Goal: Task Accomplishment & Management: Manage account settings

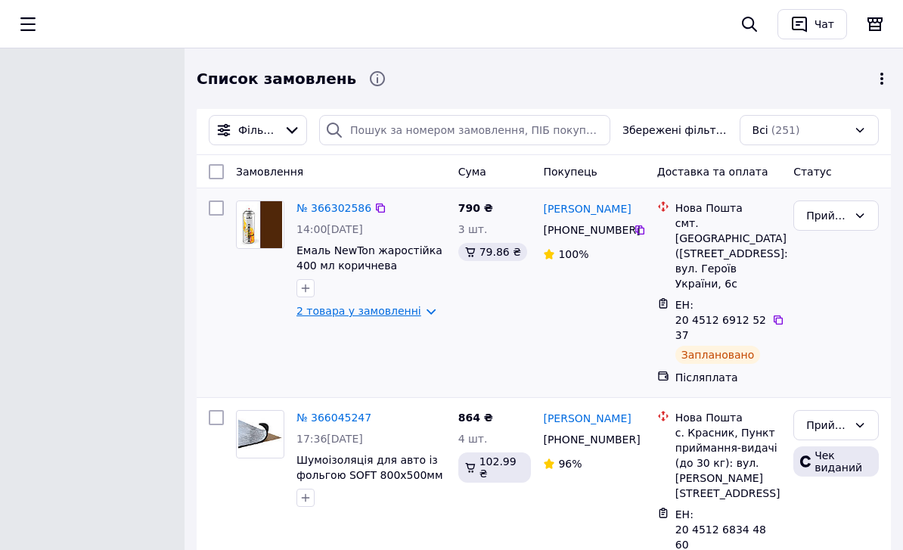
click at [378, 312] on link "2 товара у замовленні" at bounding box center [359, 311] width 125 height 12
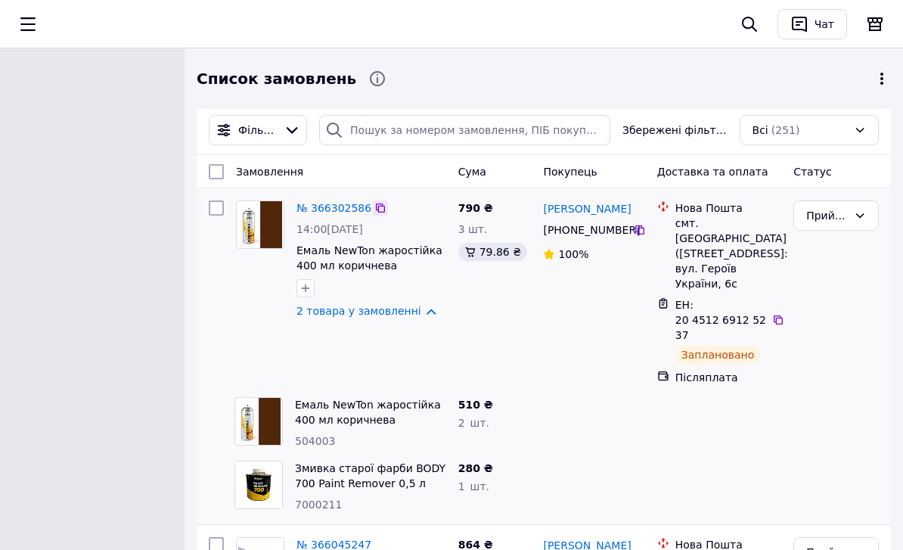
click at [380, 207] on icon at bounding box center [381, 208] width 12 height 12
click at [781, 314] on icon at bounding box center [779, 320] width 12 height 12
drag, startPoint x: 539, startPoint y: 199, endPoint x: 628, endPoint y: 215, distance: 90.7
click at [628, 215] on div "[PERSON_NAME] [PHONE_NUMBER]%" at bounding box center [593, 292] width 113 height 197
copy link "[PERSON_NAME]"
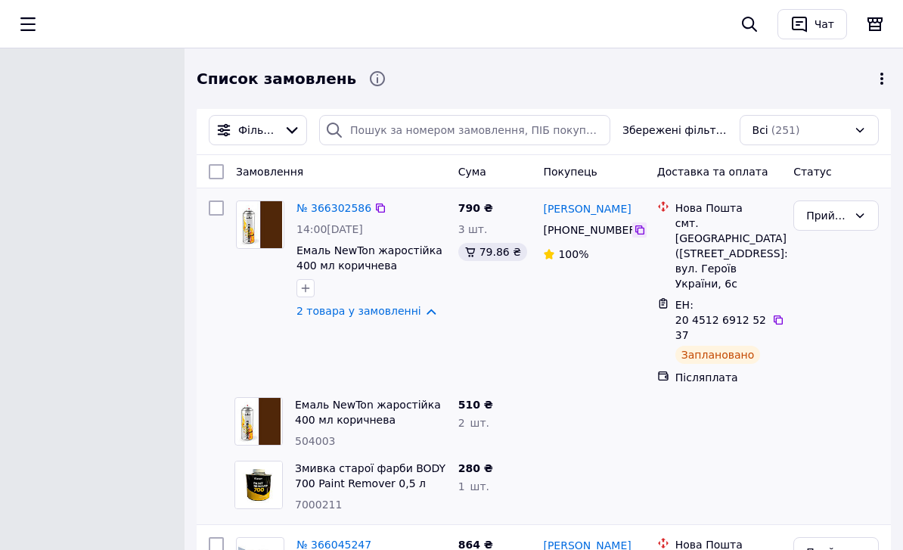
click at [640, 232] on icon at bounding box center [640, 230] width 12 height 12
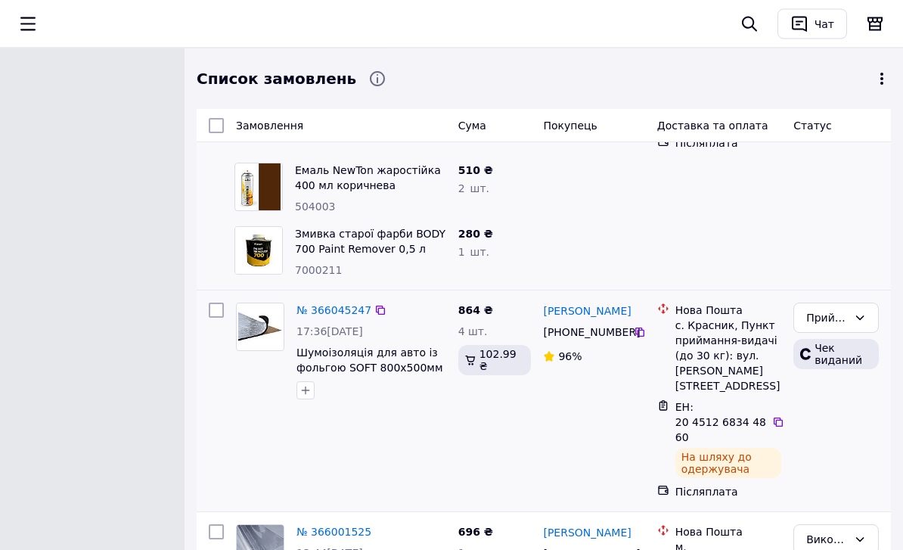
scroll to position [235, 0]
click at [779, 416] on icon at bounding box center [779, 422] width 12 height 12
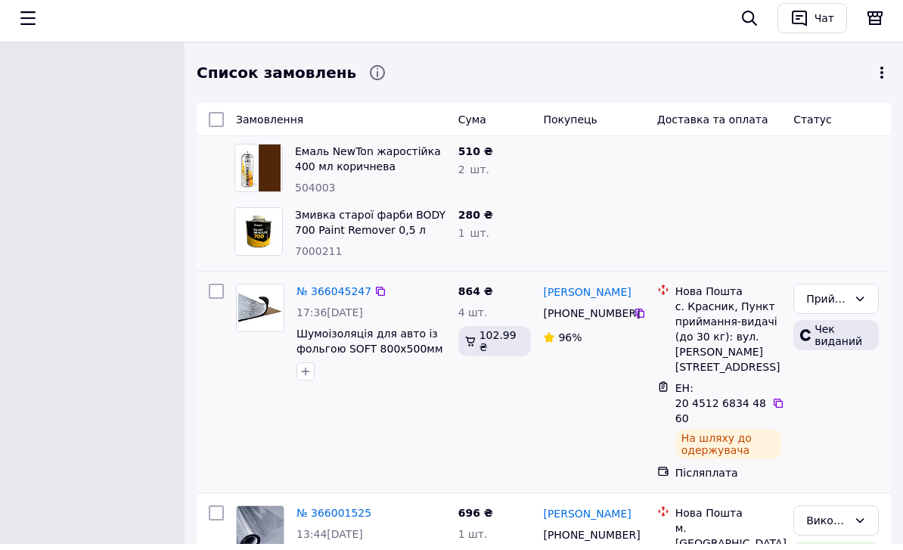
scroll to position [253, 0]
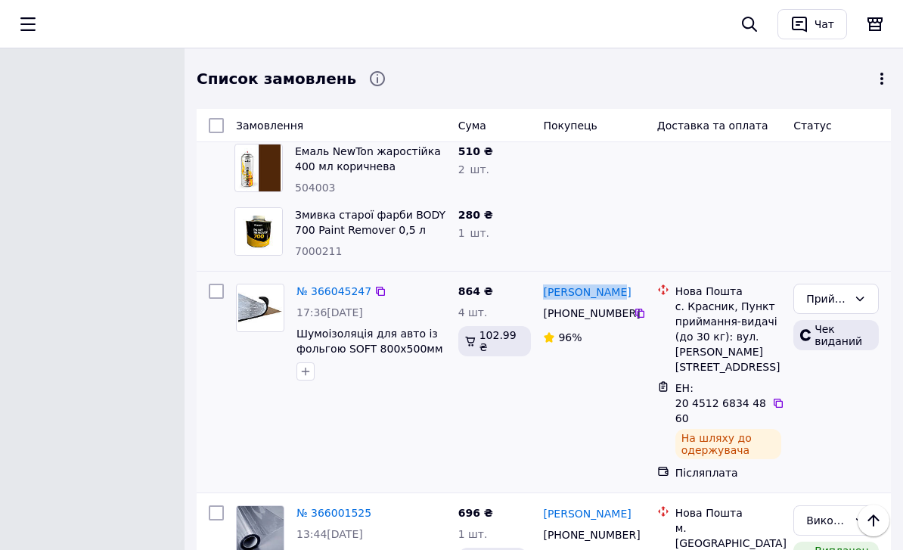
drag, startPoint x: 545, startPoint y: 263, endPoint x: 617, endPoint y: 280, distance: 74.0
click at [617, 280] on div "[PERSON_NAME] [PHONE_NUMBER]%" at bounding box center [593, 382] width 113 height 209
copy link "[PERSON_NAME]"
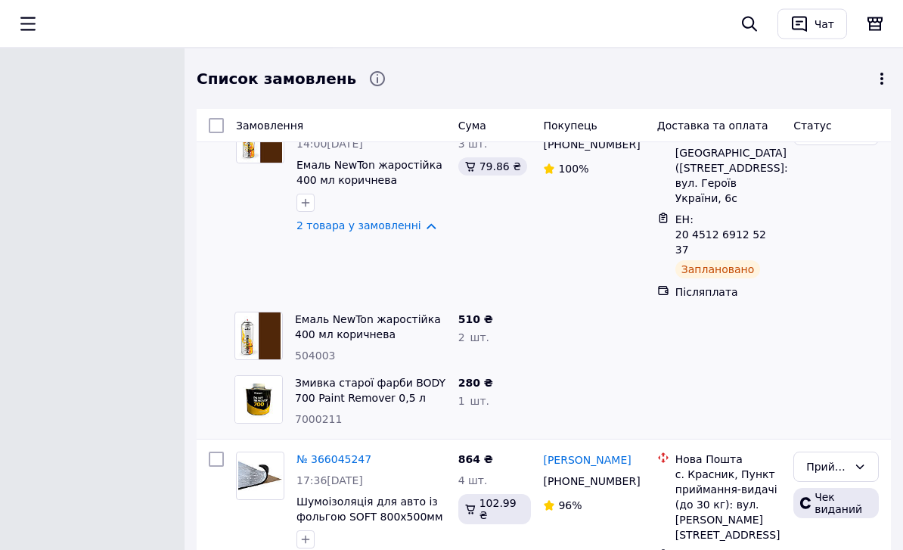
scroll to position [86, 0]
click at [642, 475] on icon at bounding box center [640, 481] width 12 height 12
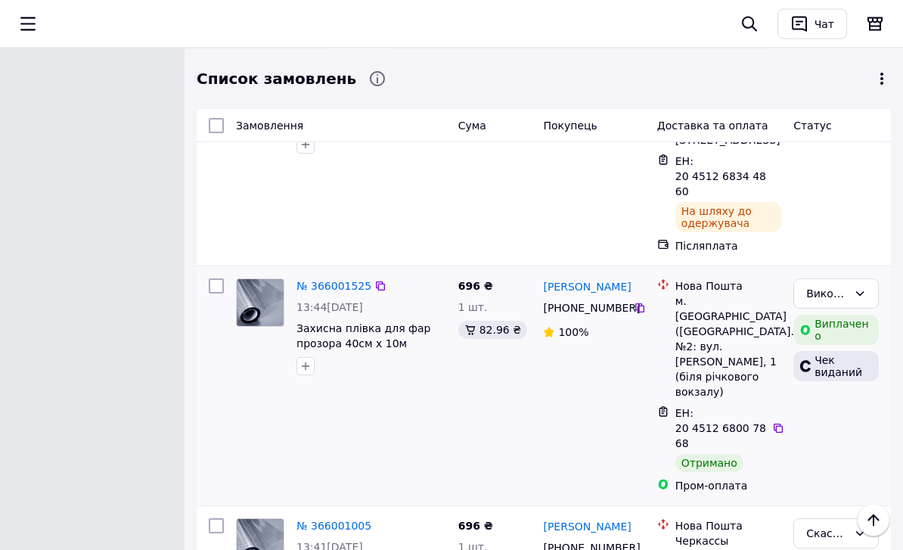
scroll to position [493, 0]
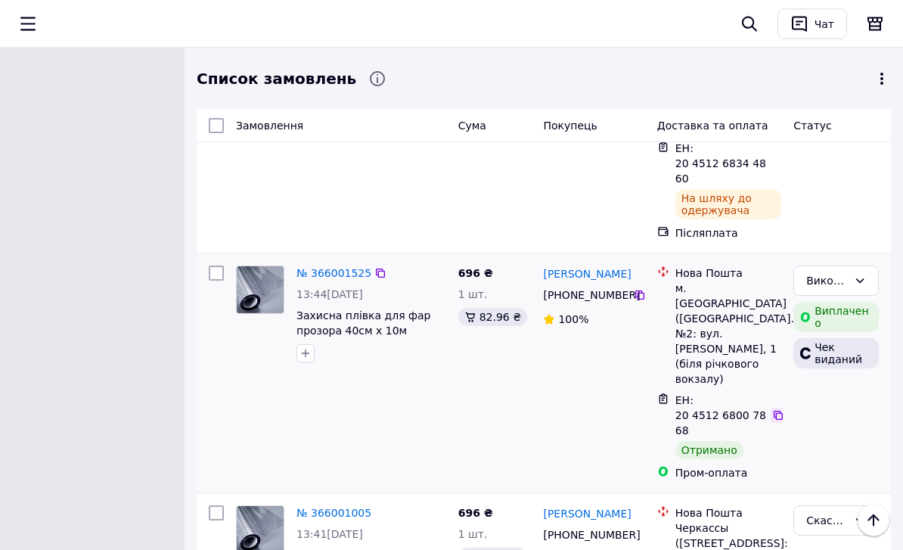
click at [779, 410] on icon at bounding box center [779, 416] width 12 height 12
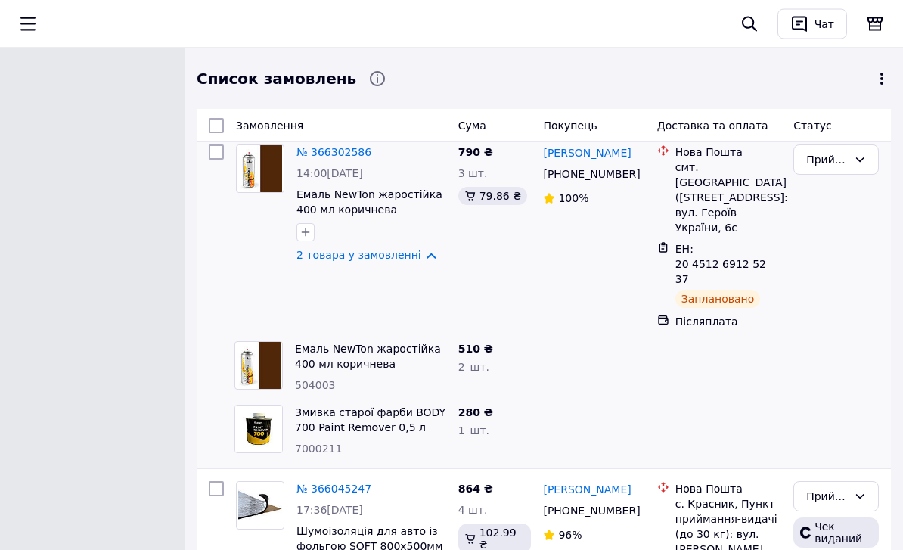
scroll to position [70, 0]
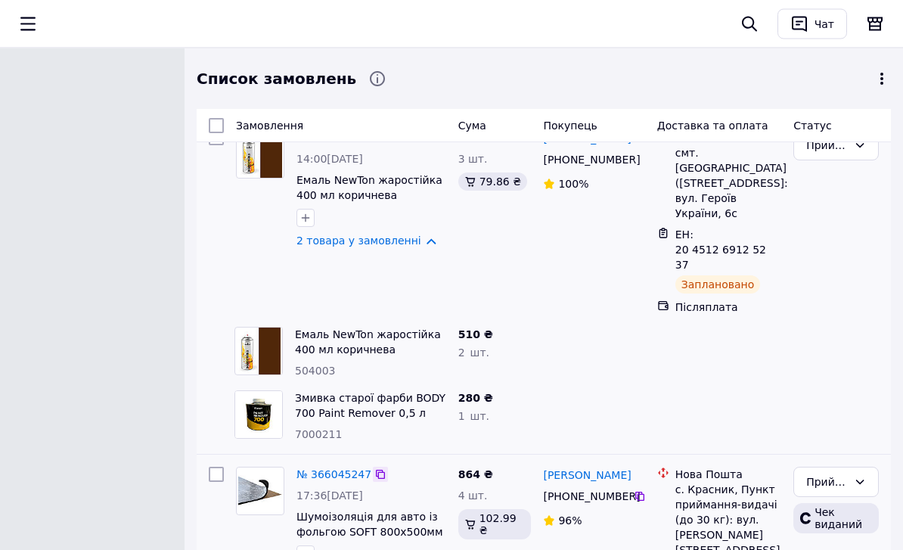
click at [381, 469] on icon at bounding box center [381, 475] width 12 height 12
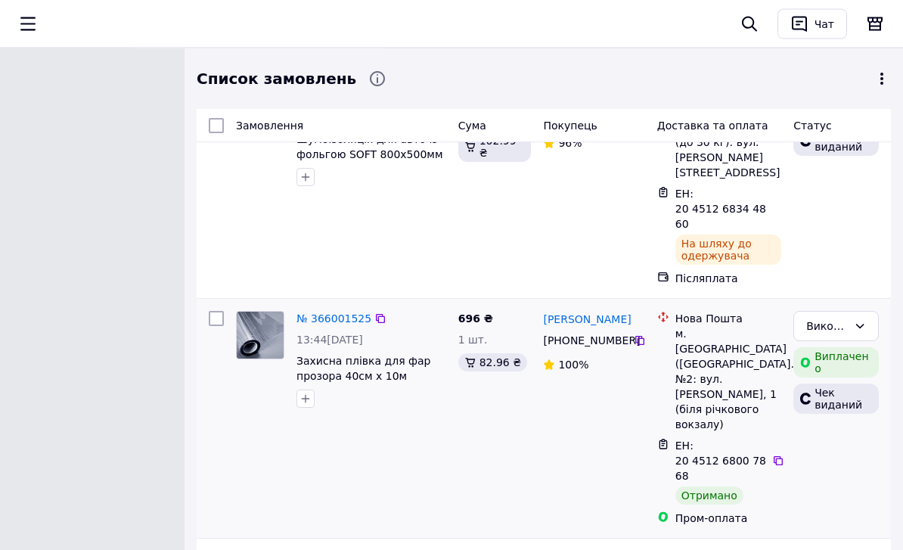
scroll to position [505, 0]
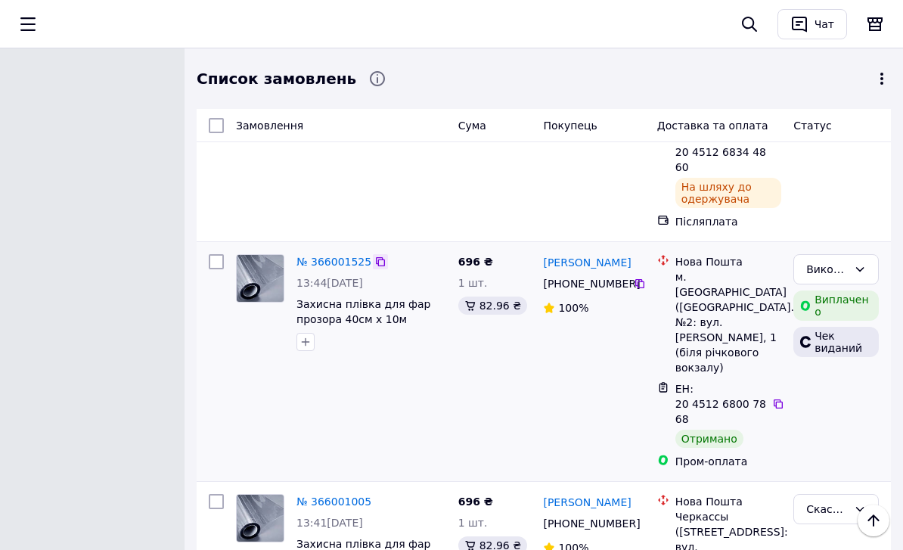
click at [377, 256] on icon at bounding box center [381, 262] width 12 height 12
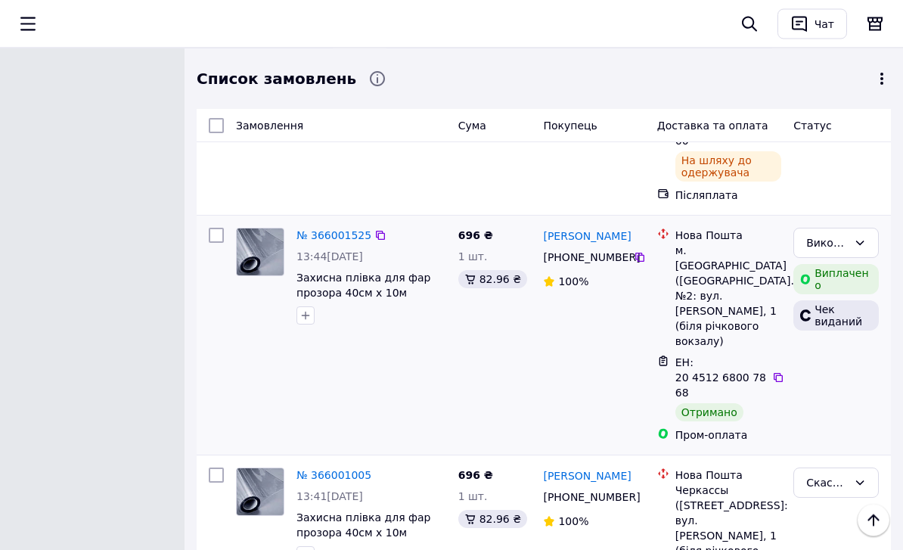
scroll to position [531, 0]
drag, startPoint x: 562, startPoint y: 207, endPoint x: 643, endPoint y: 211, distance: 81.1
click at [643, 226] on div "[PERSON_NAME]" at bounding box center [594, 235] width 104 height 19
copy link "[PERSON_NAME]"
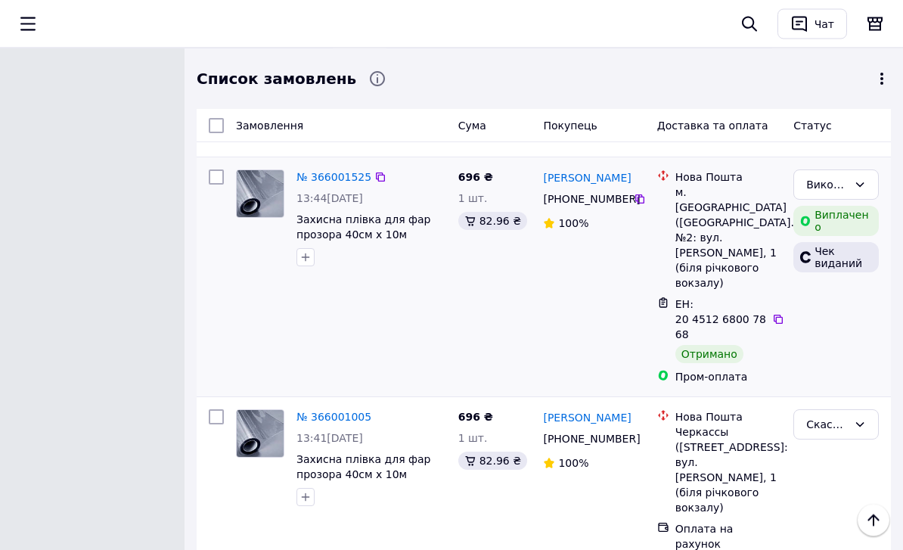
scroll to position [567, 0]
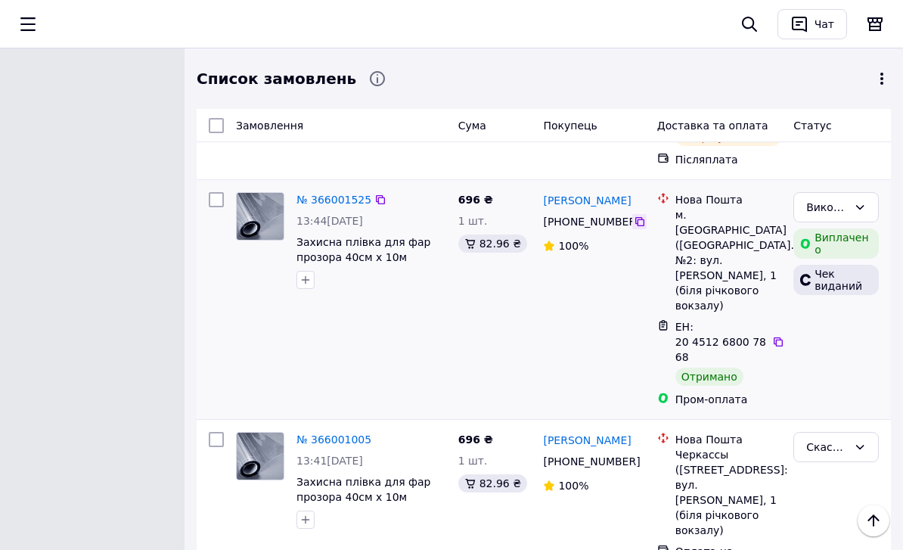
click at [640, 216] on icon at bounding box center [640, 222] width 12 height 12
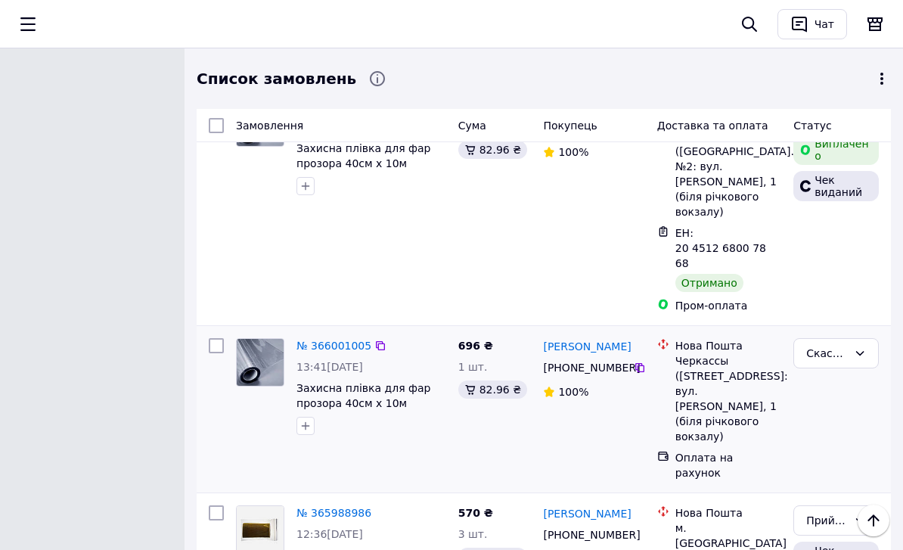
scroll to position [643, 0]
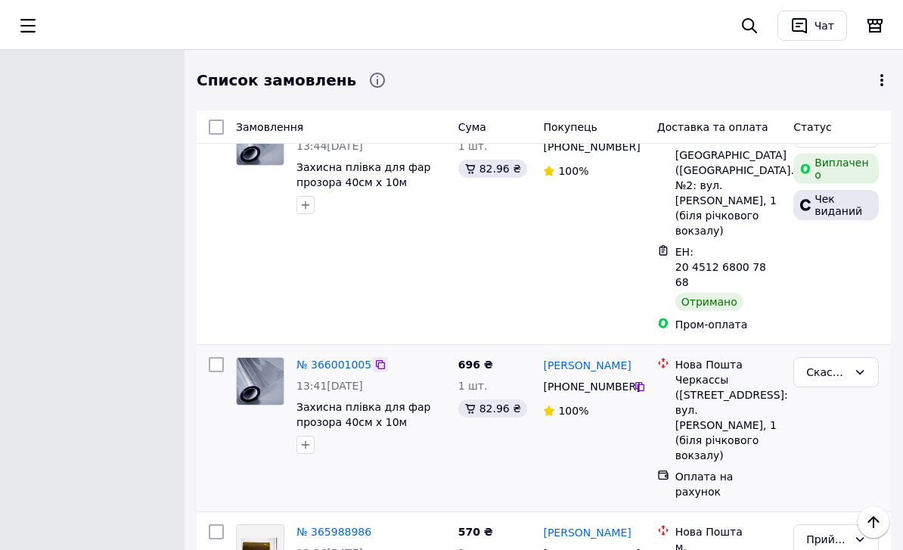
click at [378, 357] on icon at bounding box center [381, 363] width 12 height 12
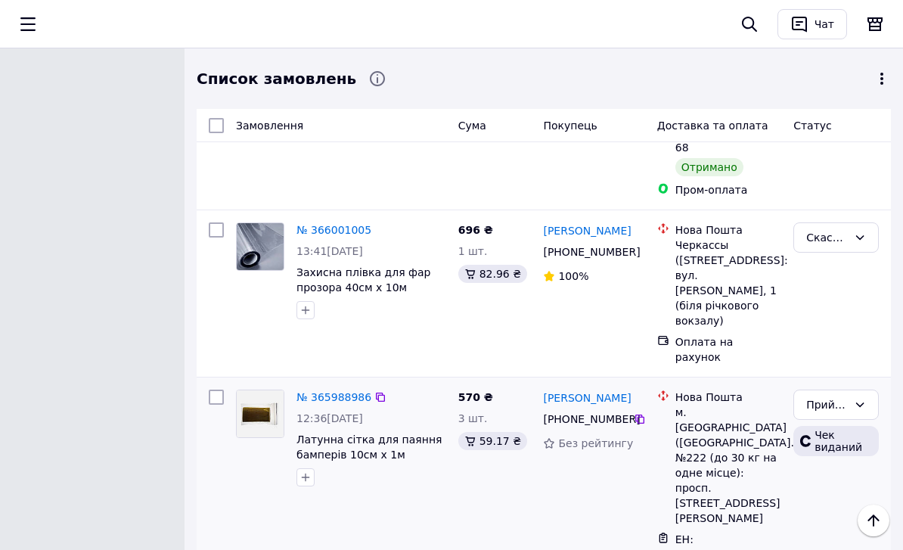
scroll to position [776, 0]
click at [378, 390] on div at bounding box center [380, 397] width 15 height 15
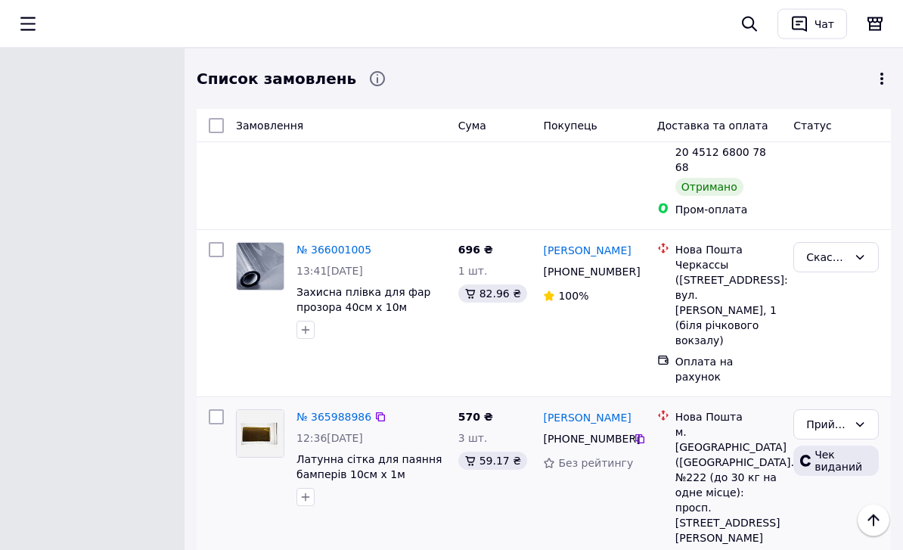
scroll to position [786, 0]
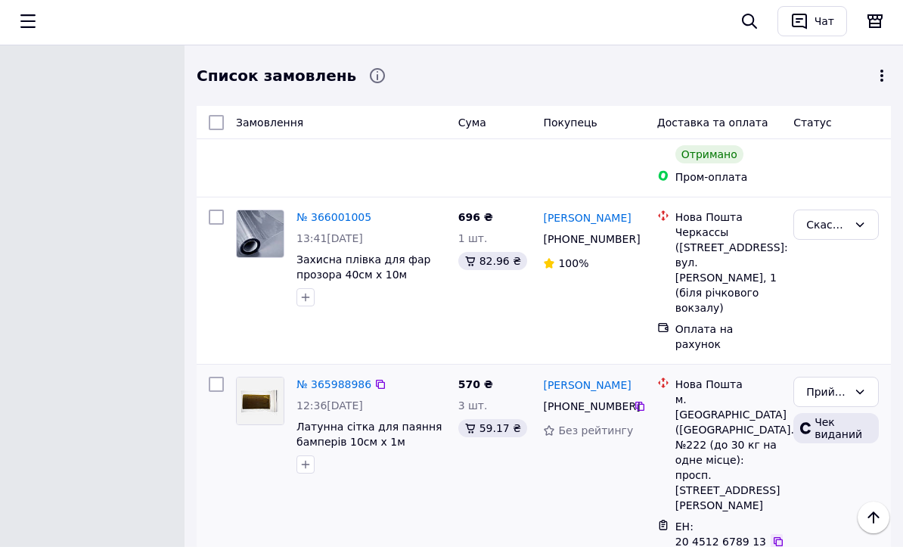
click at [778, 539] on icon at bounding box center [779, 545] width 12 height 12
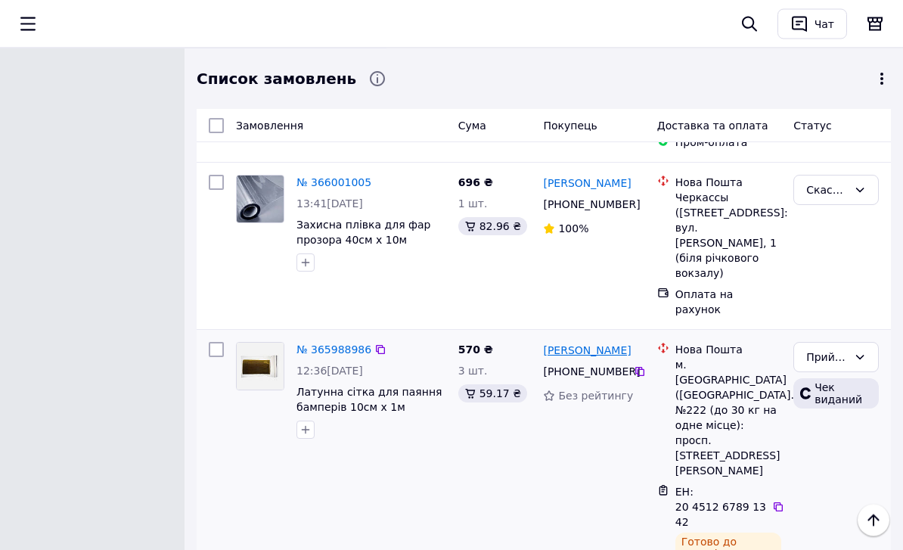
scroll to position [811, 0]
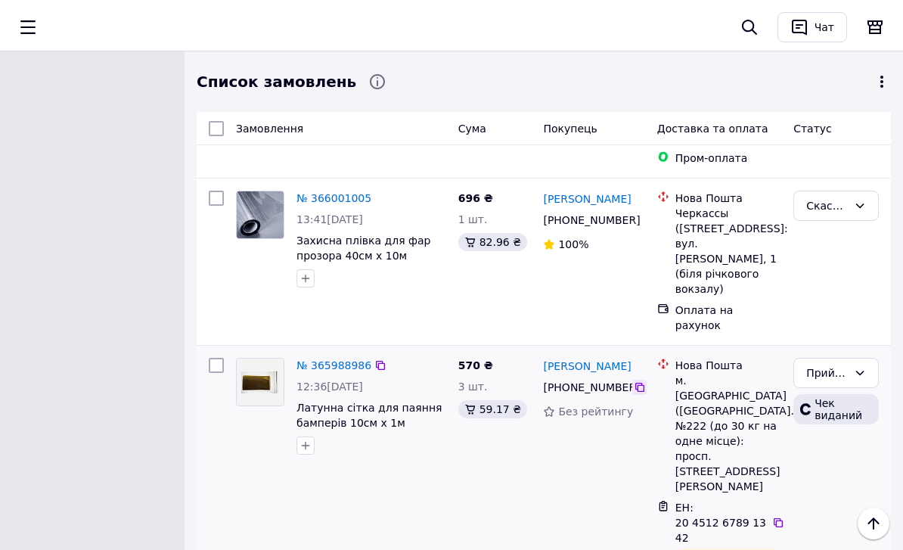
click at [642, 378] on icon at bounding box center [640, 384] width 12 height 12
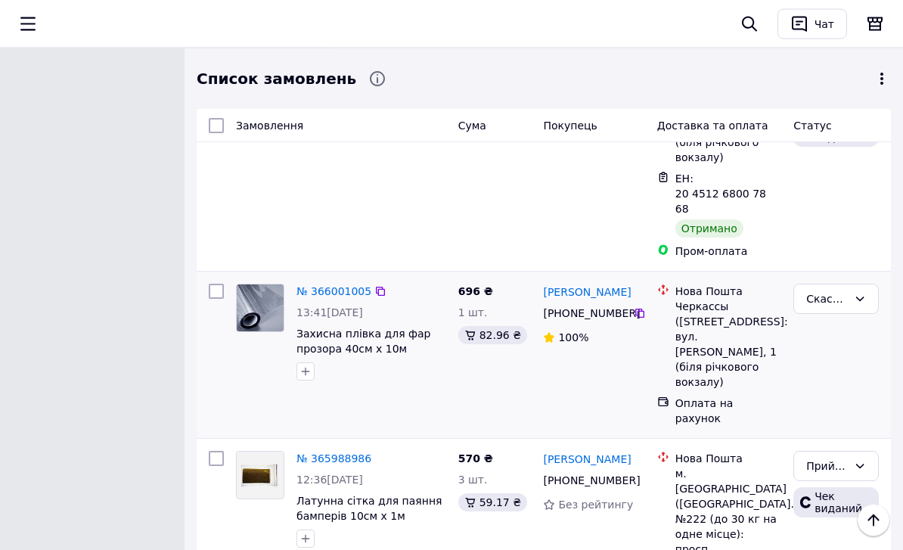
scroll to position [715, 0]
drag, startPoint x: 540, startPoint y: 354, endPoint x: 642, endPoint y: 374, distance: 104.0
copy link "[PERSON_NAME]"
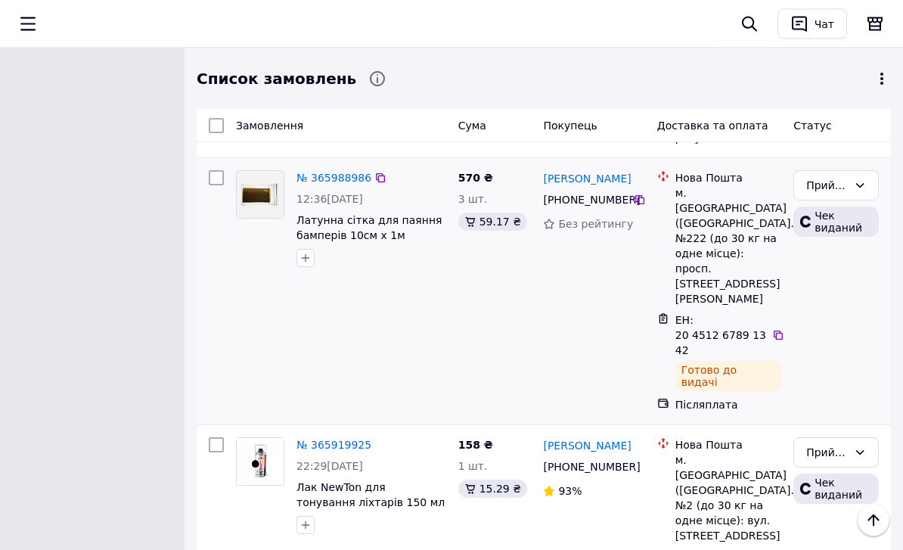
scroll to position [980, 0]
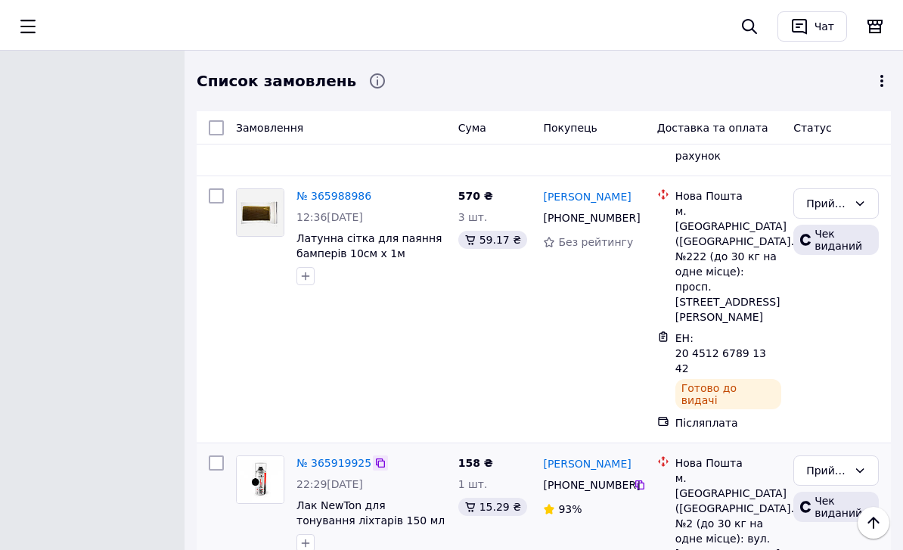
click at [376, 456] on icon at bounding box center [380, 460] width 9 height 9
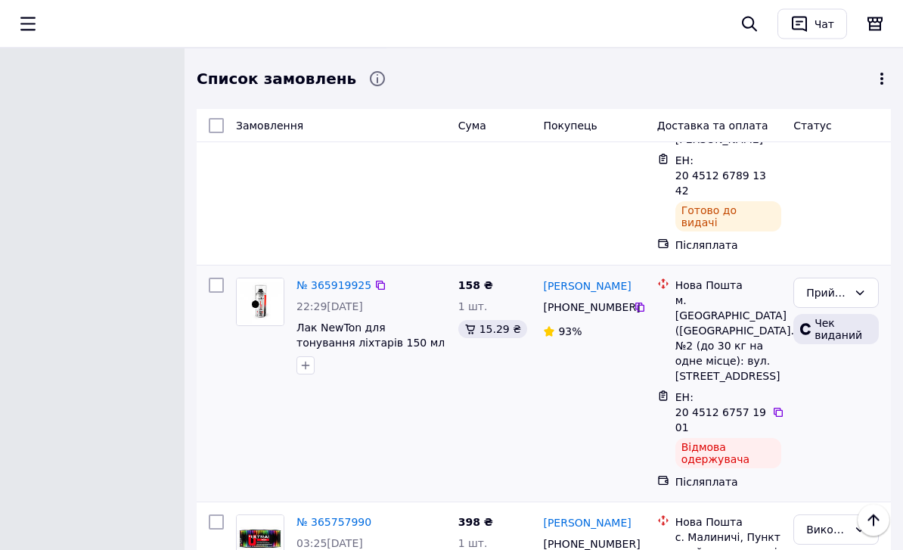
scroll to position [1130, 0]
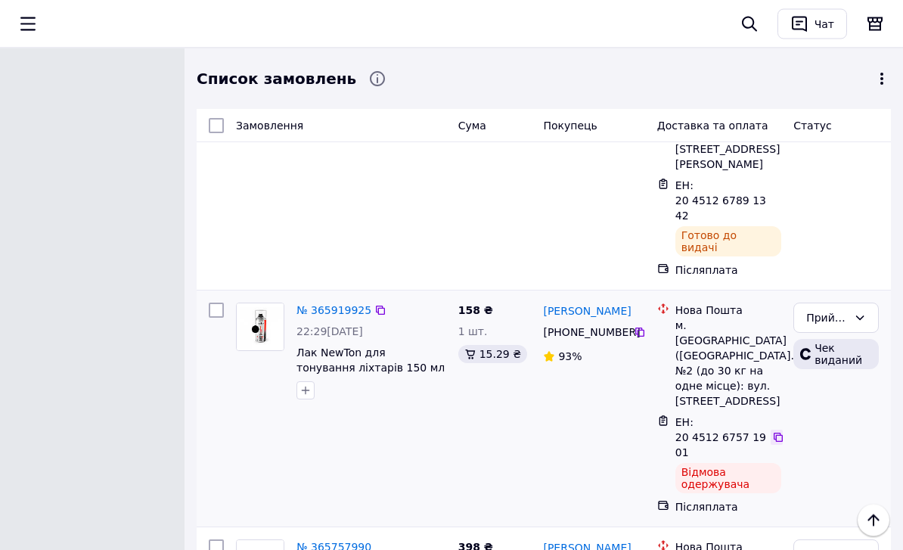
click at [779, 434] on icon at bounding box center [778, 438] width 9 height 9
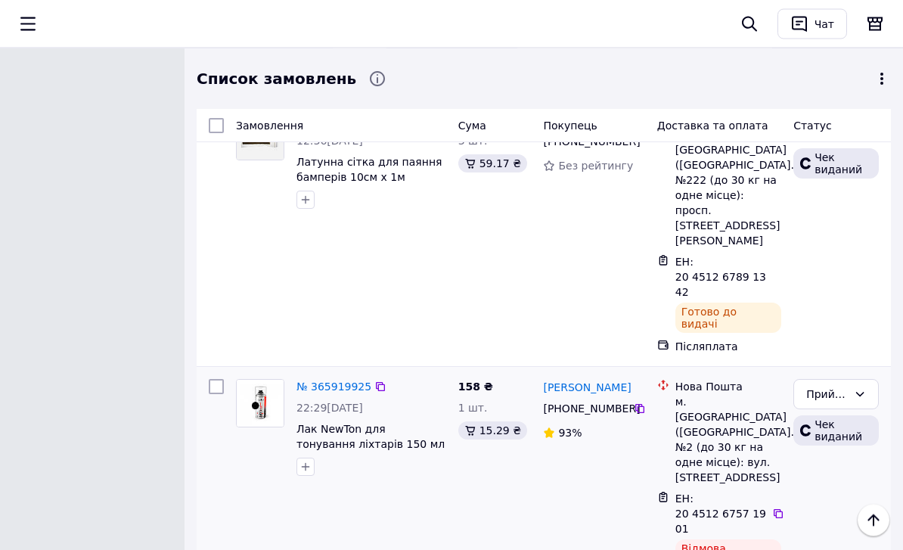
scroll to position [1052, 0]
click at [637, 404] on icon at bounding box center [640, 410] width 12 height 12
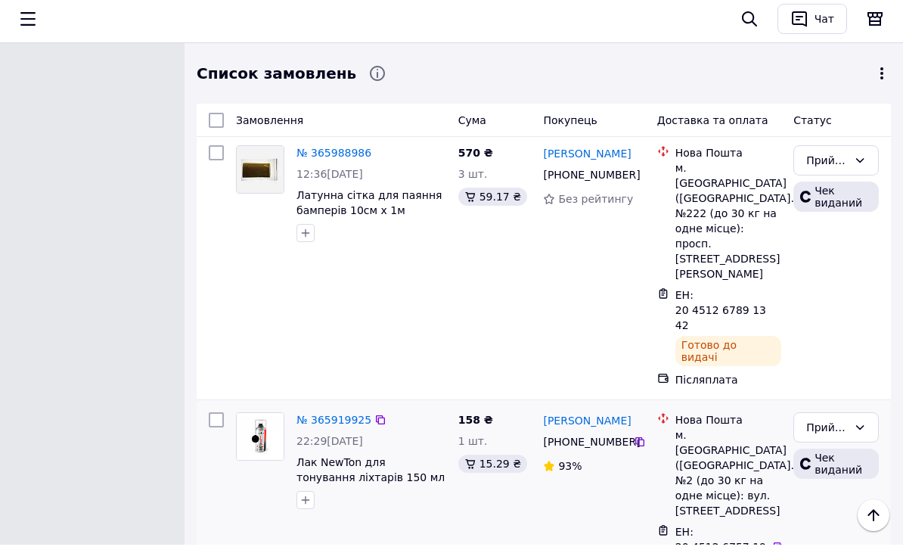
scroll to position [1021, 0]
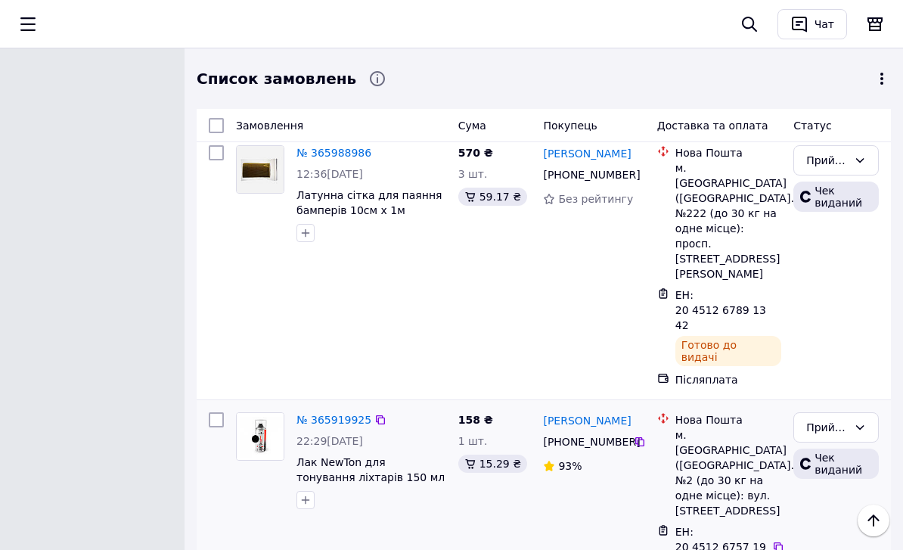
drag, startPoint x: 540, startPoint y: 264, endPoint x: 628, endPoint y: 275, distance: 88.5
click at [628, 406] on div "[PERSON_NAME] [PHONE_NUMBER]%" at bounding box center [593, 518] width 113 height 224
copy link "[PERSON_NAME]"
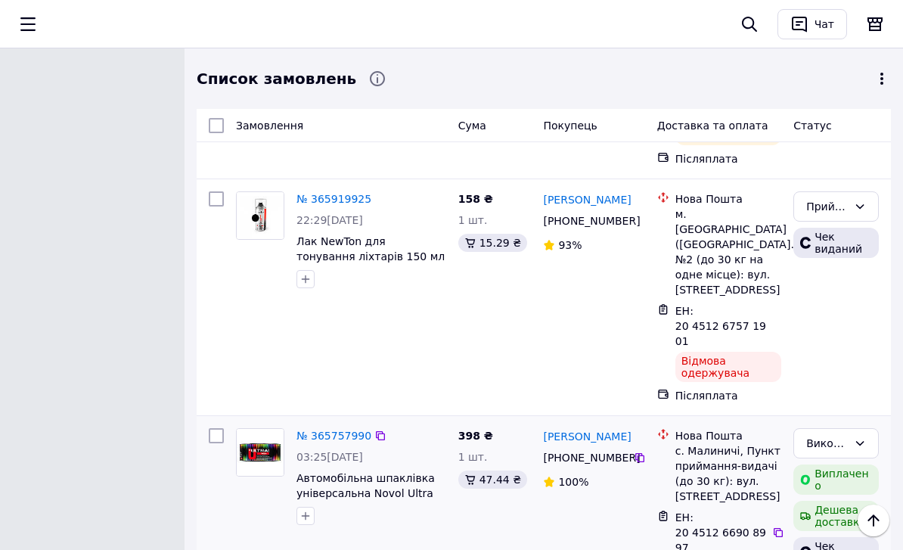
scroll to position [1251, 0]
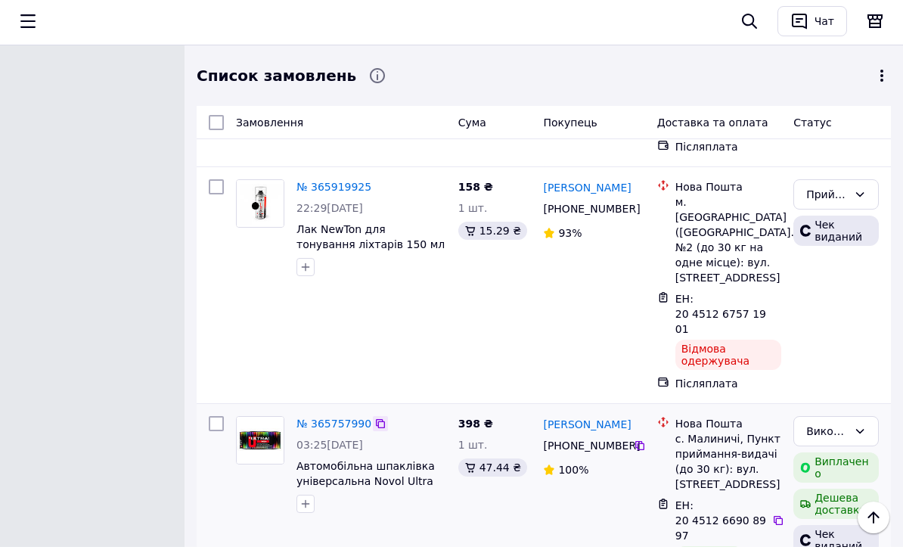
click at [377, 421] on icon at bounding box center [381, 427] width 12 height 12
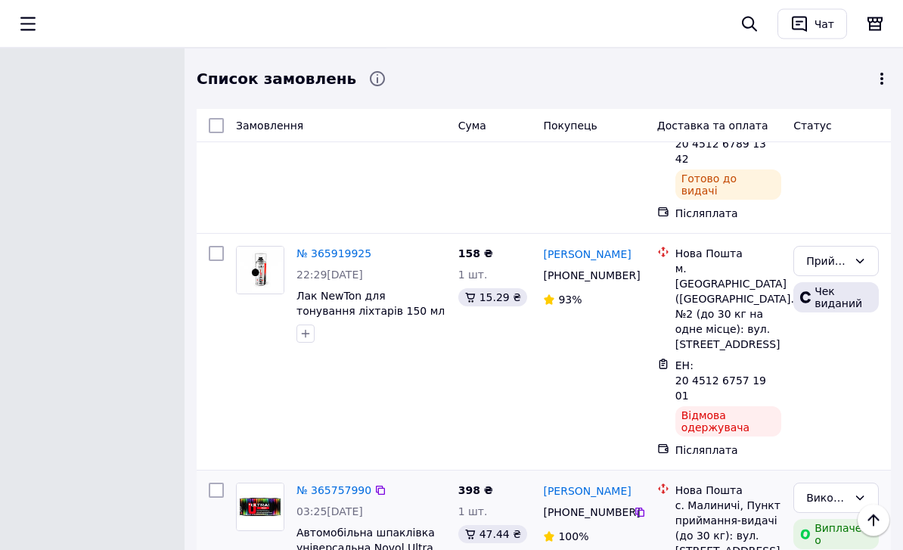
scroll to position [1187, 0]
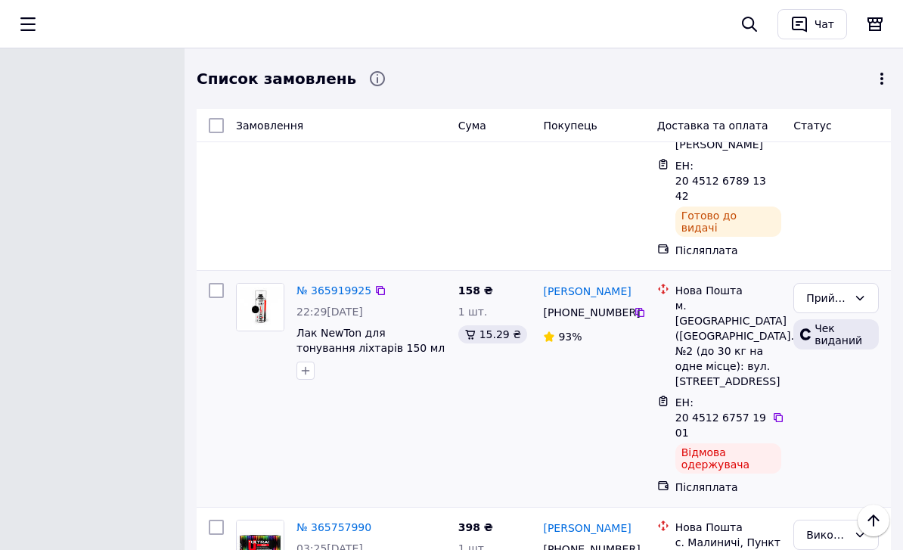
scroll to position [1140, 0]
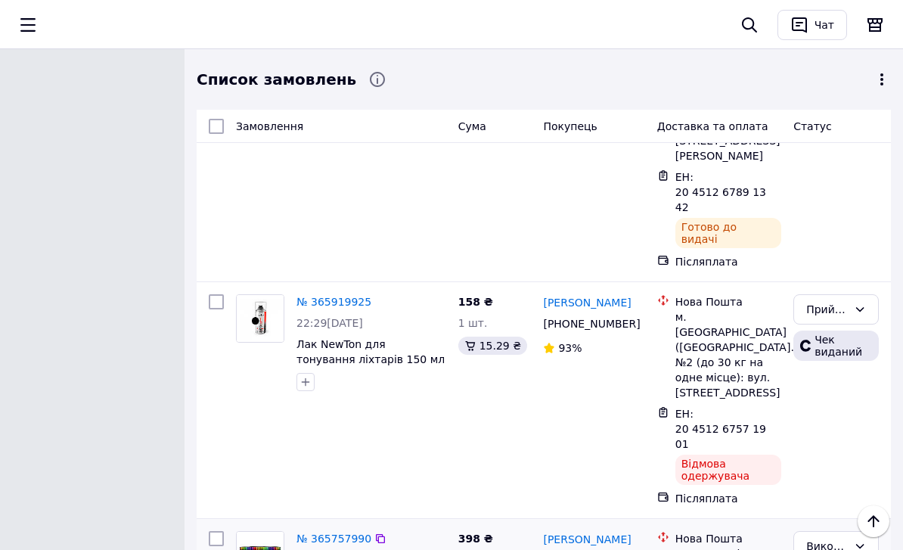
click at [640, 549] on icon at bounding box center [640, 559] width 9 height 9
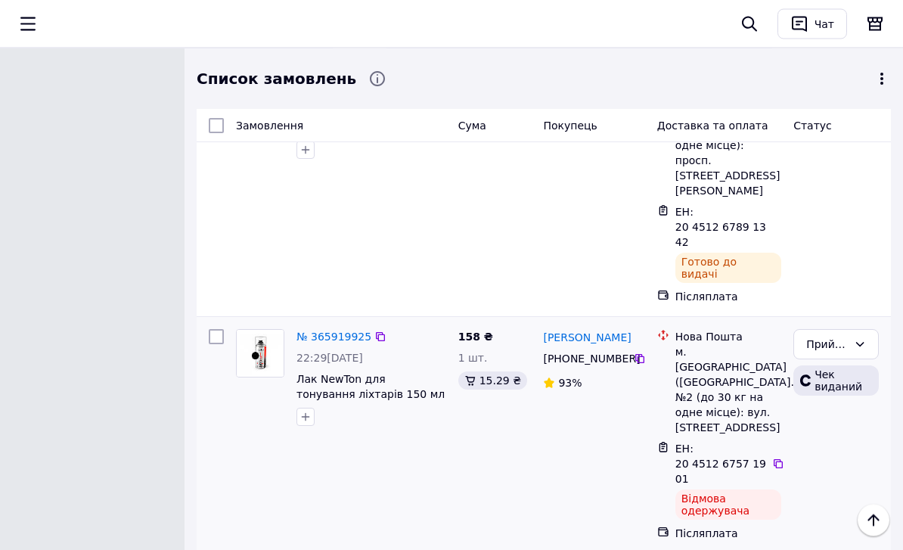
scroll to position [1090, 0]
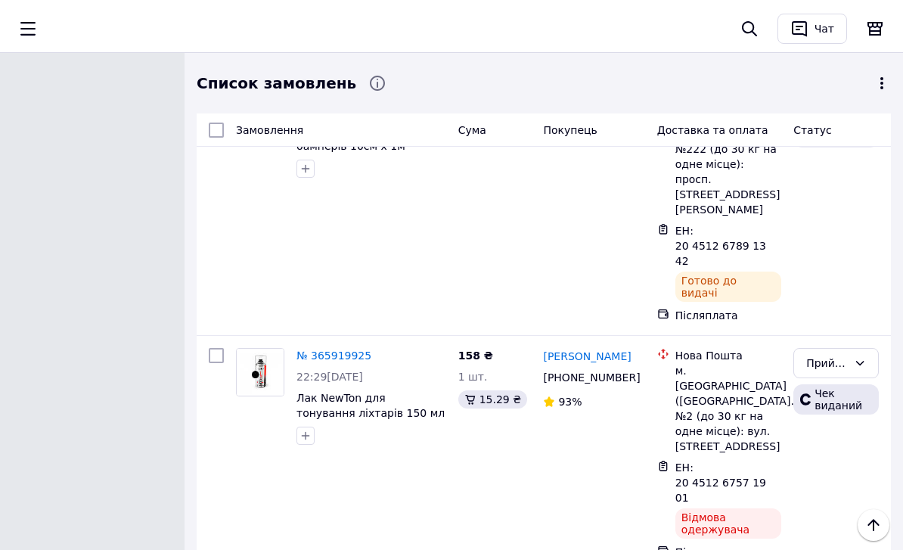
drag, startPoint x: 543, startPoint y: 403, endPoint x: 627, endPoint y: 421, distance: 85.0
copy link "[PERSON_NAME]"
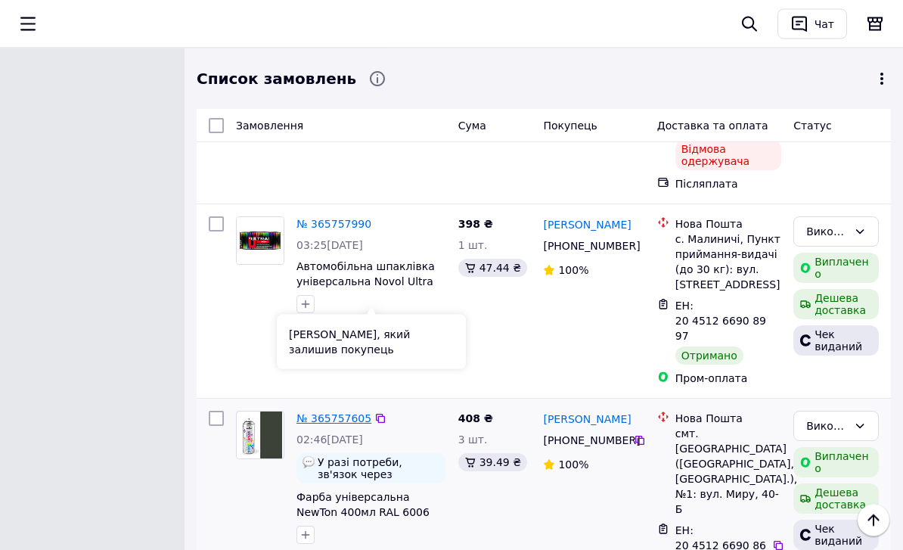
scroll to position [1454, 0]
click at [377, 412] on icon at bounding box center [381, 418] width 12 height 12
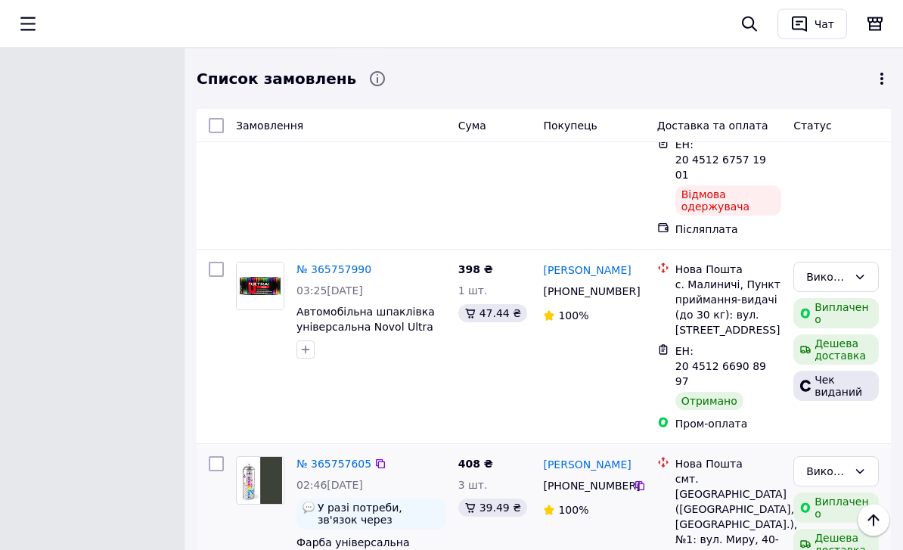
scroll to position [1409, 0]
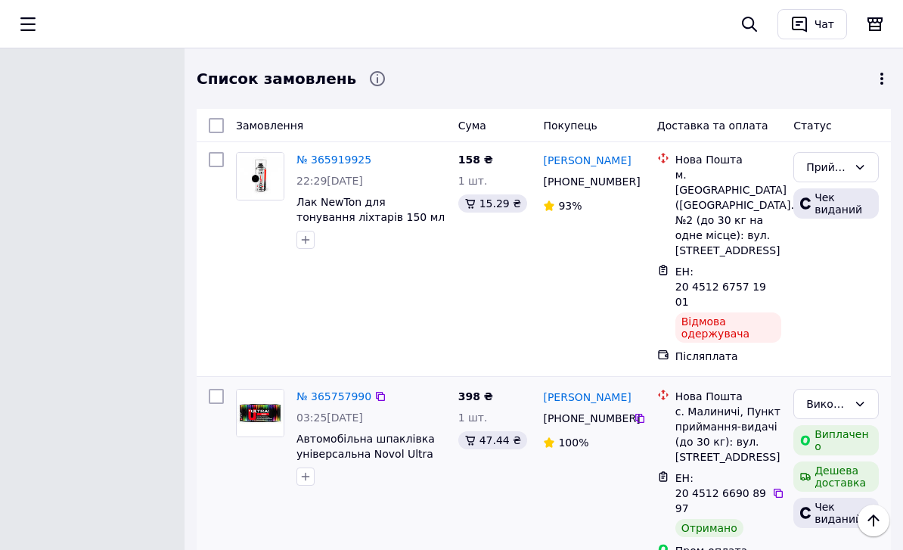
scroll to position [1291, 0]
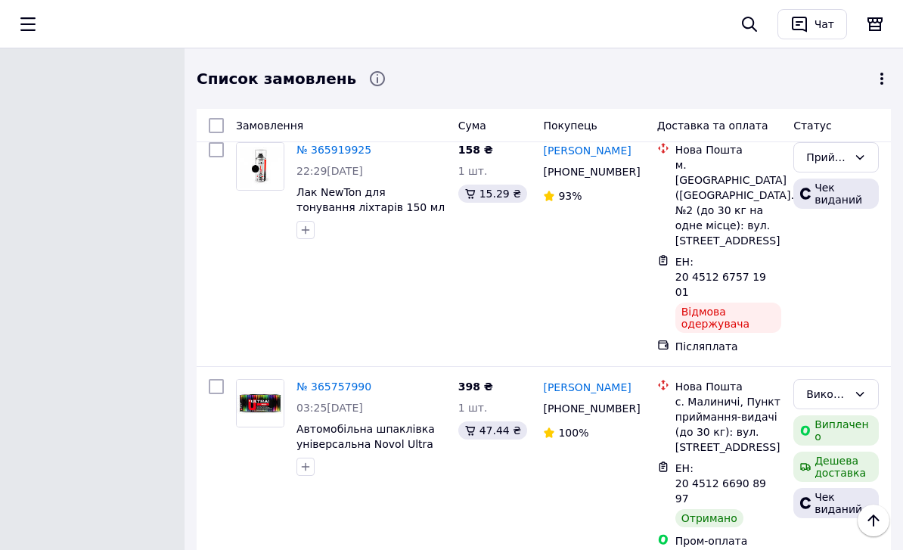
drag, startPoint x: 539, startPoint y: 393, endPoint x: 627, endPoint y: 412, distance: 90.5
copy link "[PERSON_NAME]"
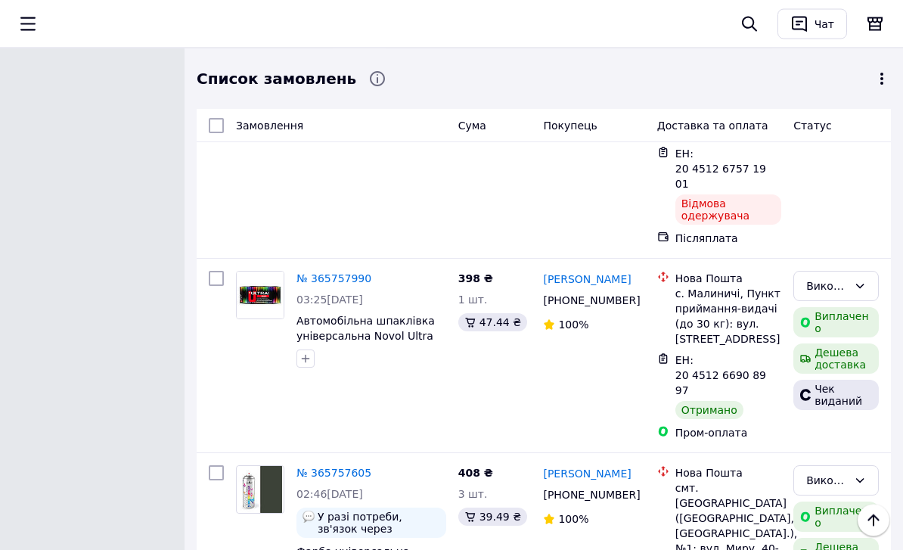
scroll to position [1356, 0]
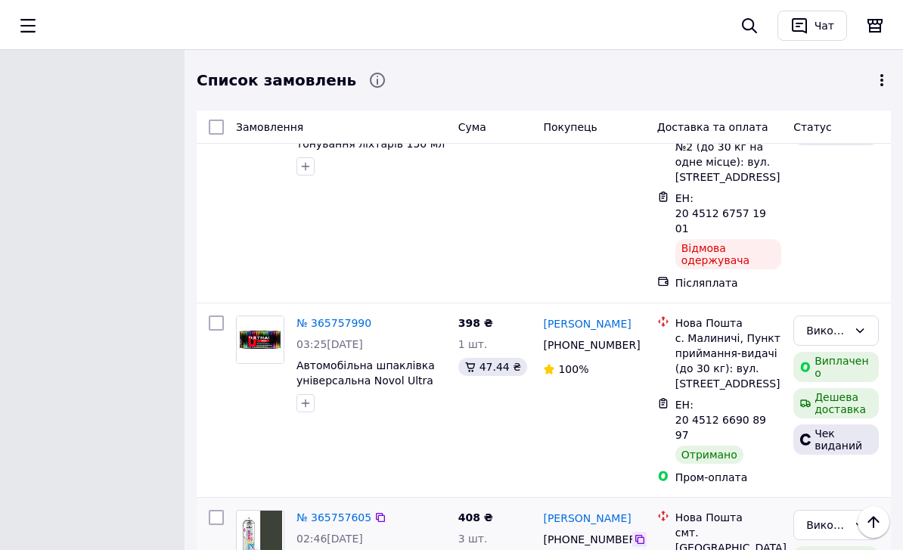
click at [639, 533] on icon at bounding box center [640, 537] width 9 height 9
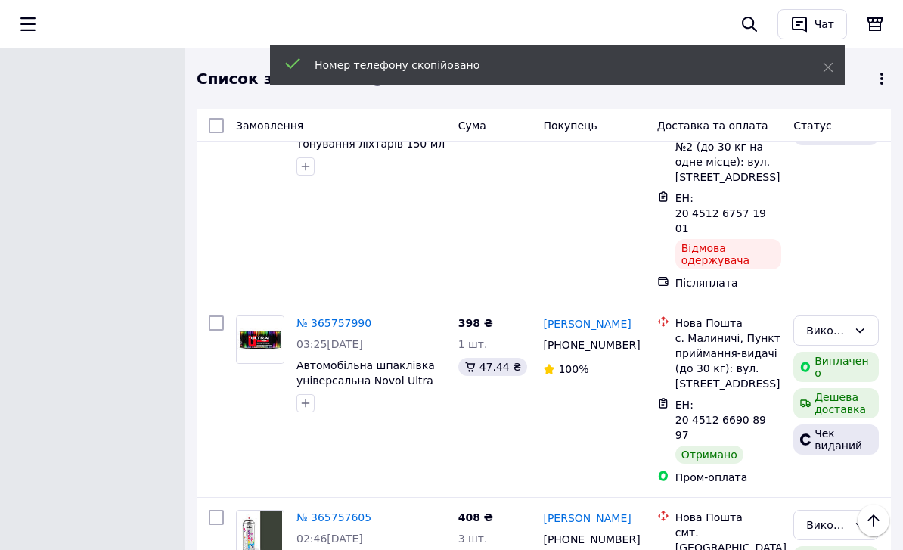
scroll to position [4501, 0]
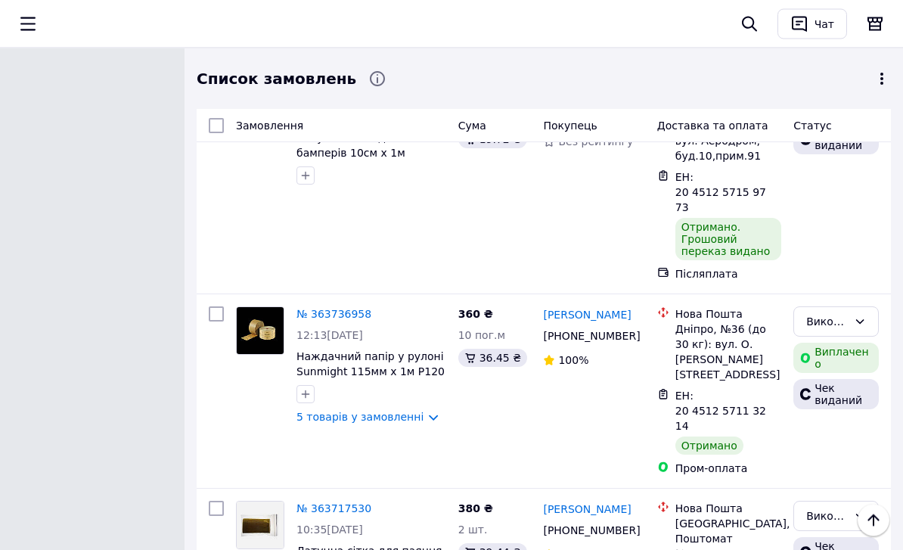
scroll to position [4857, 0]
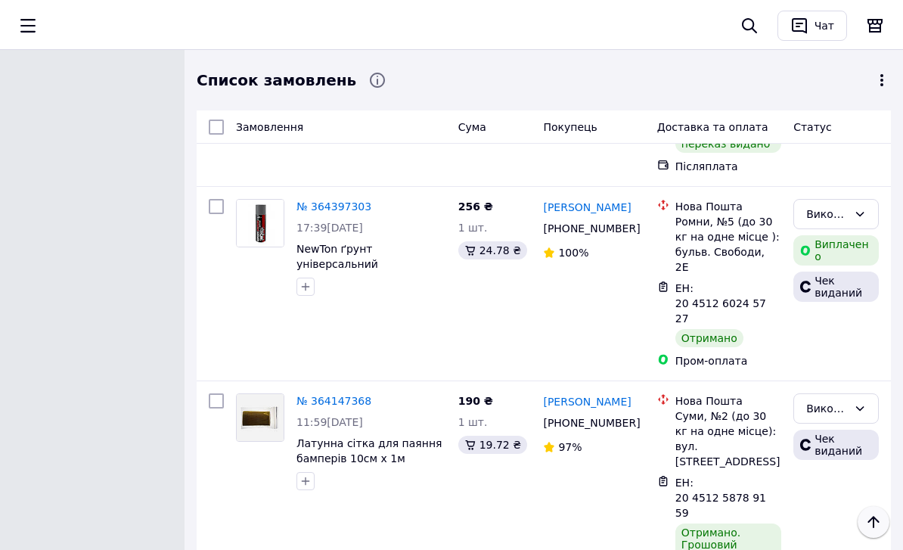
click at [874, 523] on icon "Наверх" at bounding box center [873, 521] width 11 height 12
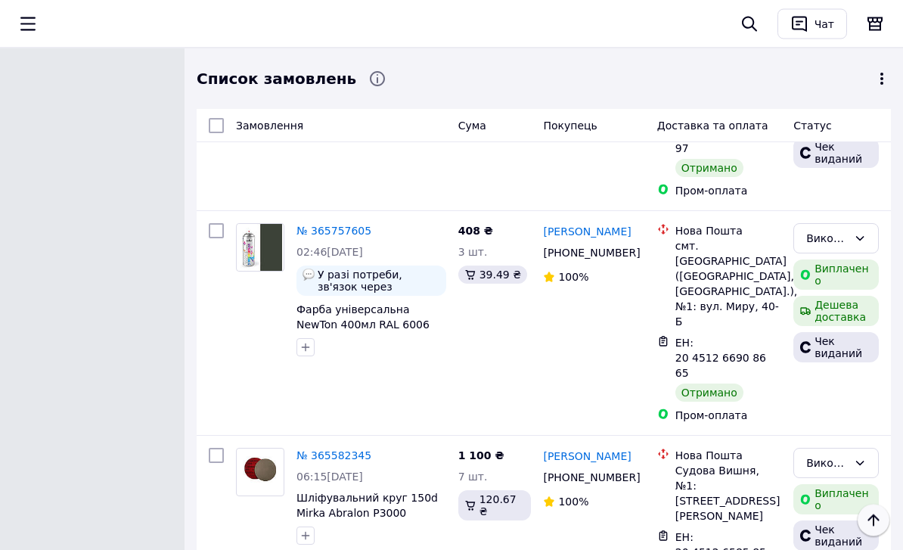
scroll to position [0, 0]
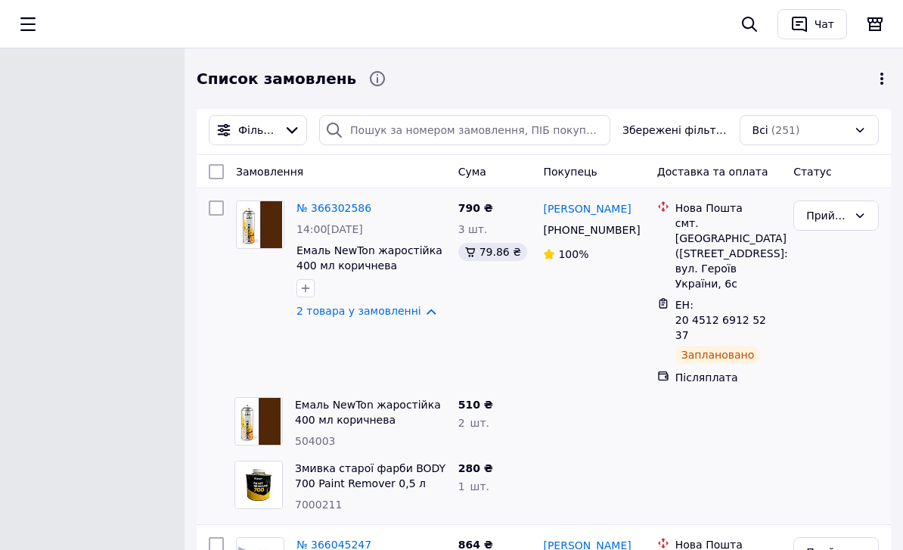
click at [827, 132] on div "Всі (251)" at bounding box center [809, 130] width 139 height 30
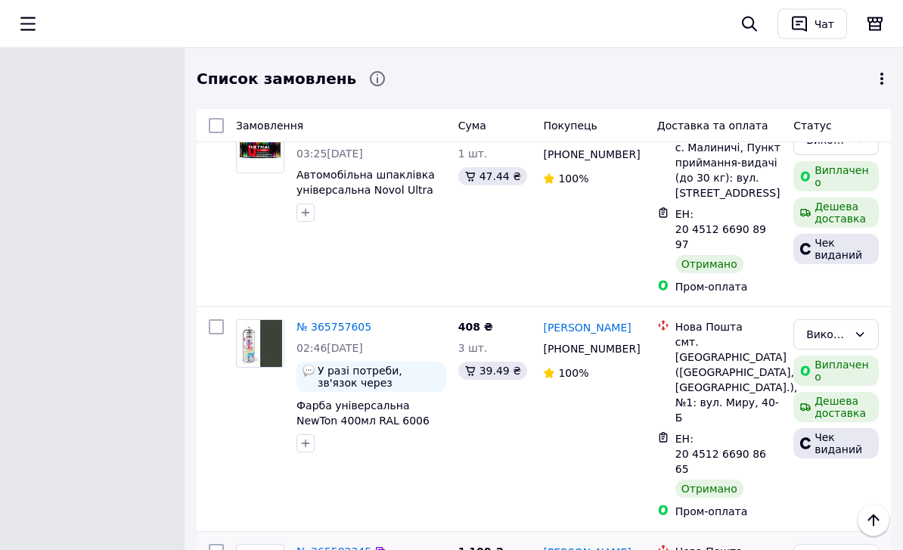
scroll to position [1546, 0]
click at [381, 545] on icon at bounding box center [381, 551] width 12 height 12
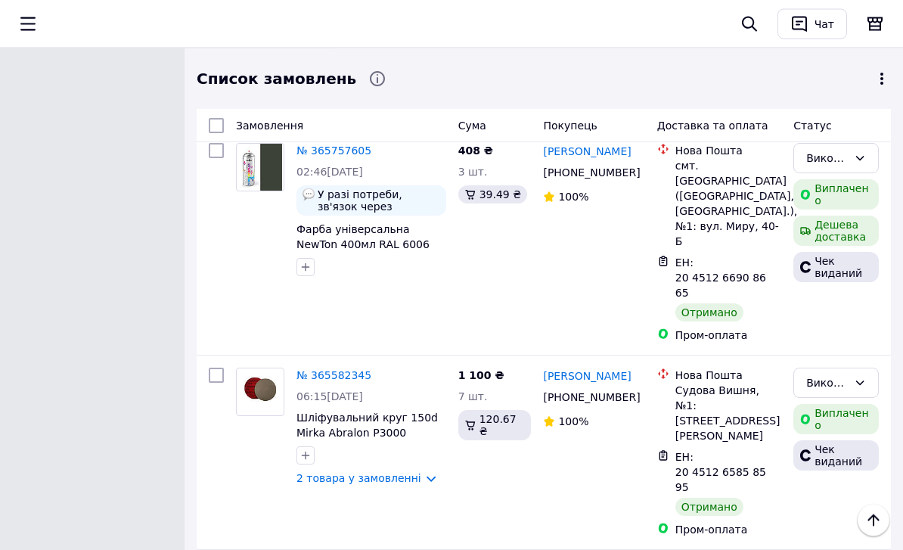
scroll to position [1718, 0]
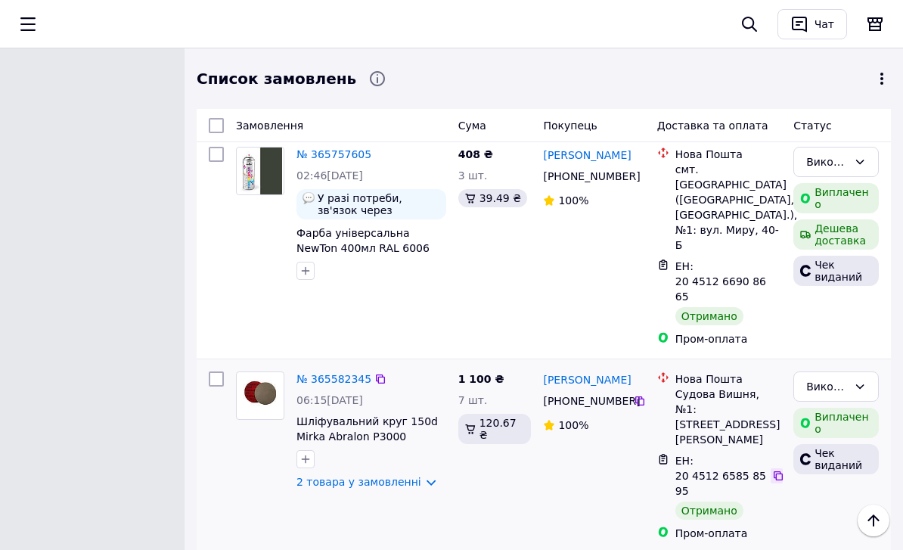
click at [775, 471] on icon at bounding box center [778, 475] width 9 height 9
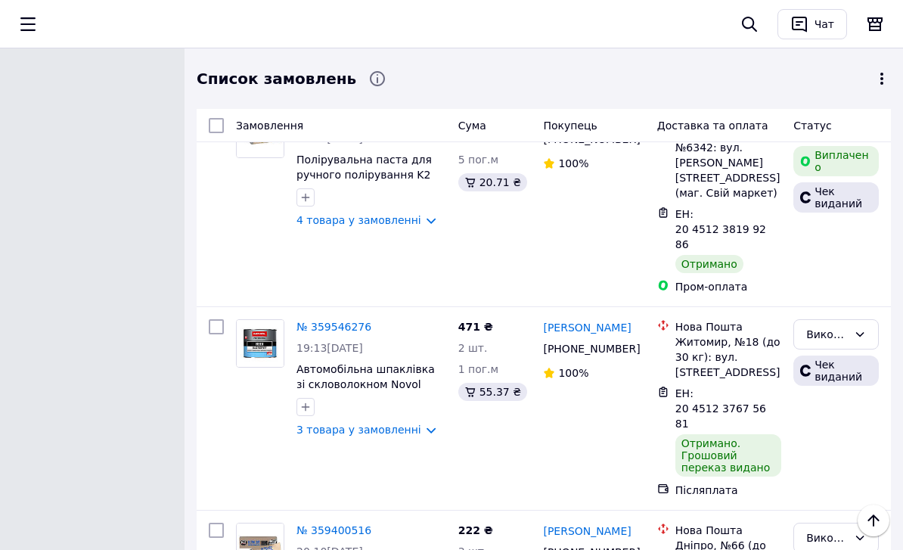
scroll to position [20359, 0]
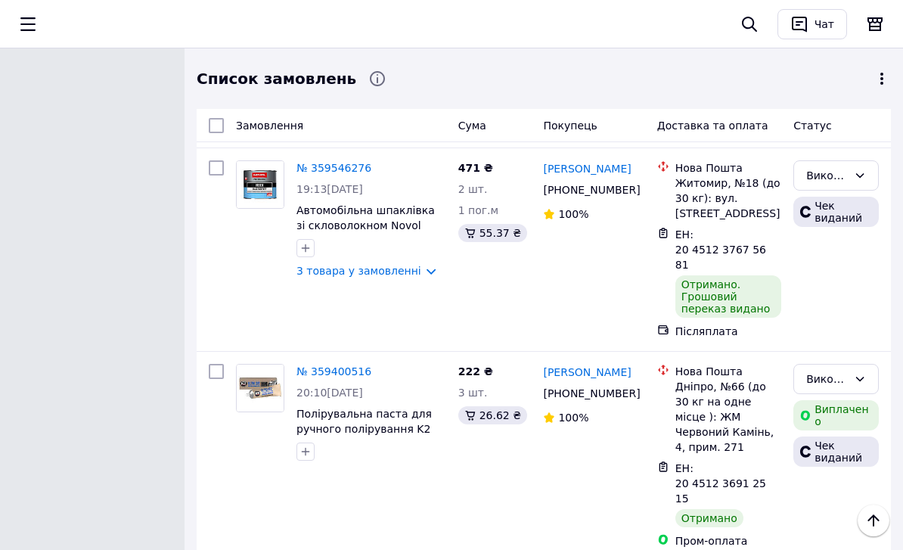
click at [477, 443] on li "по 50 позицій" at bounding box center [463, 428] width 118 height 27
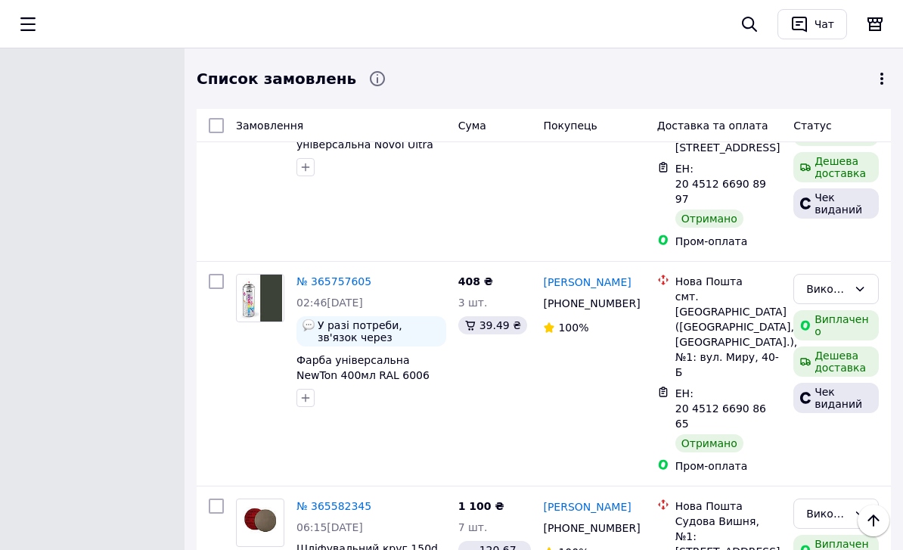
scroll to position [1677, 0]
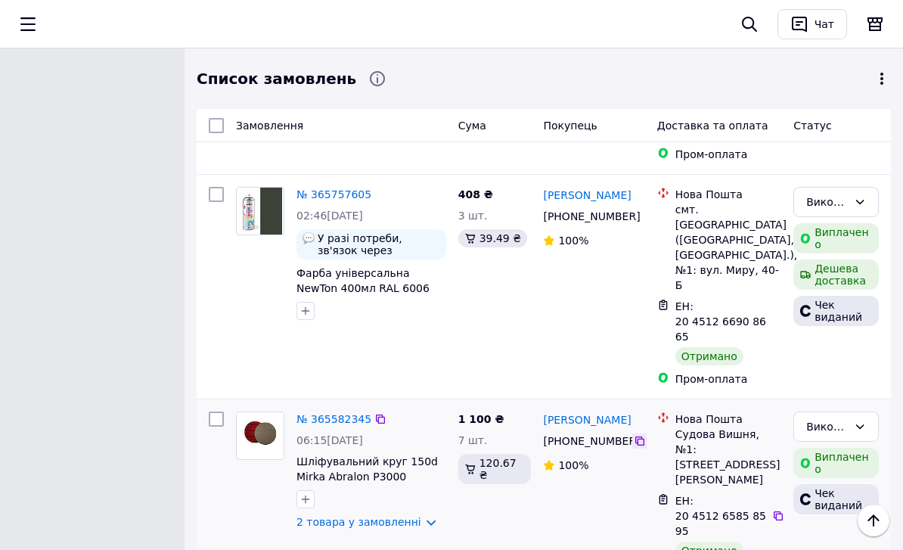
click at [640, 435] on icon at bounding box center [640, 441] width 12 height 12
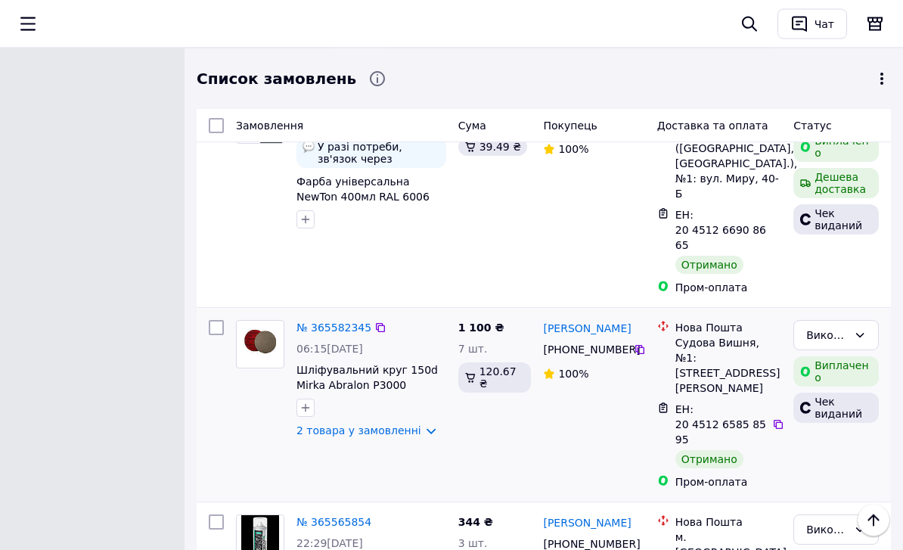
scroll to position [1704, 0]
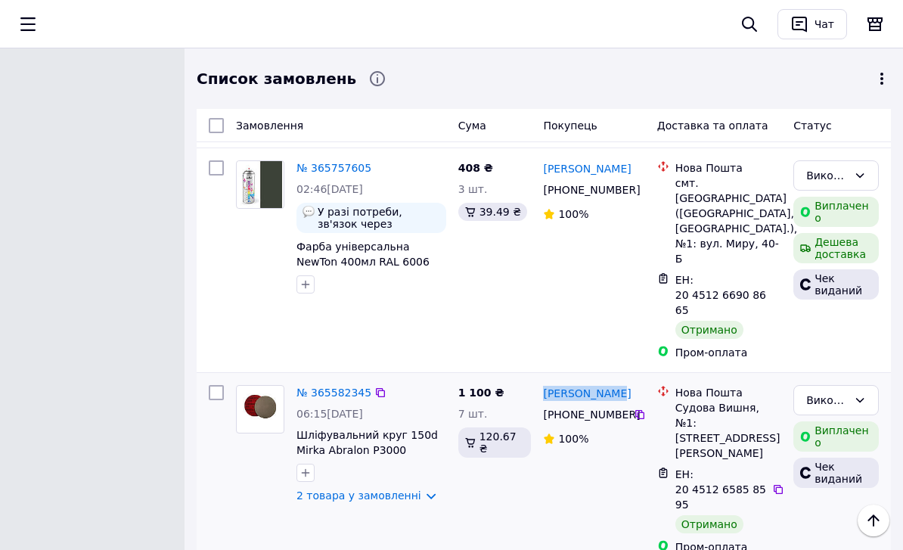
drag, startPoint x: 544, startPoint y: 201, endPoint x: 600, endPoint y: 223, distance: 60.1
click at [600, 379] on div "Андрій Собко +380 97 158 71 01 100%" at bounding box center [593, 470] width 113 height 182
copy link "[PERSON_NAME]"
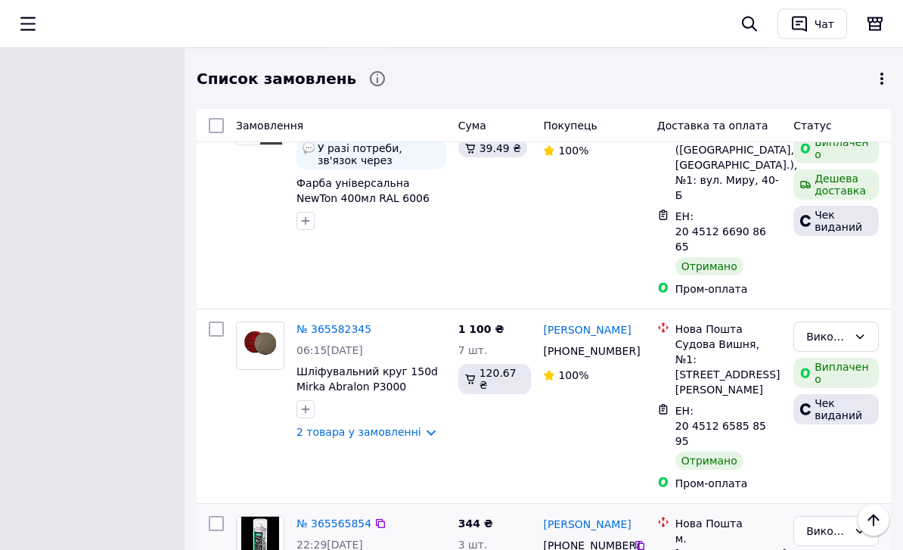
scroll to position [1833, 0]
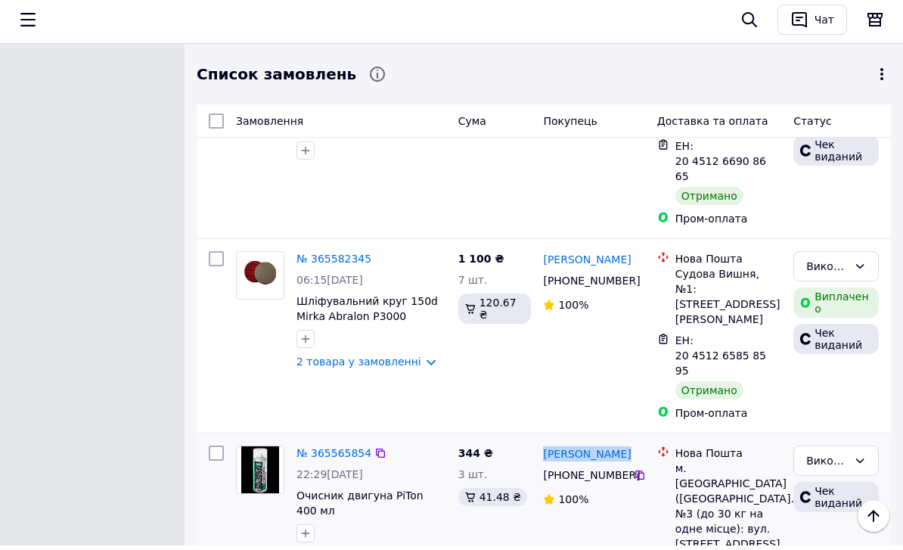
drag, startPoint x: 539, startPoint y: 246, endPoint x: 623, endPoint y: 271, distance: 86.9
copy div "[PERSON_NAME]"
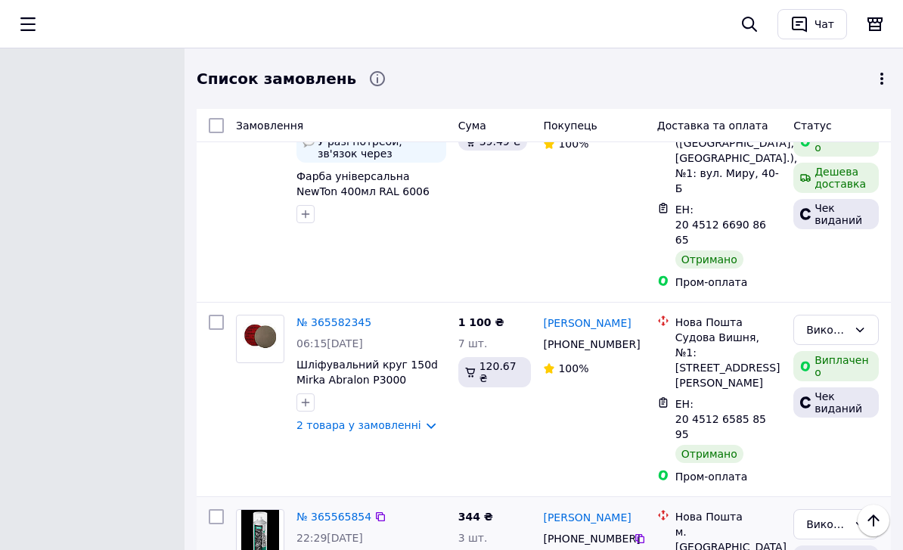
scroll to position [1782, 0]
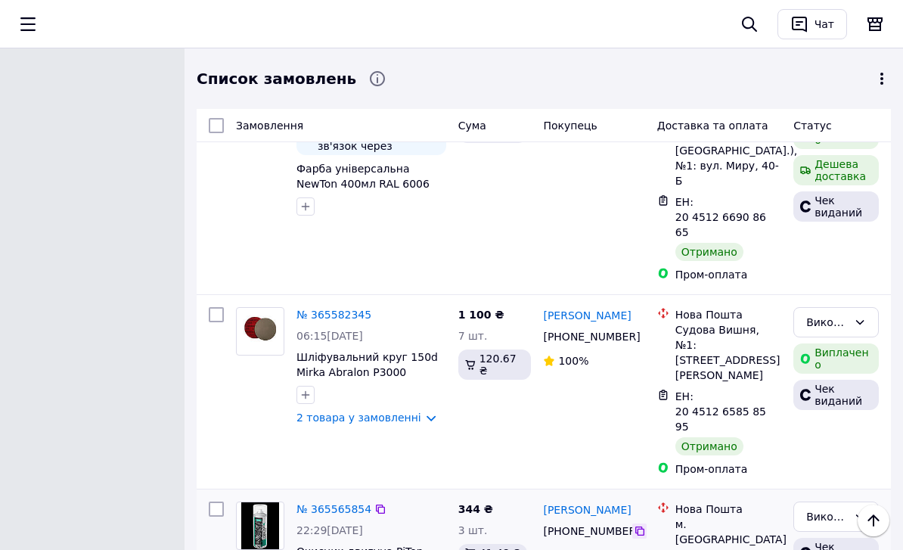
click at [646, 525] on icon at bounding box center [640, 531] width 12 height 12
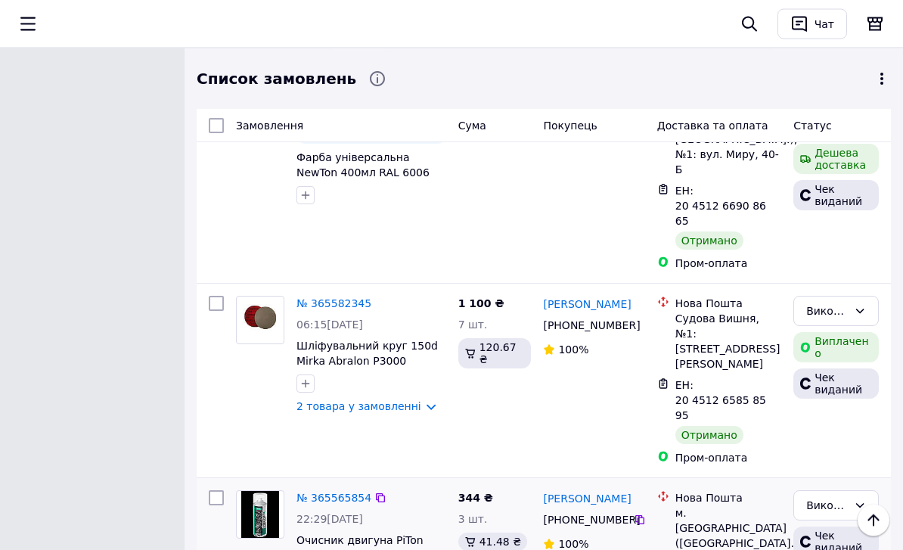
scroll to position [1799, 0]
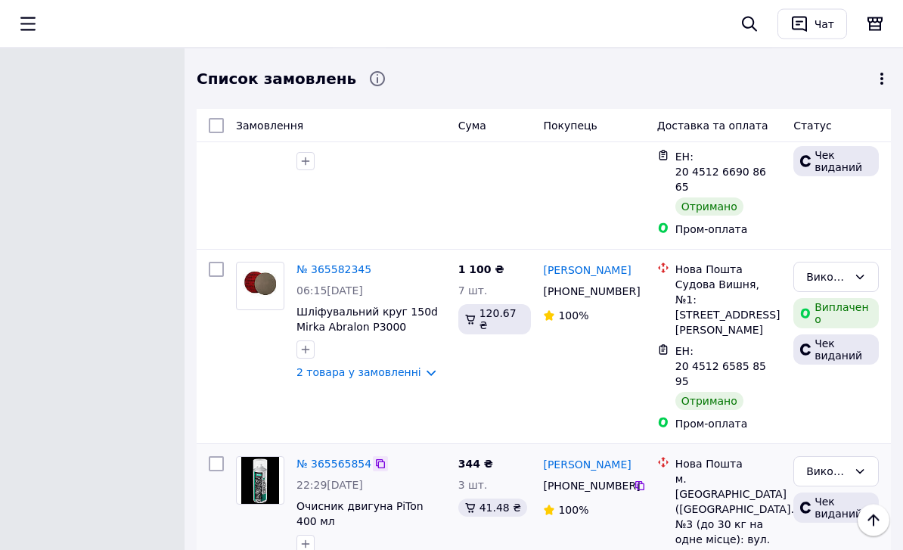
click at [384, 459] on icon at bounding box center [381, 465] width 12 height 12
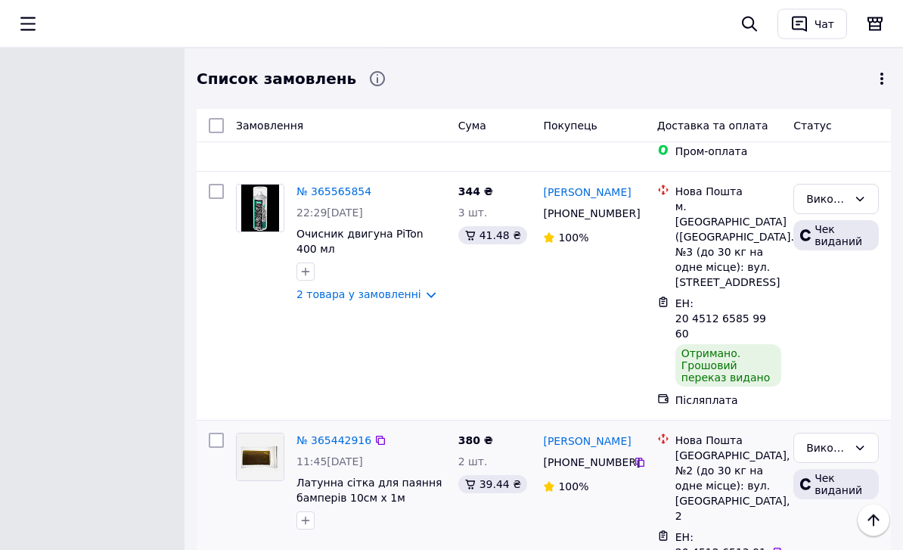
scroll to position [2100, 0]
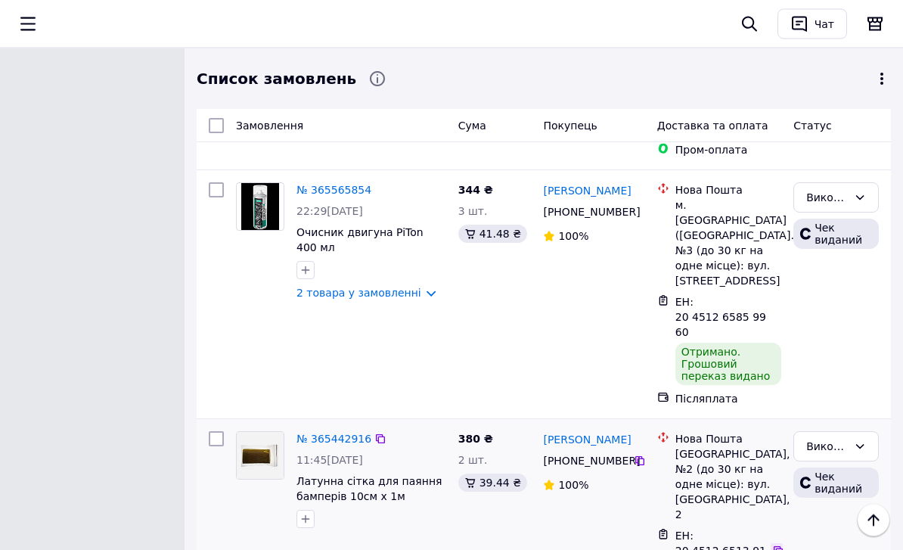
click at [781, 547] on icon at bounding box center [778, 551] width 9 height 9
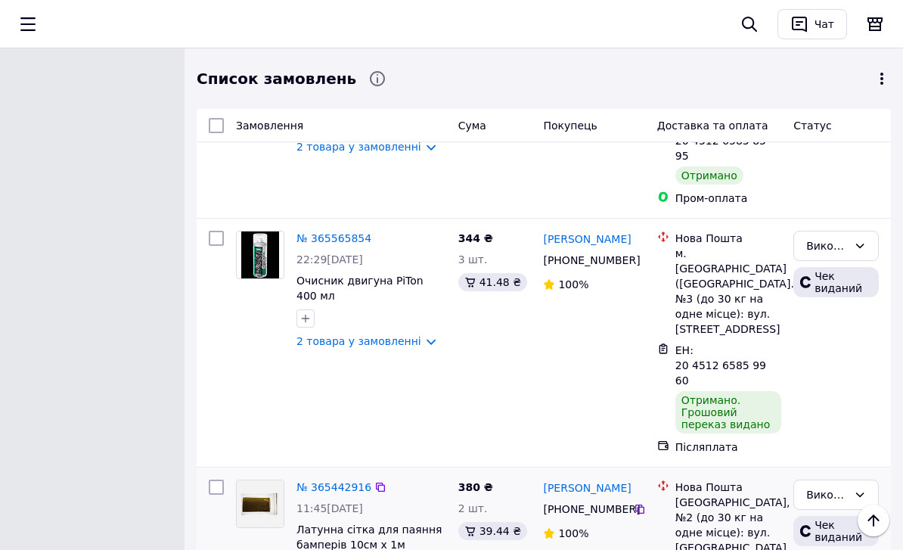
scroll to position [2056, 0]
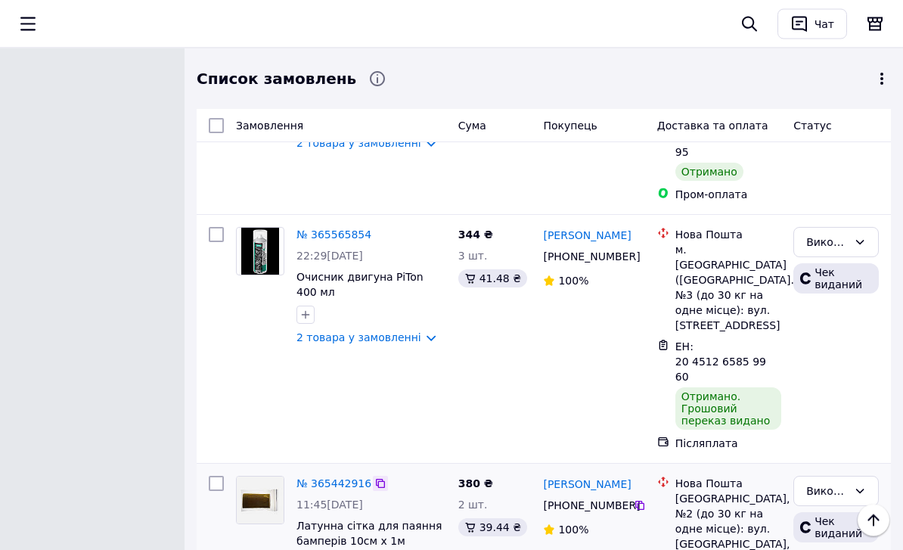
click at [375, 478] on icon at bounding box center [381, 484] width 12 height 12
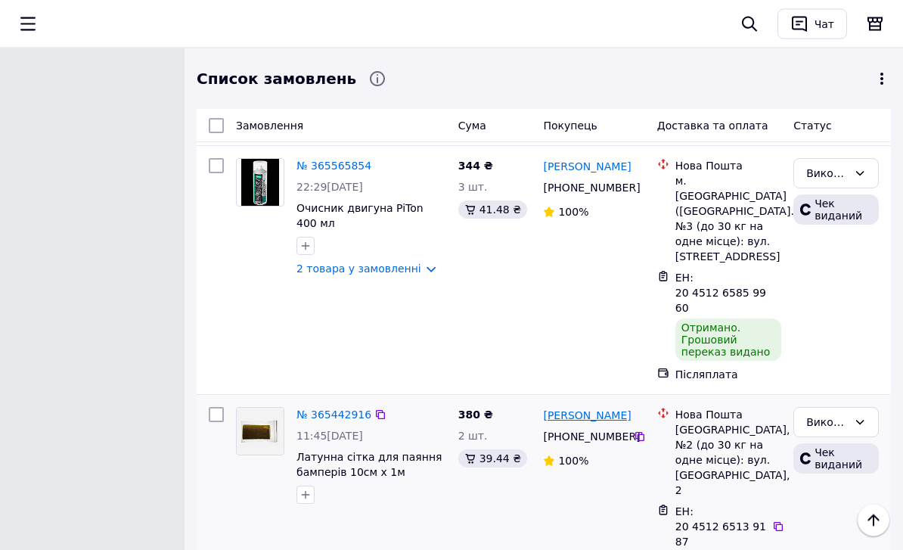
scroll to position [2125, 0]
drag, startPoint x: 543, startPoint y: 216, endPoint x: 622, endPoint y: 229, distance: 80.5
click at [622, 406] on div "[PERSON_NAME]" at bounding box center [594, 415] width 104 height 19
copy link "[PERSON_NAME]"
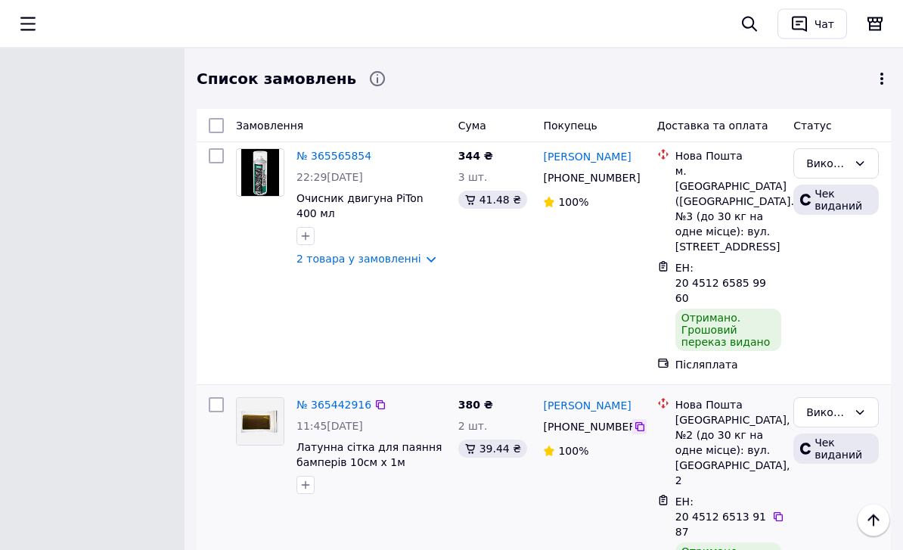
click at [638, 423] on icon at bounding box center [640, 427] width 9 height 9
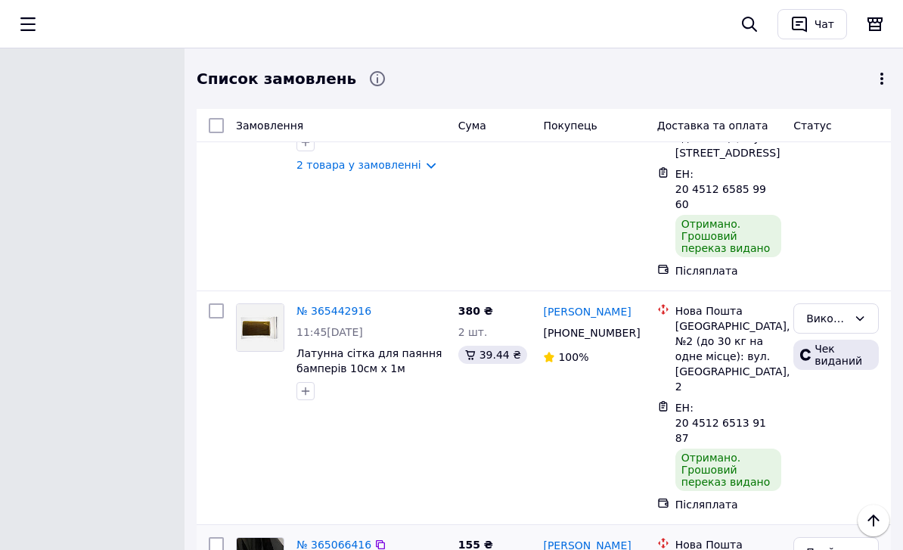
scroll to position [2246, 0]
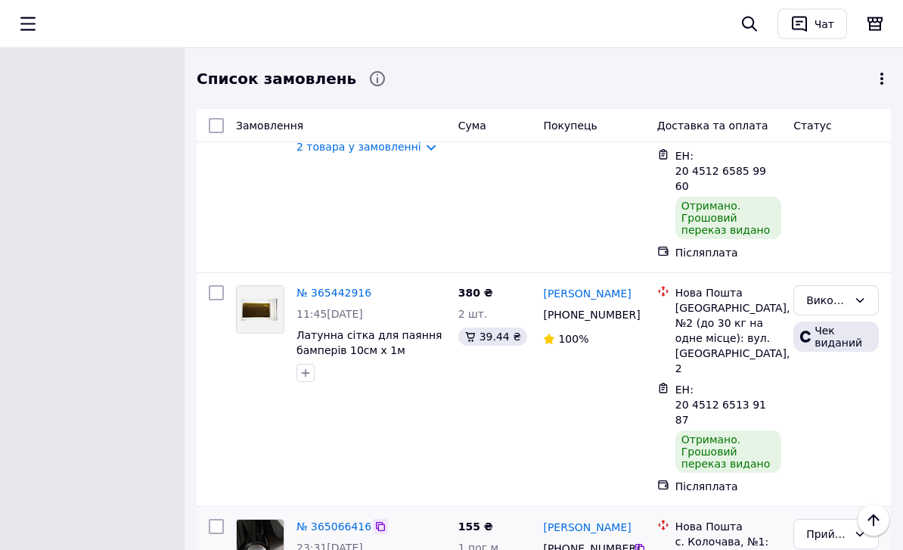
click at [380, 521] on icon at bounding box center [381, 527] width 12 height 12
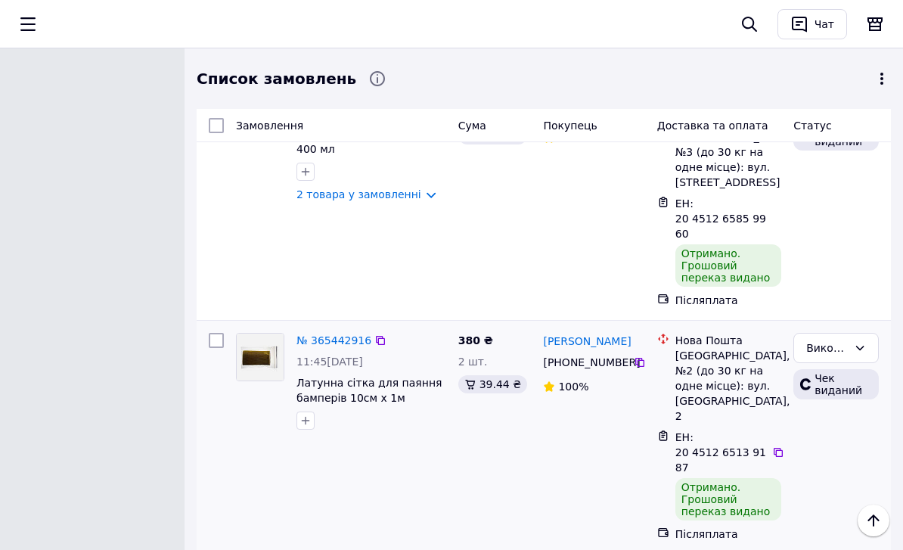
scroll to position [2204, 0]
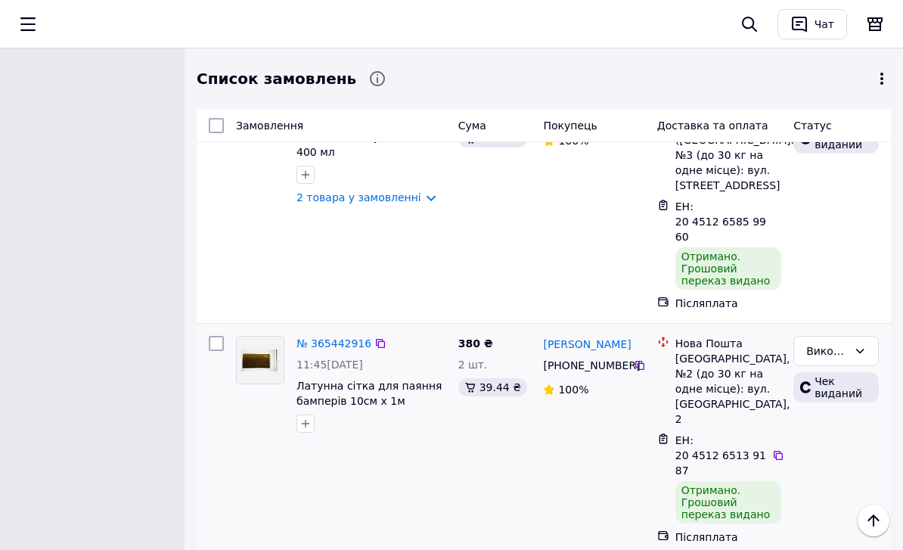
scroll to position [2181, 0]
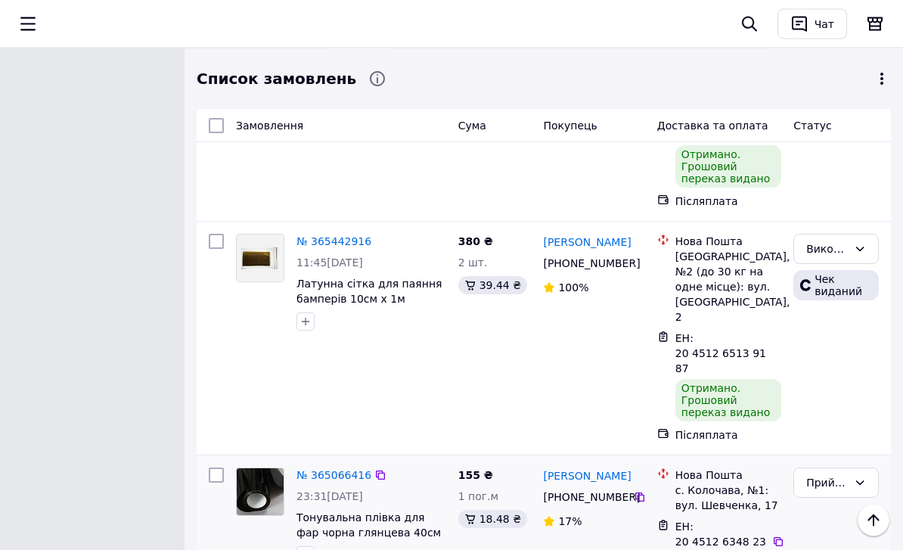
scroll to position [2290, 0]
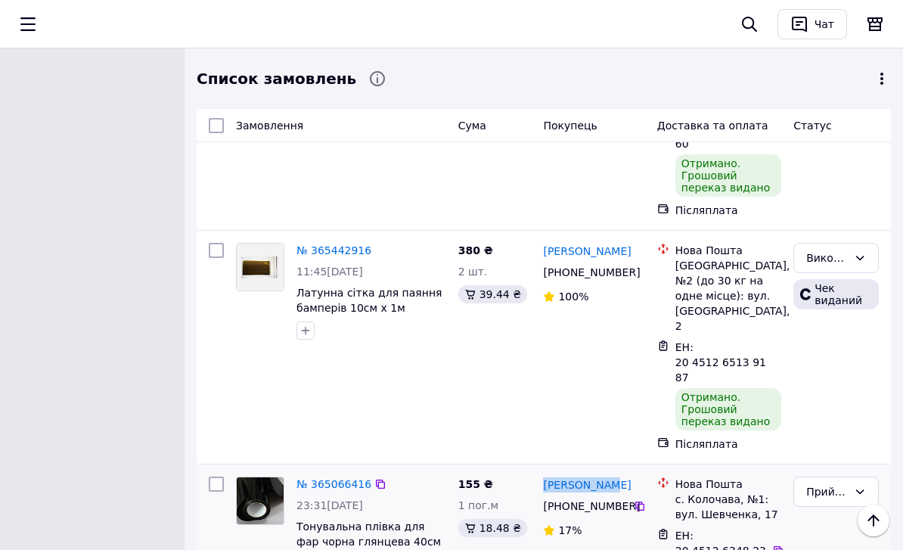
drag, startPoint x: 538, startPoint y: 264, endPoint x: 617, endPoint y: 281, distance: 81.3
click at [617, 471] on div "Макси Сюгай +380 68 878 55 34 17%" at bounding box center [593, 552] width 113 height 163
copy link "[PERSON_NAME]"
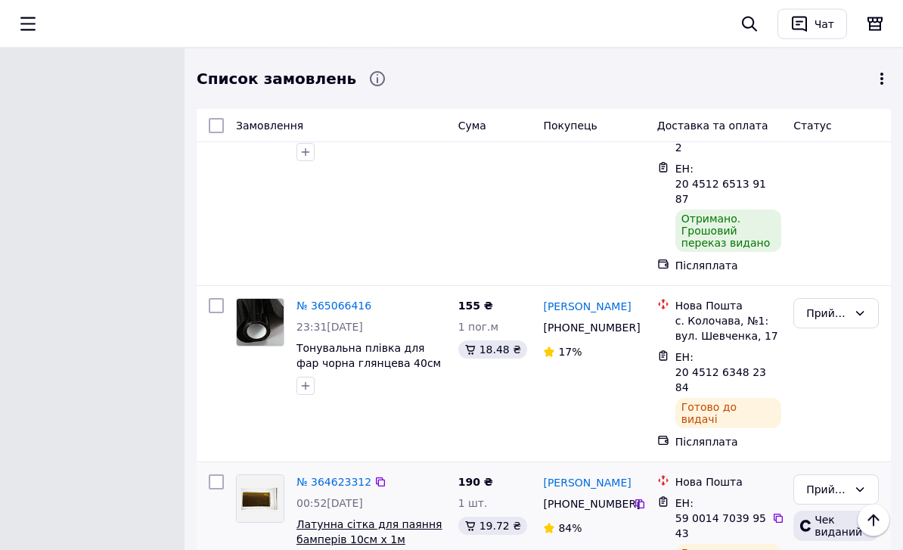
scroll to position [2468, 0]
click at [779, 512] on icon at bounding box center [779, 518] width 12 height 12
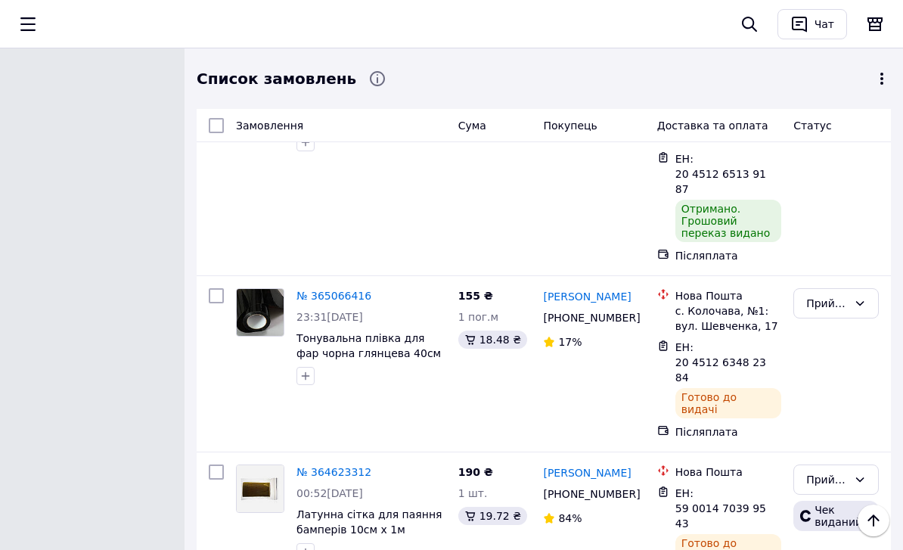
scroll to position [2557, 0]
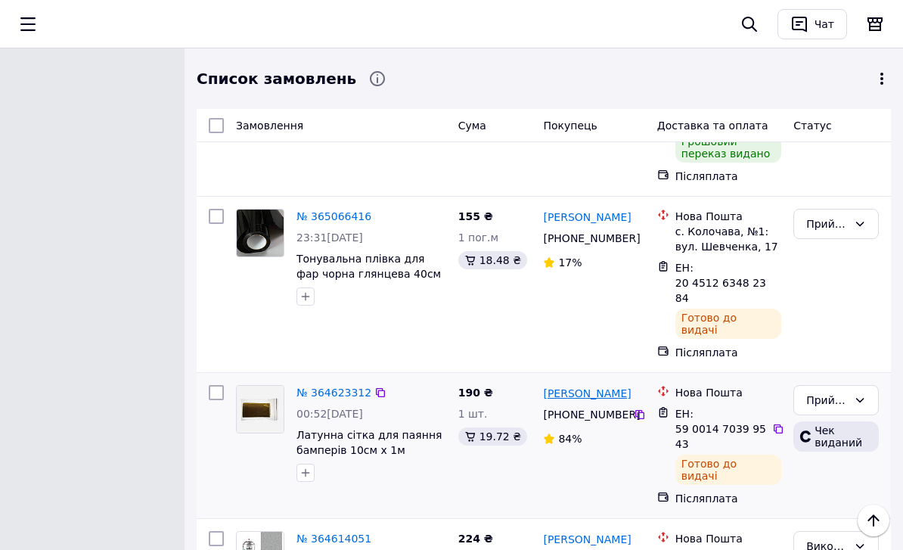
drag, startPoint x: 535, startPoint y: 161, endPoint x: 627, endPoint y: 174, distance: 92.5
click at [627, 379] on div "№ 364623312 00:52, 02.10.2025 Латунна сітка для паяння бамперів 10см х 1м (ячей…" at bounding box center [544, 445] width 682 height 133
click at [530, 139] on div "Замовлення Cума Покупець Доставка та оплата Статус" at bounding box center [544, 125] width 695 height 33
drag, startPoint x: 545, startPoint y: 159, endPoint x: 629, endPoint y: 169, distance: 84.7
click at [629, 379] on div "Андрій Смерека +380 97 577 07 64 84%" at bounding box center [593, 445] width 113 height 133
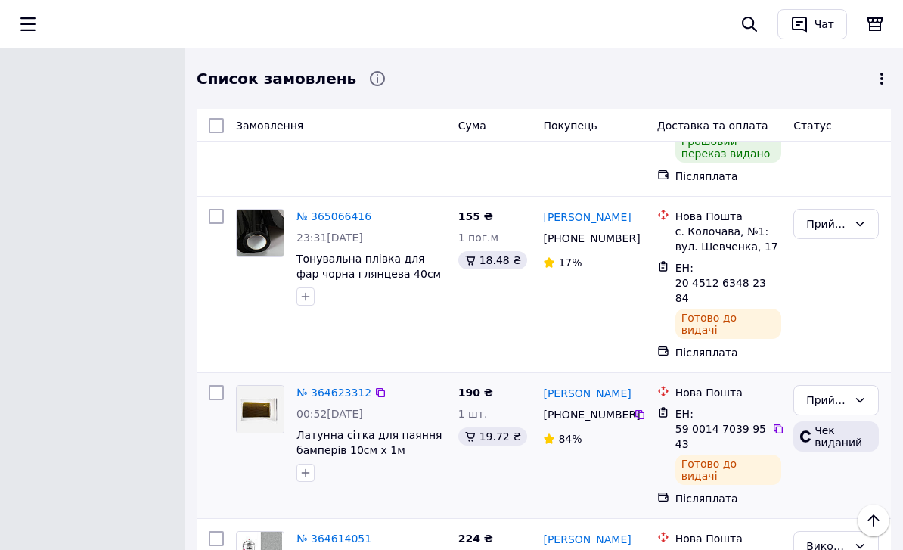
copy link "[PERSON_NAME]"
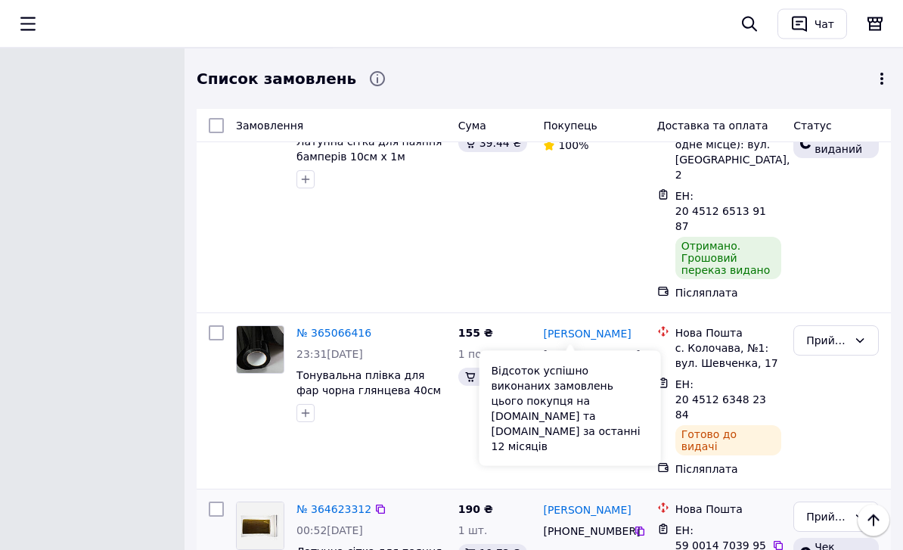
scroll to position [2442, 0]
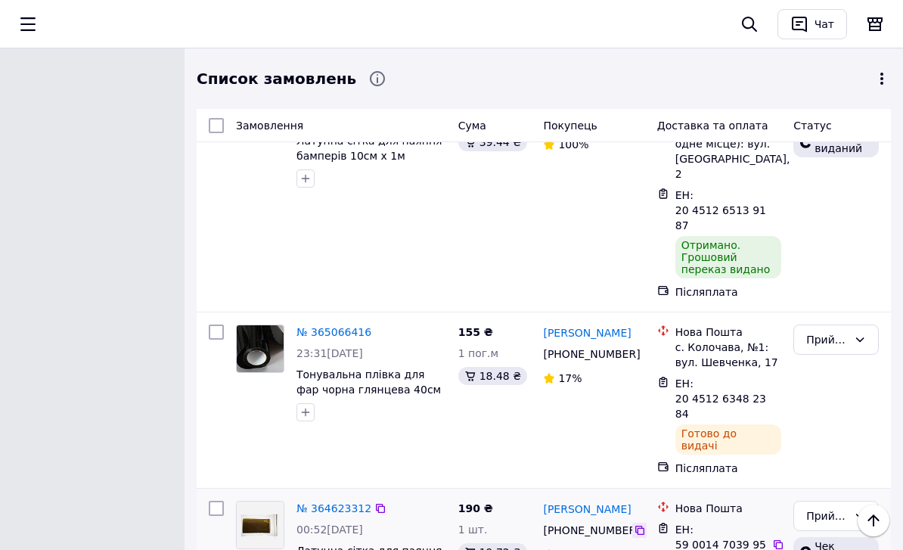
click at [646, 523] on div at bounding box center [640, 530] width 14 height 15
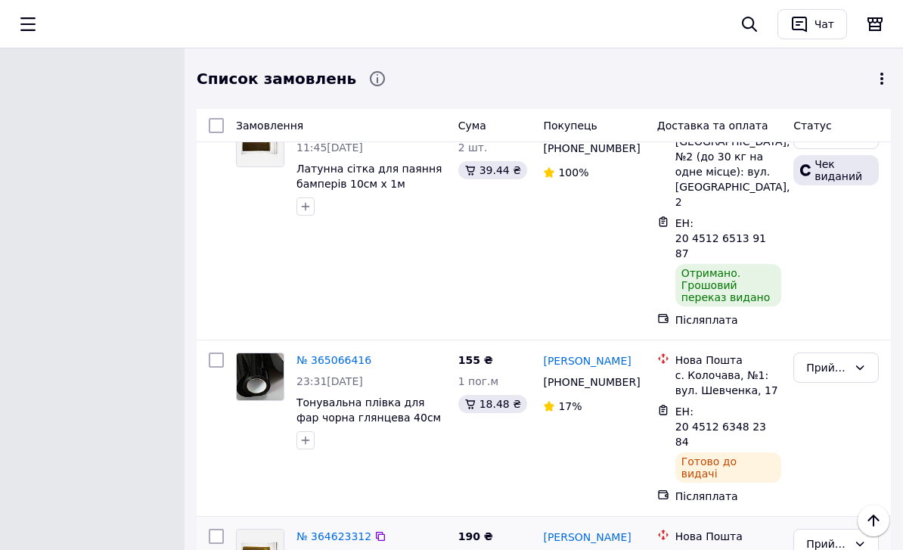
scroll to position [2438, 0]
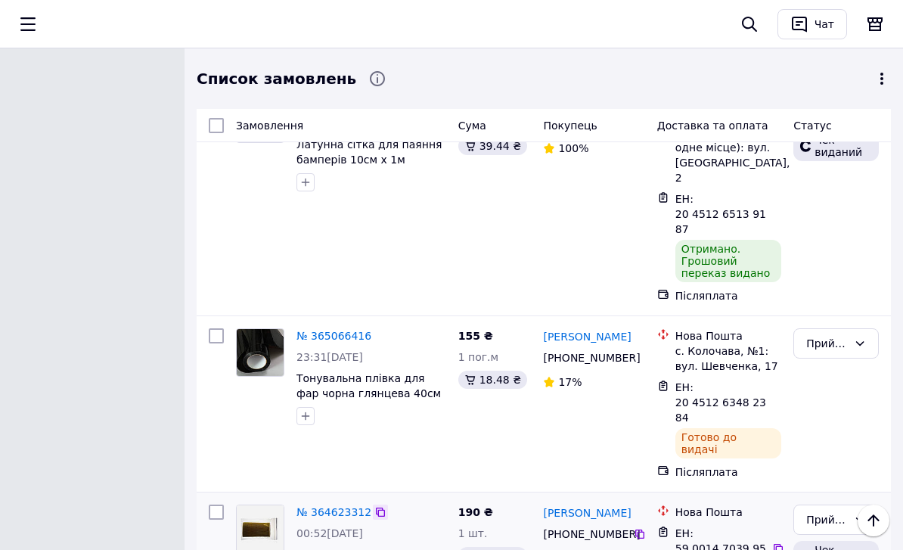
click at [378, 506] on icon at bounding box center [381, 512] width 12 height 12
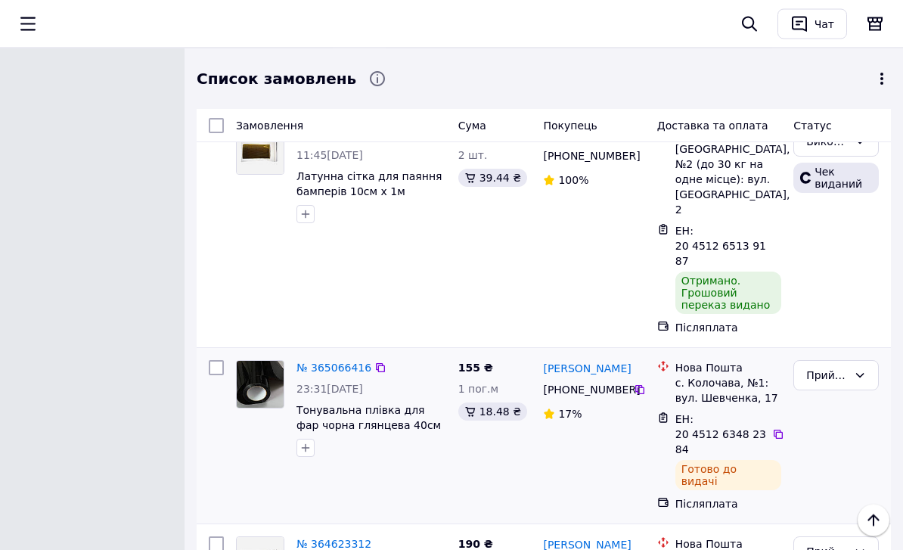
scroll to position [2407, 0]
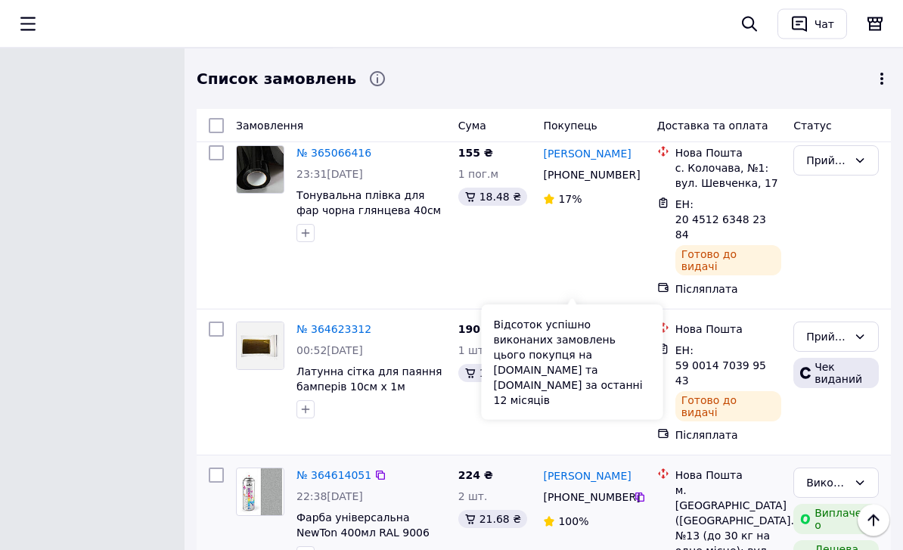
scroll to position [2621, 0]
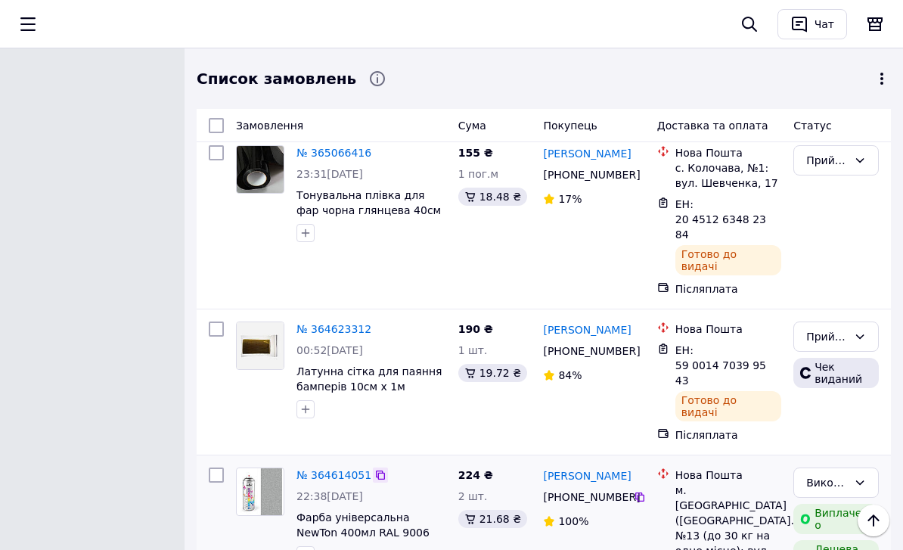
click at [376, 469] on icon at bounding box center [381, 475] width 12 height 12
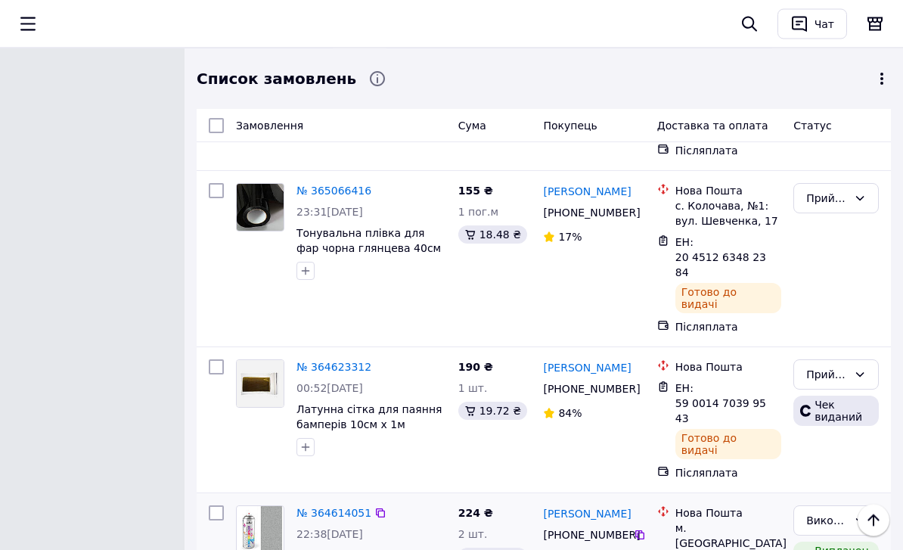
scroll to position [2584, 0]
drag, startPoint x: 536, startPoint y: 266, endPoint x: 632, endPoint y: 282, distance: 97.5
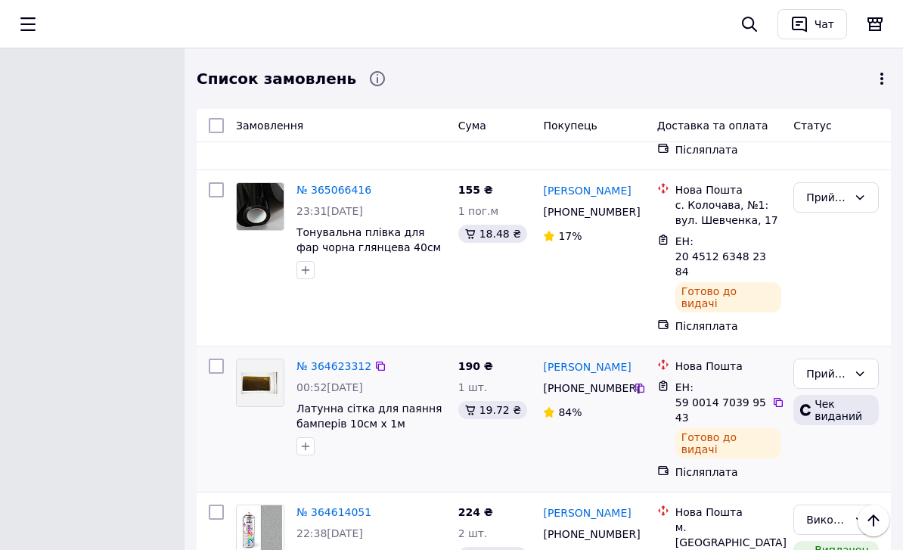
click at [546, 347] on div "№ 364623312 00:52, 02.10.2025 Латунна сітка для паяння бамперів 10см х 1м (ячей…" at bounding box center [544, 419] width 695 height 145
drag, startPoint x: 543, startPoint y: 266, endPoint x: 633, endPoint y: 284, distance: 92.6
copy link "[PERSON_NAME]"
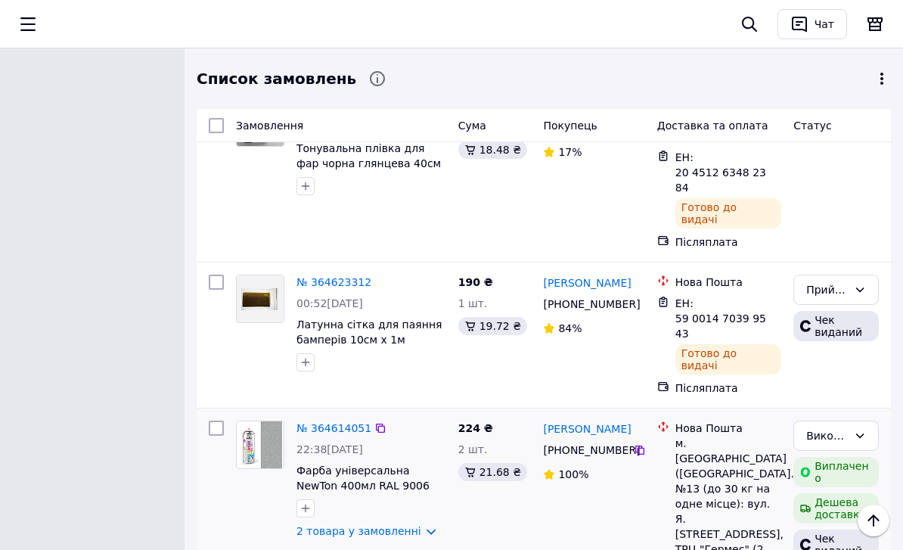
scroll to position [2644, 0]
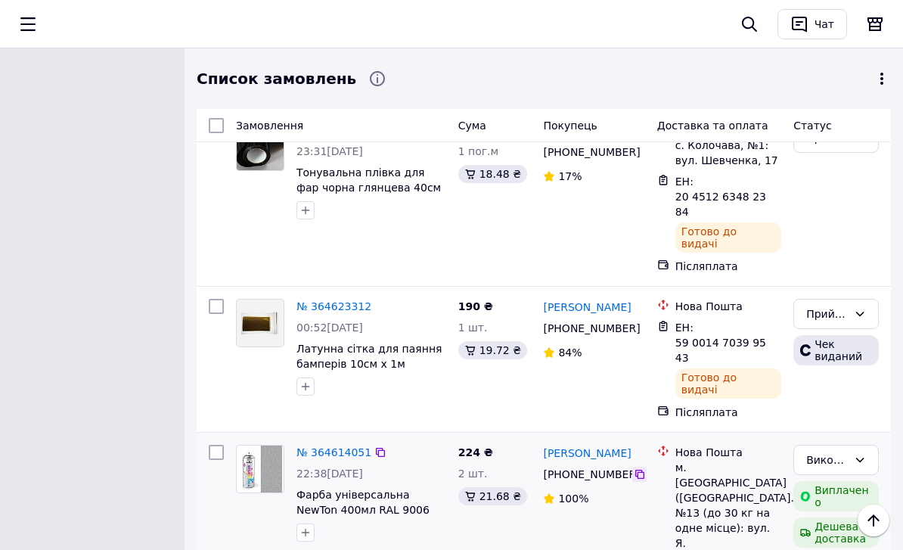
click at [645, 468] on icon at bounding box center [640, 474] width 12 height 12
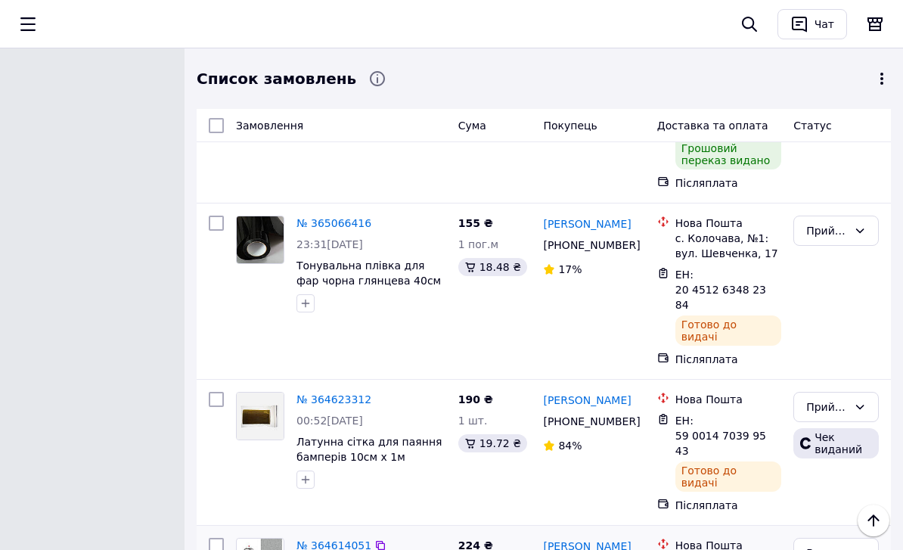
scroll to position [2557, 0]
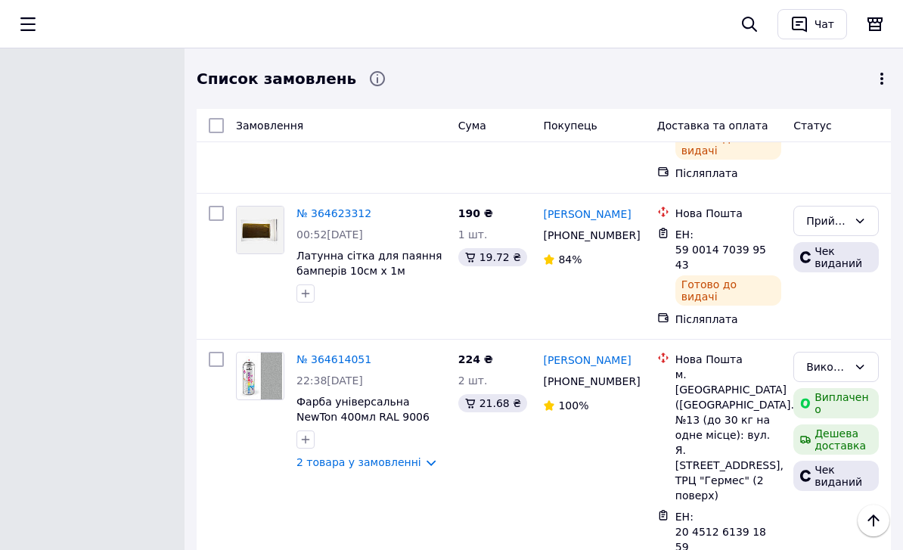
scroll to position [2853, 0]
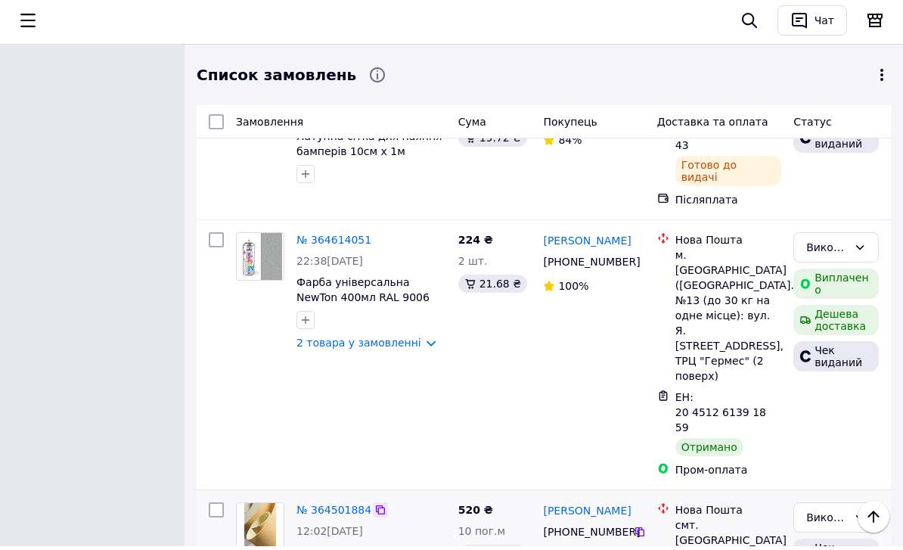
click at [379, 509] on icon at bounding box center [380, 513] width 9 height 9
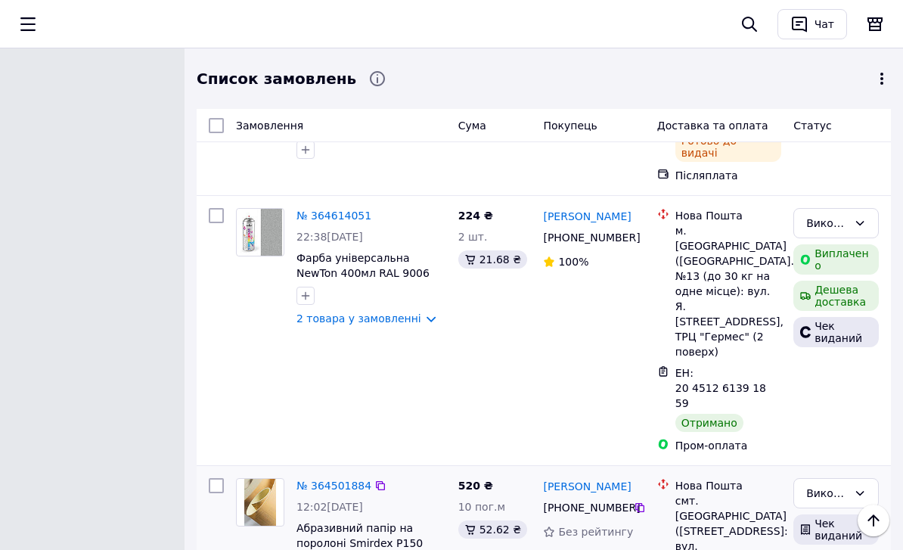
scroll to position [2881, 0]
drag, startPoint x: 539, startPoint y: 193, endPoint x: 620, endPoint y: 214, distance: 83.7
copy link "[PERSON_NAME]"
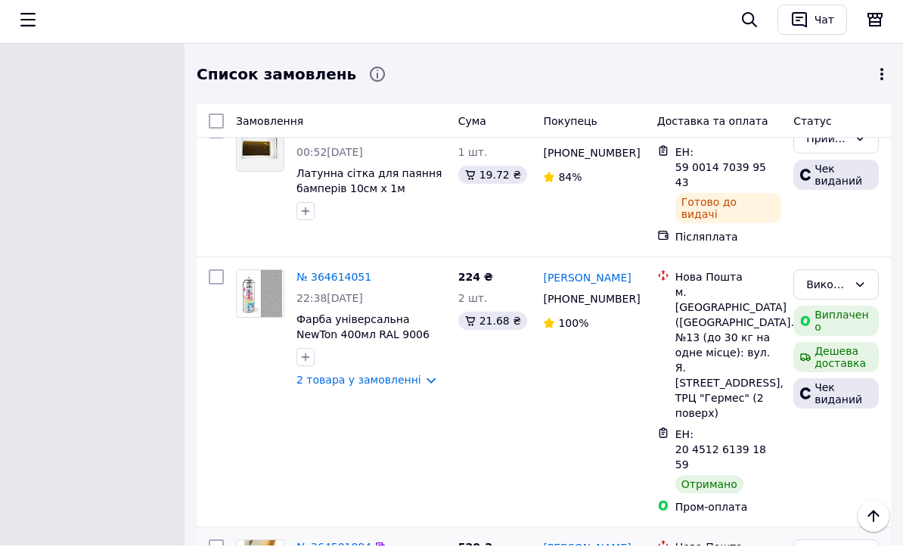
scroll to position [2819, 0]
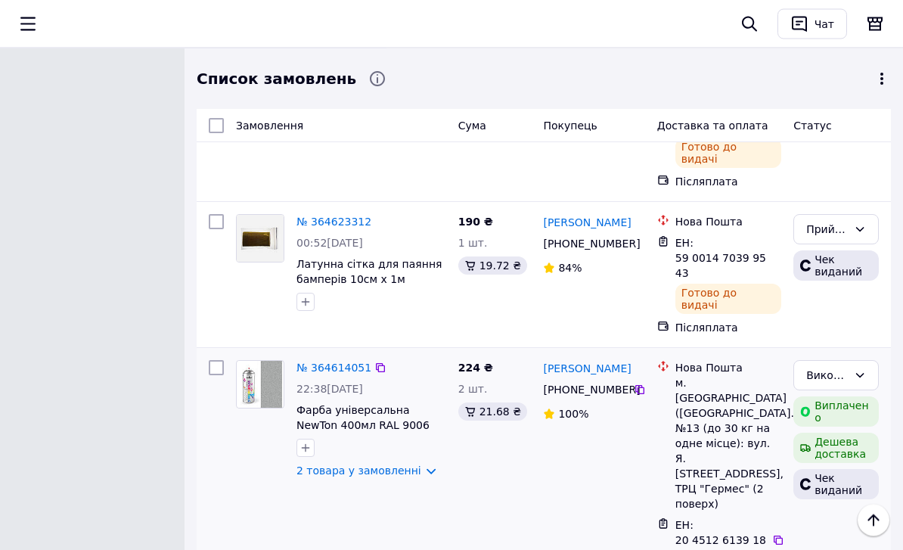
scroll to position [2681, 0]
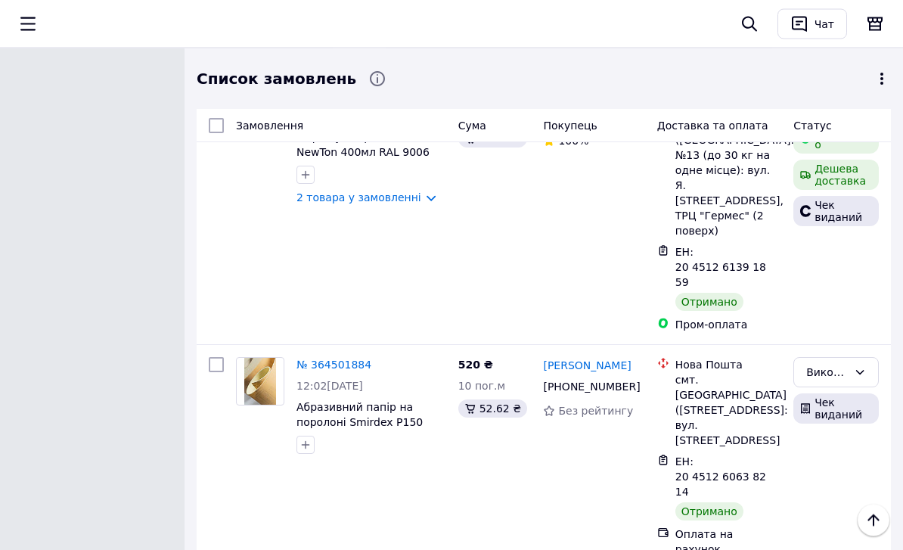
scroll to position [3002, 0]
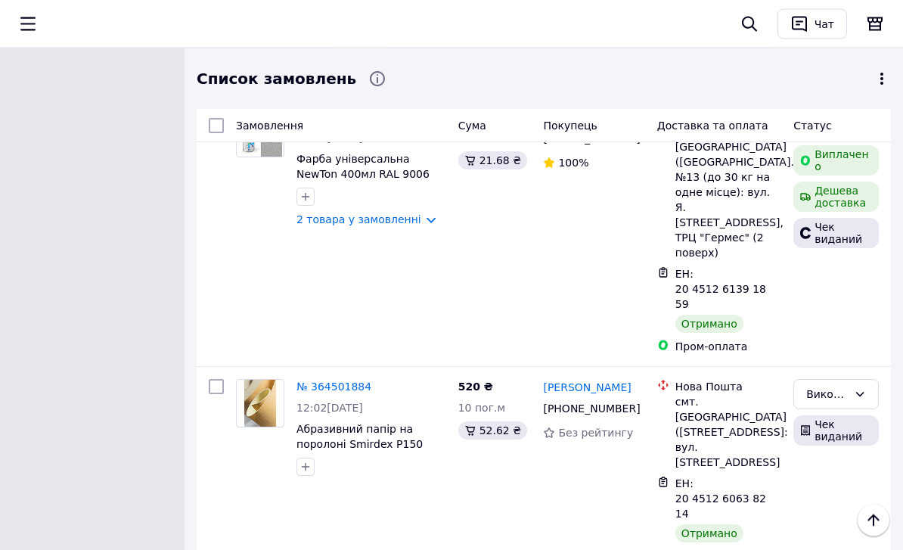
scroll to position [3008, 0]
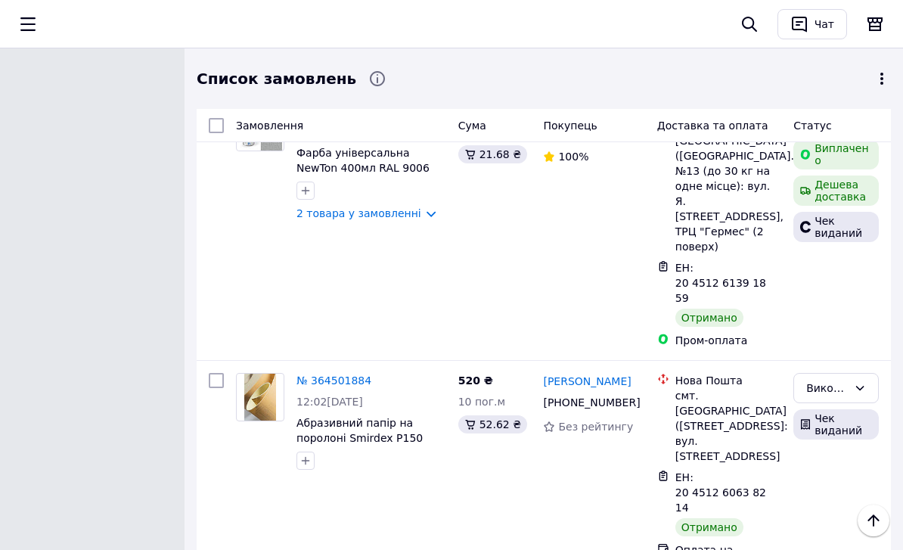
scroll to position [3005, 0]
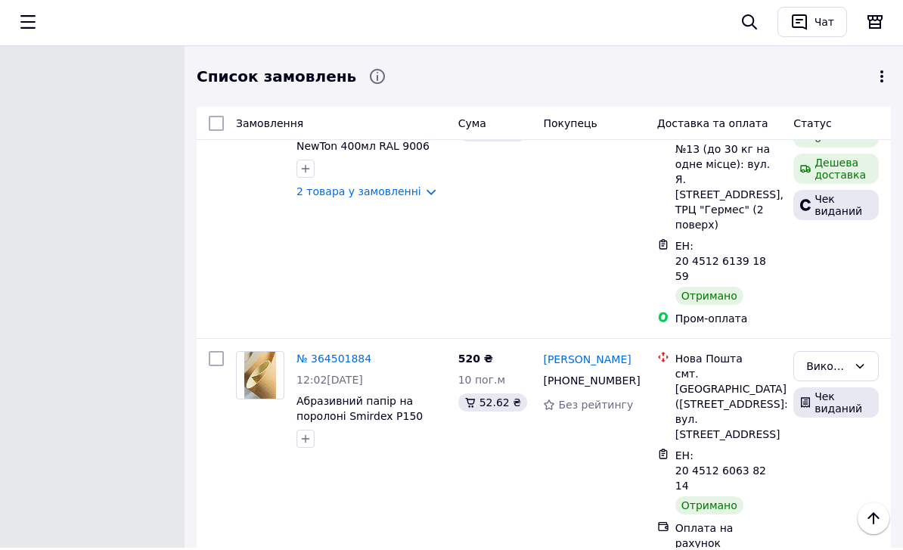
drag, startPoint x: 539, startPoint y: 266, endPoint x: 642, endPoint y: 283, distance: 105.0
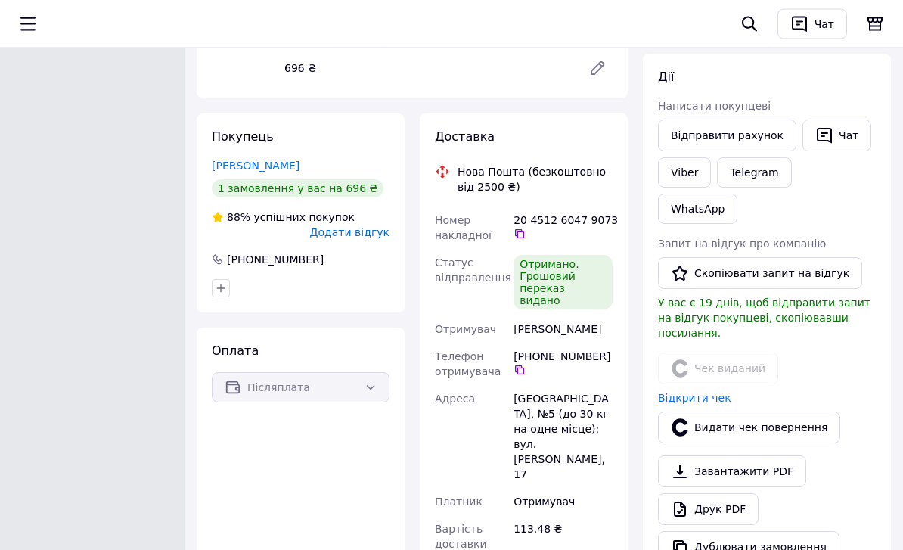
scroll to position [264, 0]
drag, startPoint x: 509, startPoint y: 316, endPoint x: 580, endPoint y: 328, distance: 71.4
click at [580, 328] on div "Номер накладної 20 4512 6047 9073   Статус відправлення Отримано. Грошовий пере…" at bounding box center [524, 382] width 184 height 351
copy div "Отримувач Самолюк Александр"
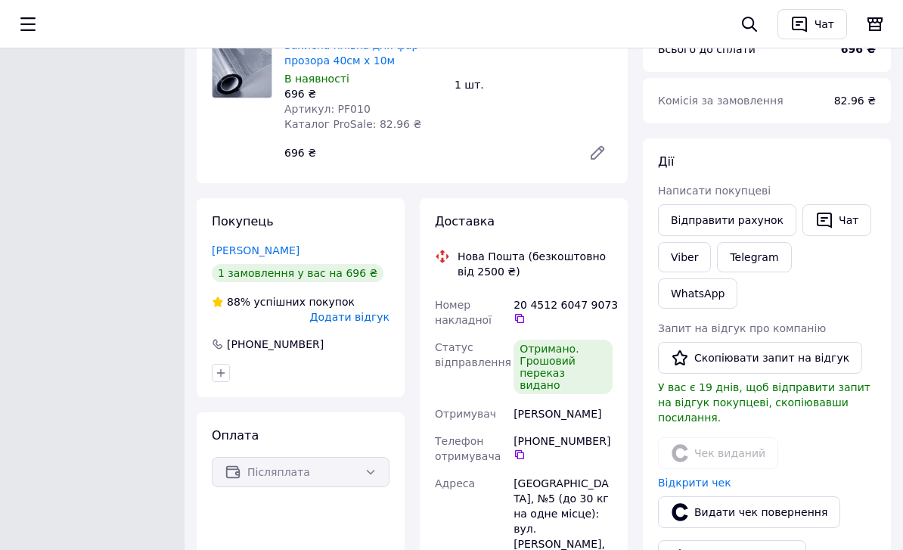
scroll to position [204, 0]
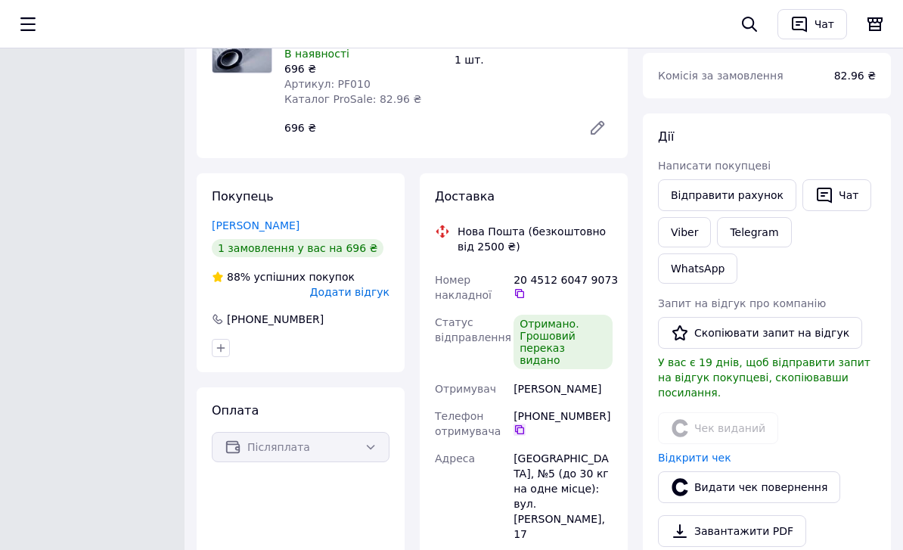
click at [524, 428] on icon at bounding box center [520, 430] width 12 height 12
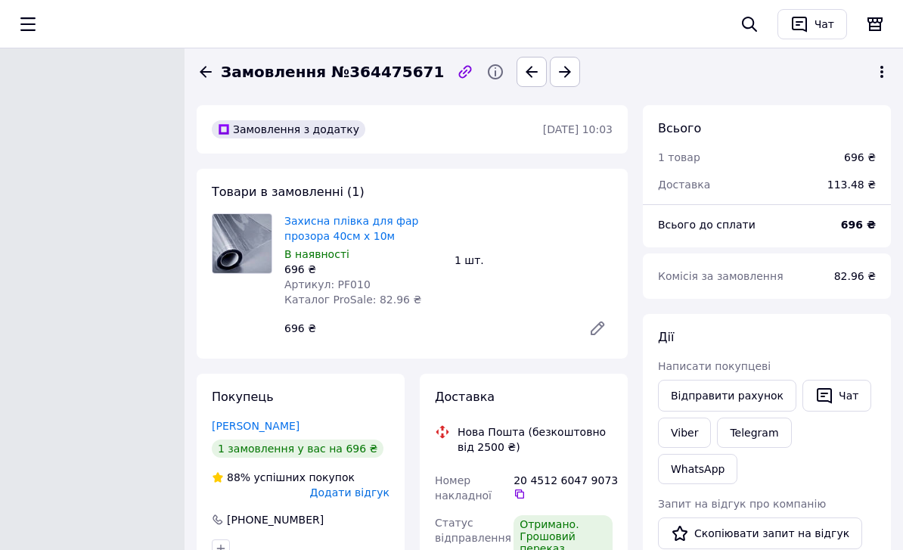
scroll to position [1, 0]
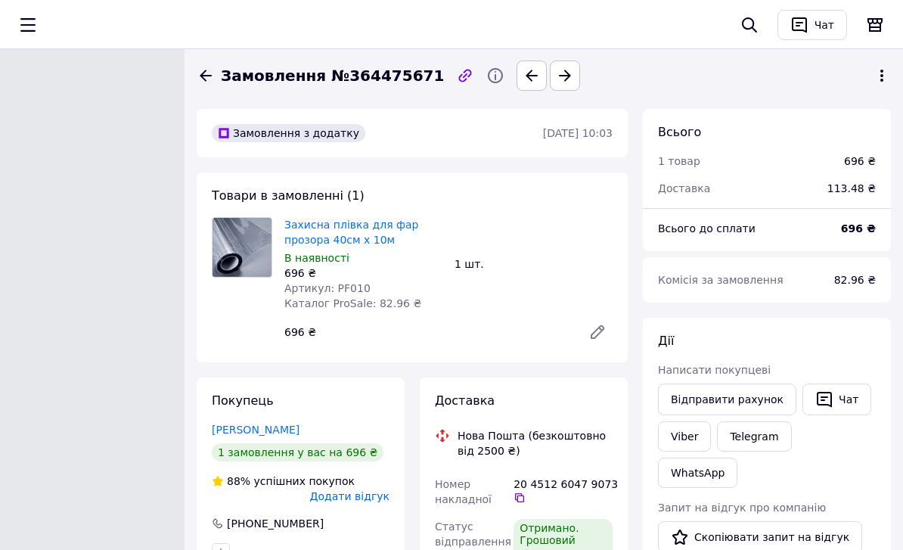
click at [204, 73] on icon at bounding box center [206, 74] width 12 height 11
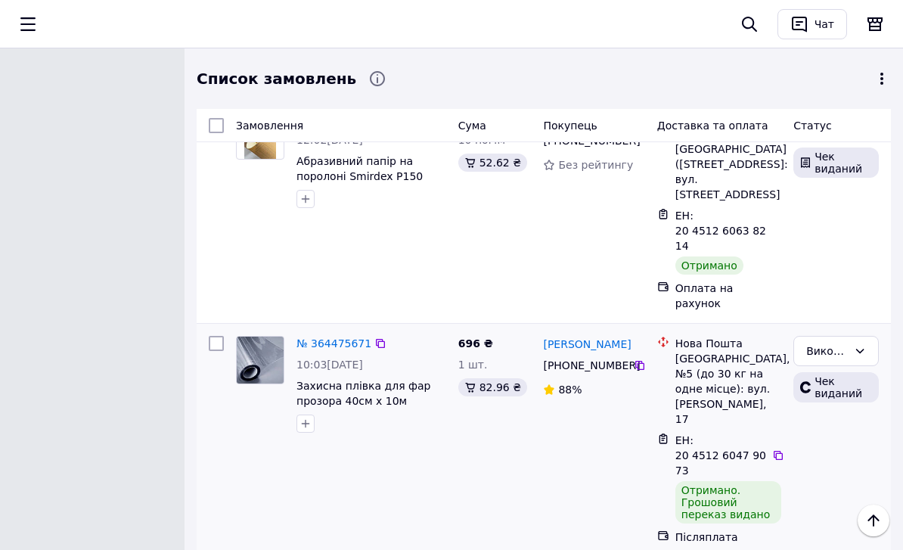
scroll to position [3145, 0]
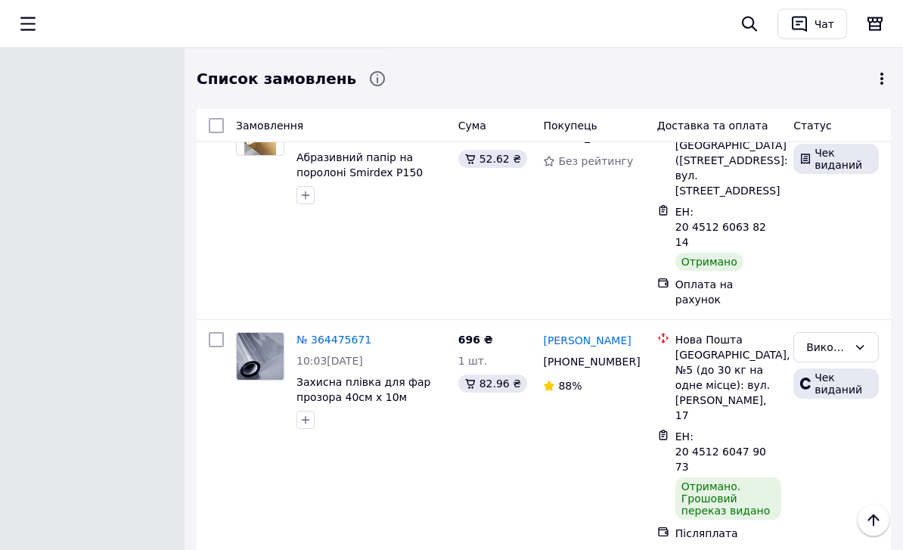
scroll to position [3124, 0]
drag, startPoint x: 539, startPoint y: 240, endPoint x: 621, endPoint y: 260, distance: 84.1
copy link "[PERSON_NAME]"
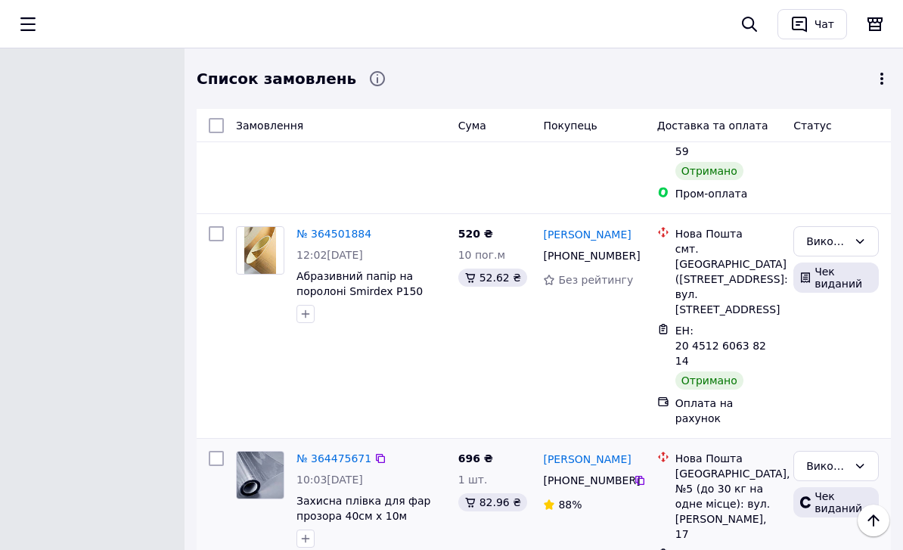
scroll to position [3008, 0]
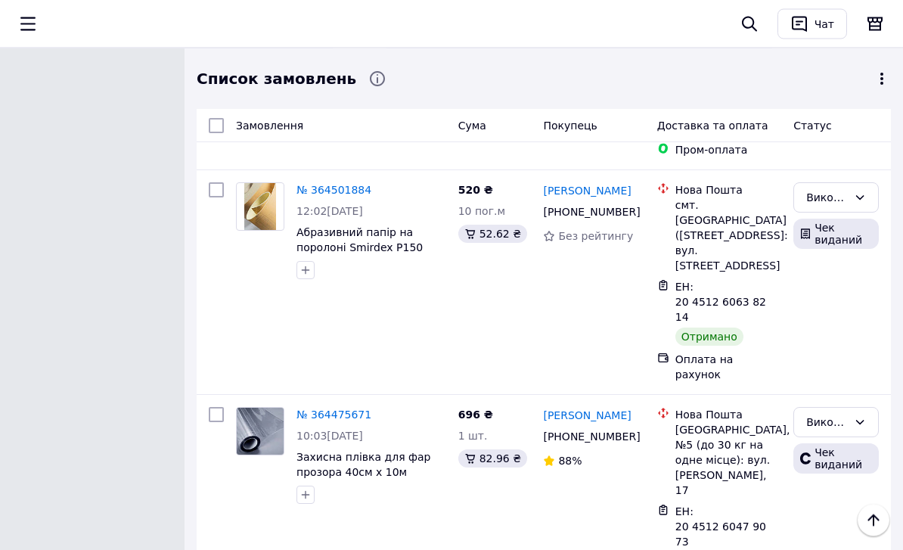
scroll to position [3049, 0]
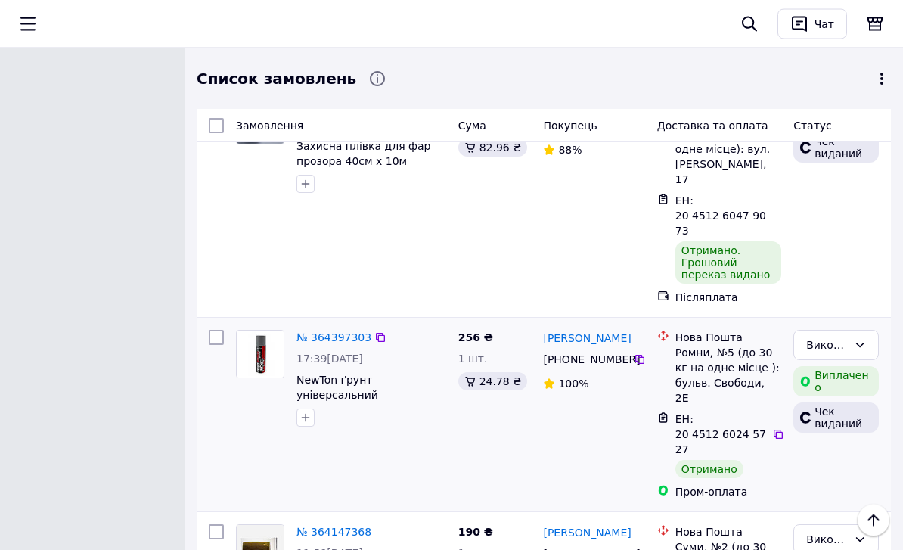
scroll to position [3359, 0]
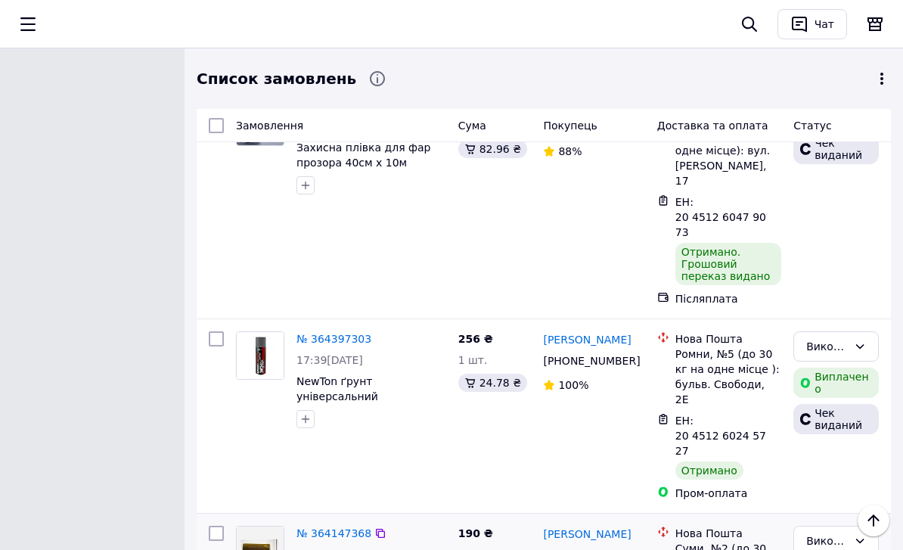
drag, startPoint x: 533, startPoint y: 185, endPoint x: 564, endPoint y: 186, distance: 30.3
click at [545, 325] on div "Тетяна Язан +380 98 061 18 30 100%" at bounding box center [593, 416] width 113 height 182
drag, startPoint x: 544, startPoint y: 183, endPoint x: 631, endPoint y: 204, distance: 89.6
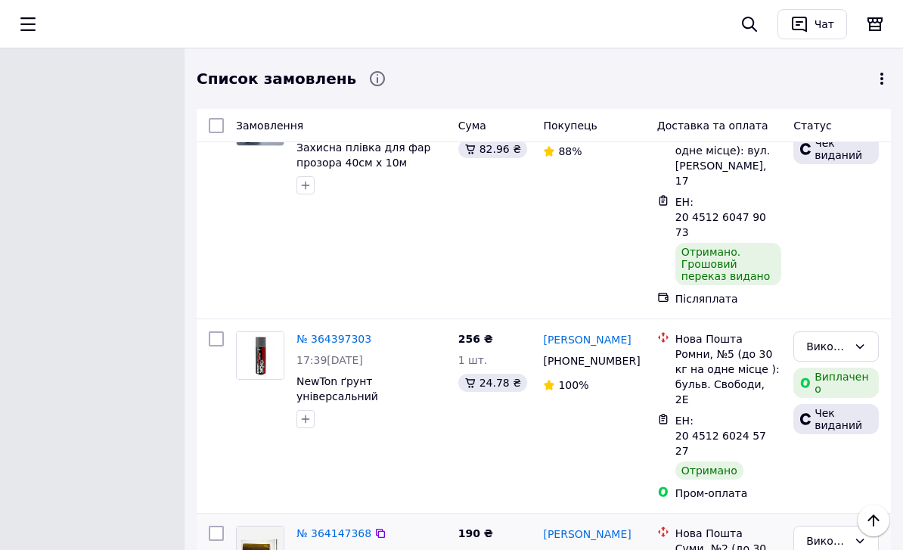
copy link "[PERSON_NAME]"
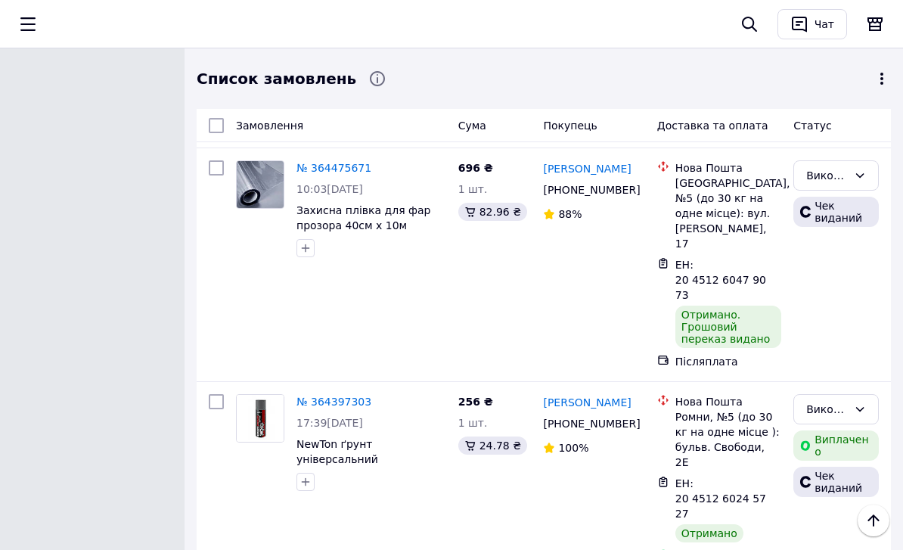
scroll to position [3313, 0]
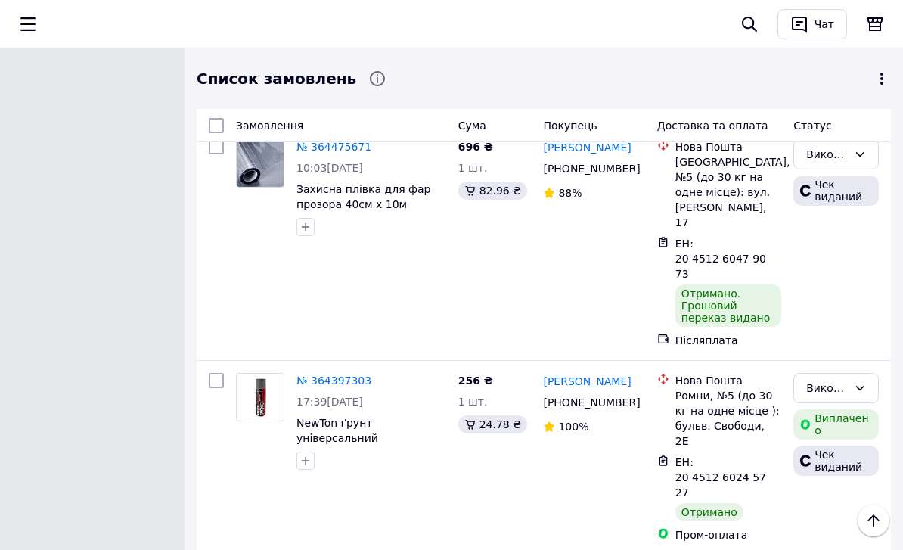
scroll to position [7813, 0]
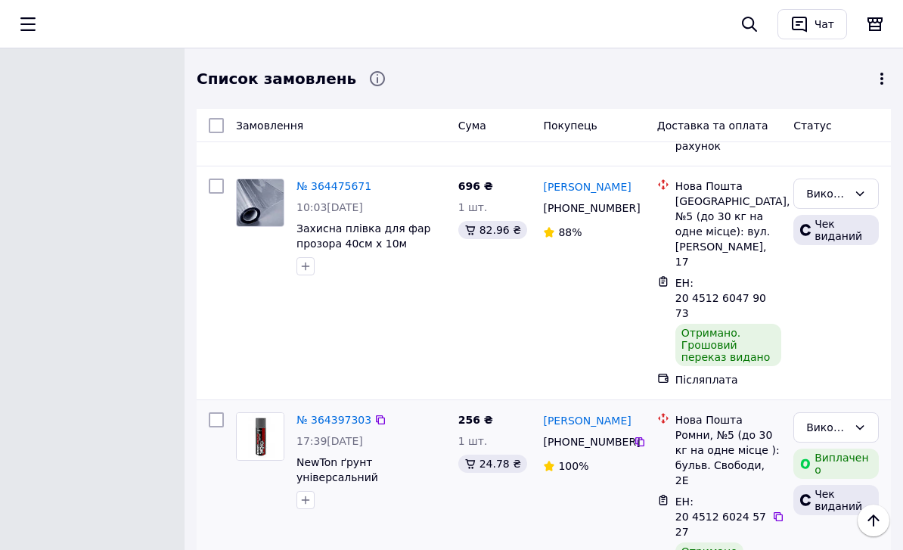
scroll to position [3281, 0]
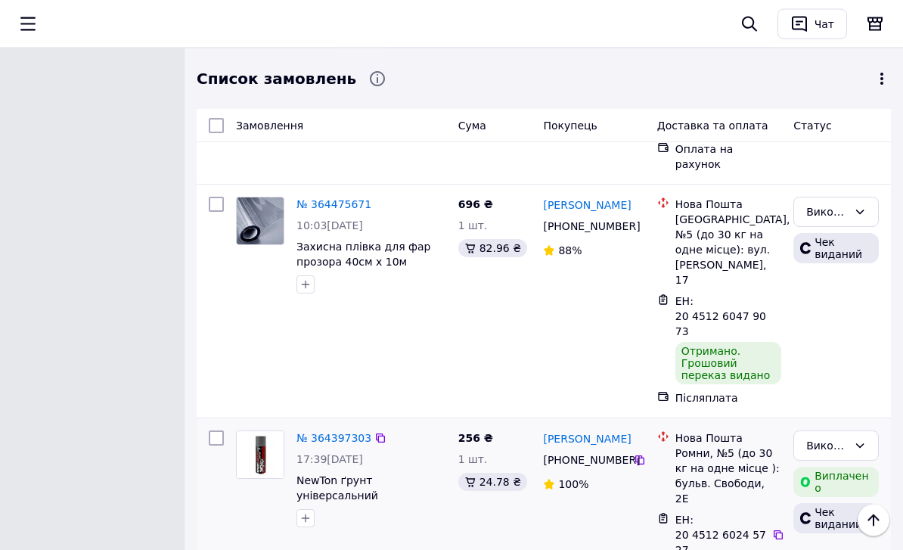
scroll to position [3343, 0]
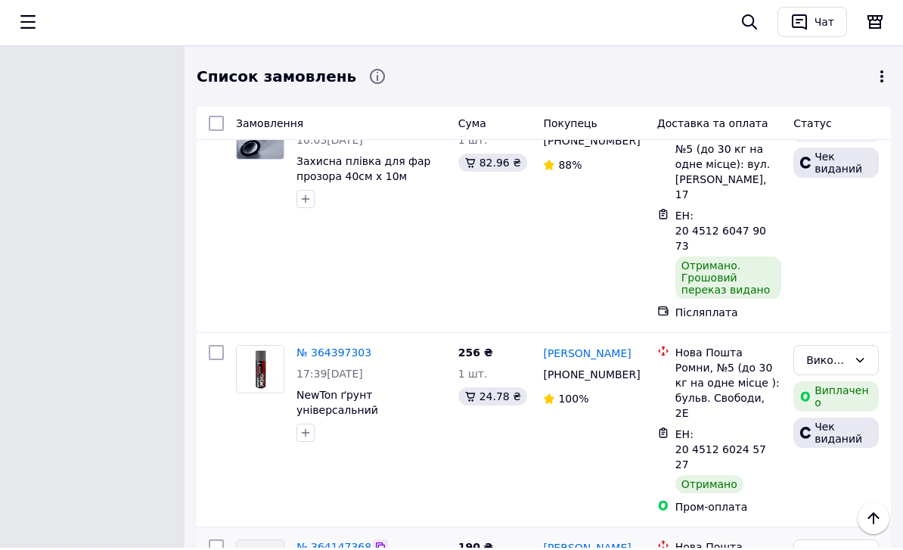
click at [377, 543] on icon at bounding box center [381, 549] width 12 height 12
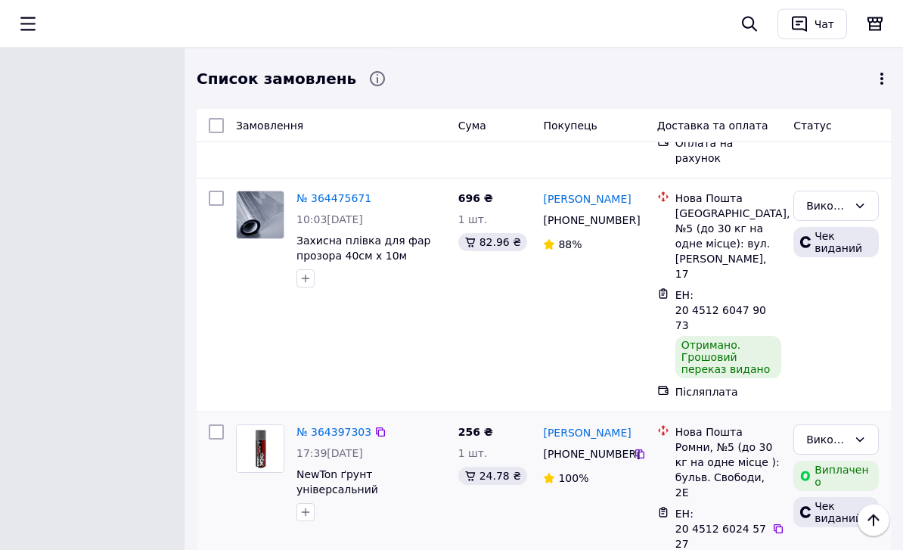
scroll to position [3322, 0]
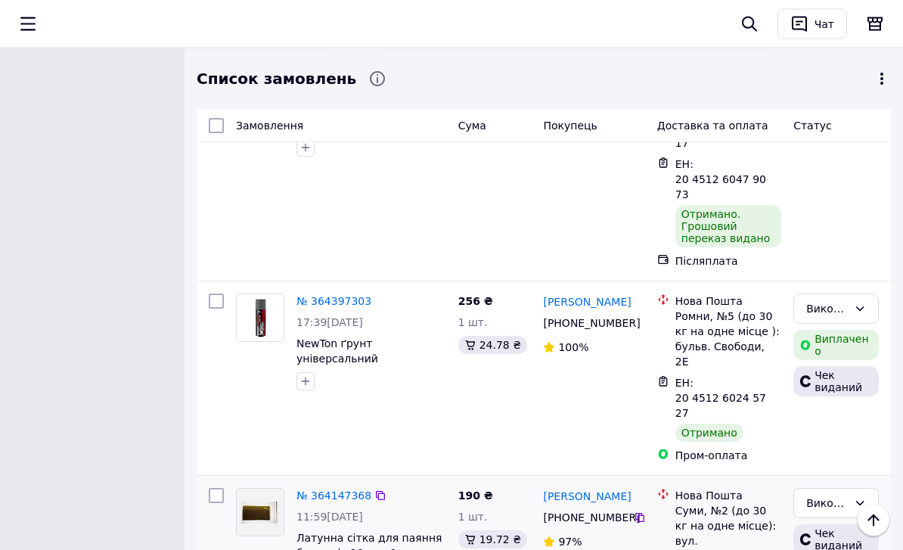
scroll to position [3397, 0]
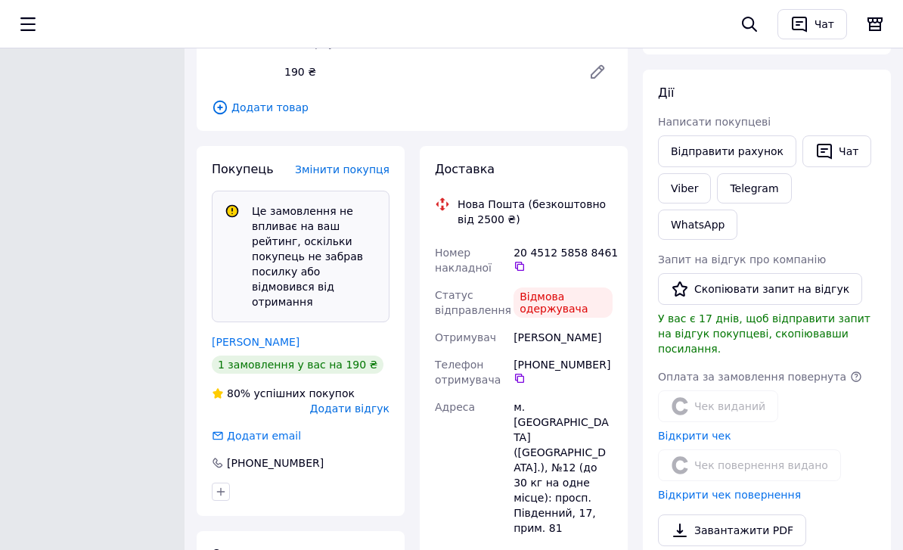
scroll to position [424, 0]
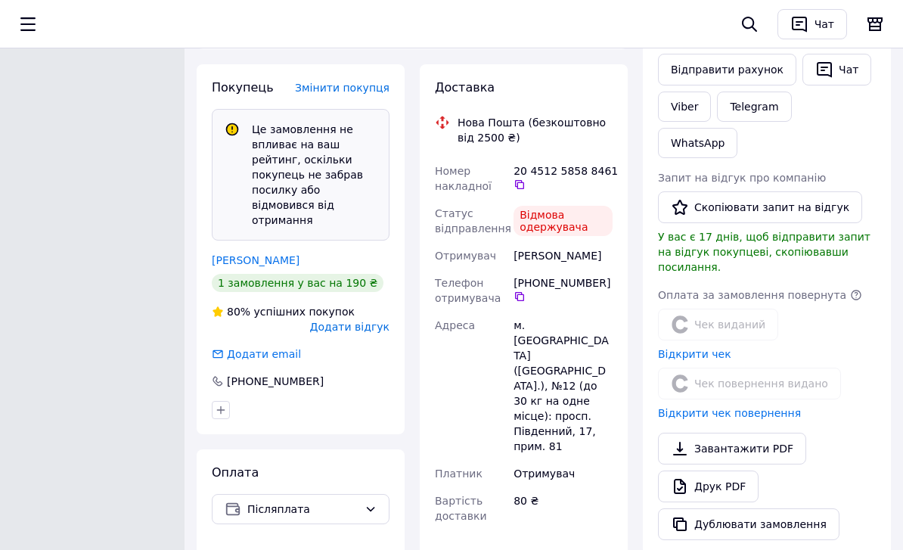
drag, startPoint x: 515, startPoint y: 251, endPoint x: 573, endPoint y: 272, distance: 61.0
click at [573, 269] on div "Горяйнов Станислав" at bounding box center [563, 255] width 105 height 27
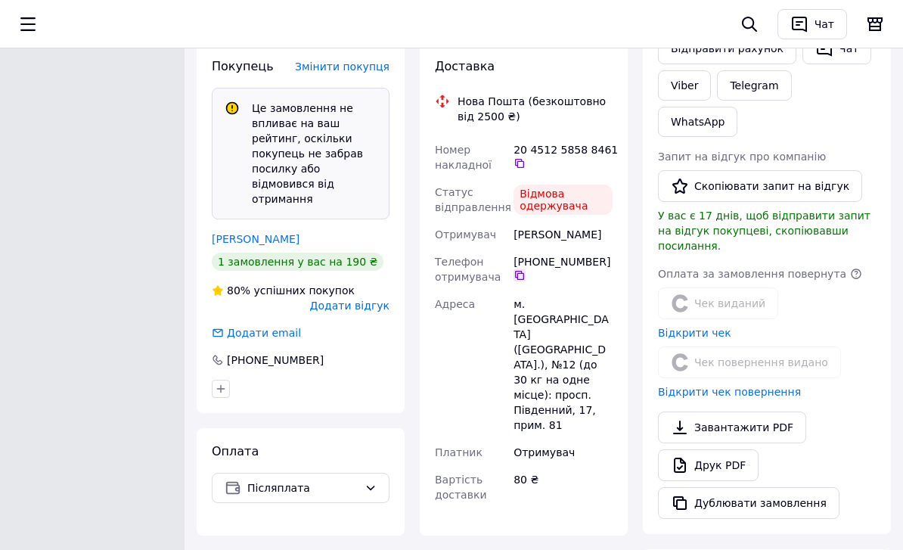
click at [523, 281] on icon at bounding box center [520, 275] width 12 height 12
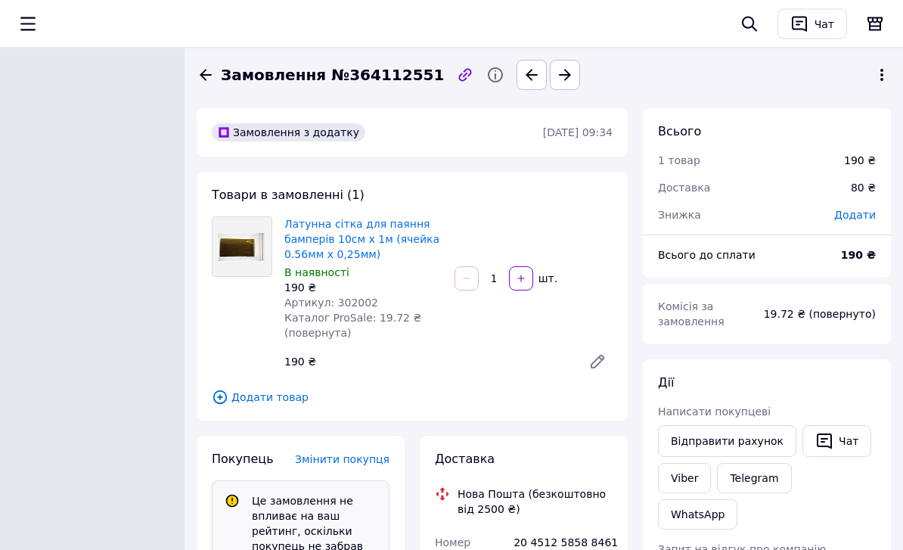
scroll to position [0, 0]
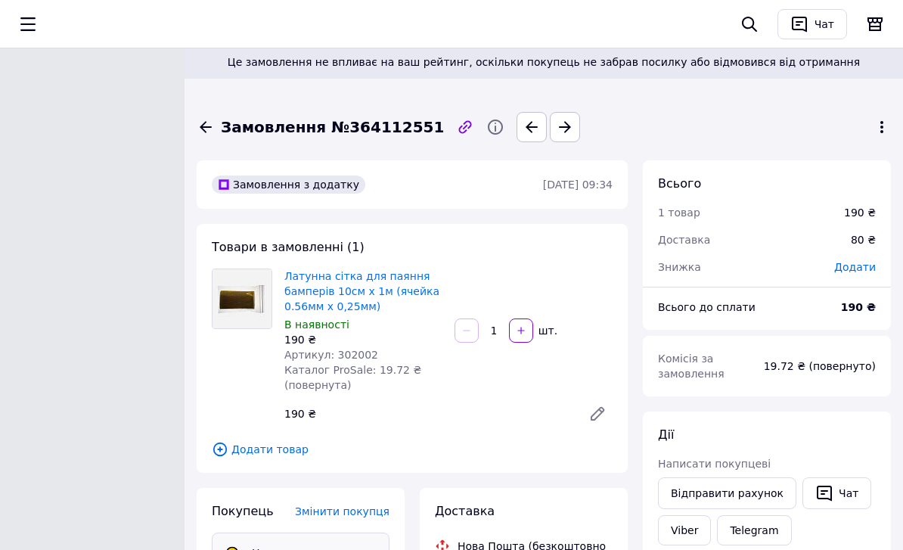
click at [206, 134] on icon at bounding box center [206, 127] width 18 height 18
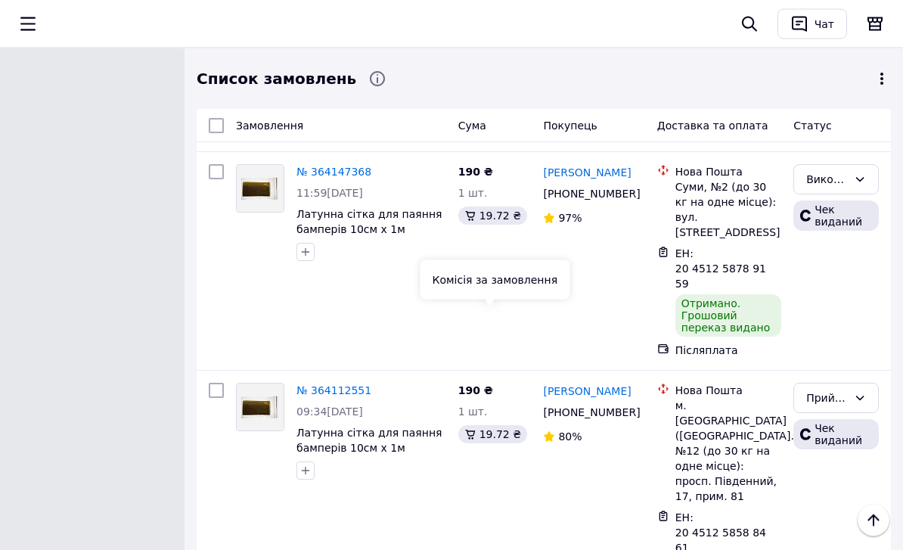
scroll to position [3720, 0]
drag, startPoint x: 545, startPoint y: 265, endPoint x: 641, endPoint y: 279, distance: 97.2
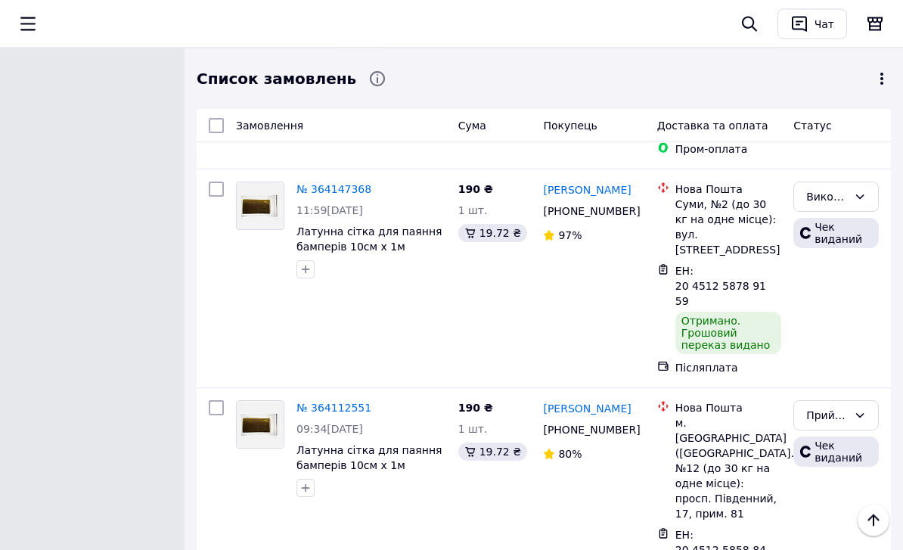
scroll to position [3719, 0]
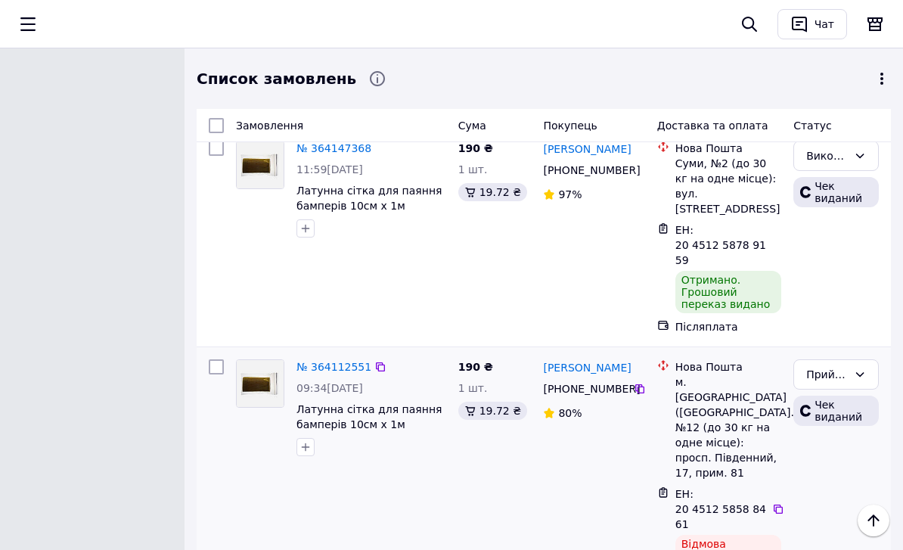
scroll to position [3659, 0]
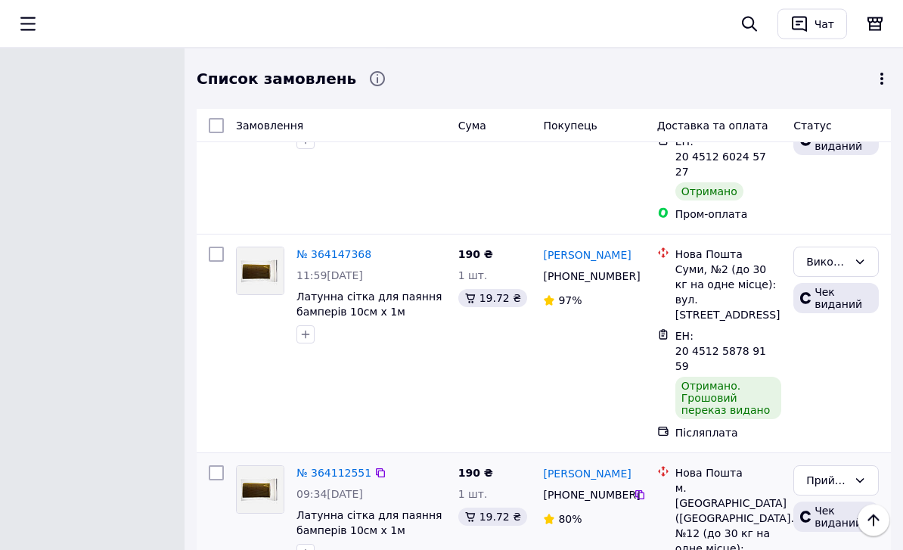
scroll to position [3636, 0]
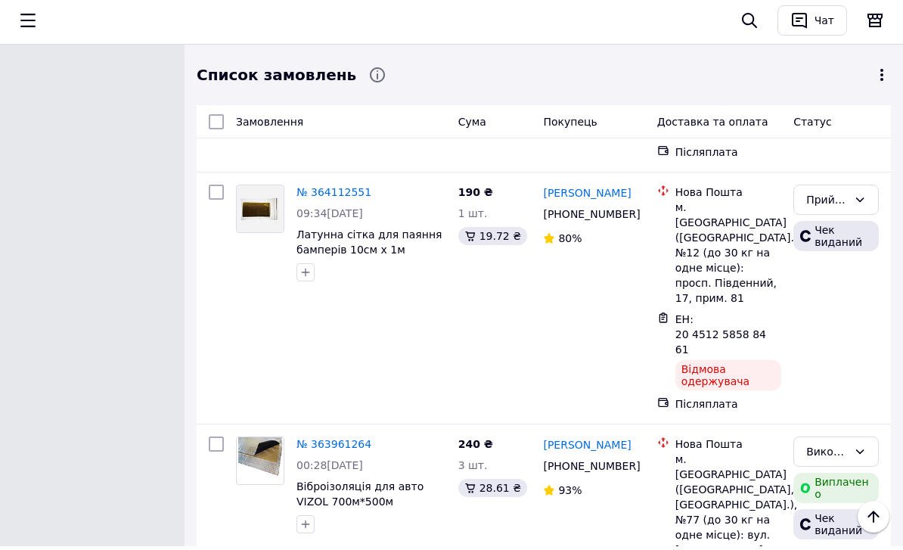
scroll to position [3919, 0]
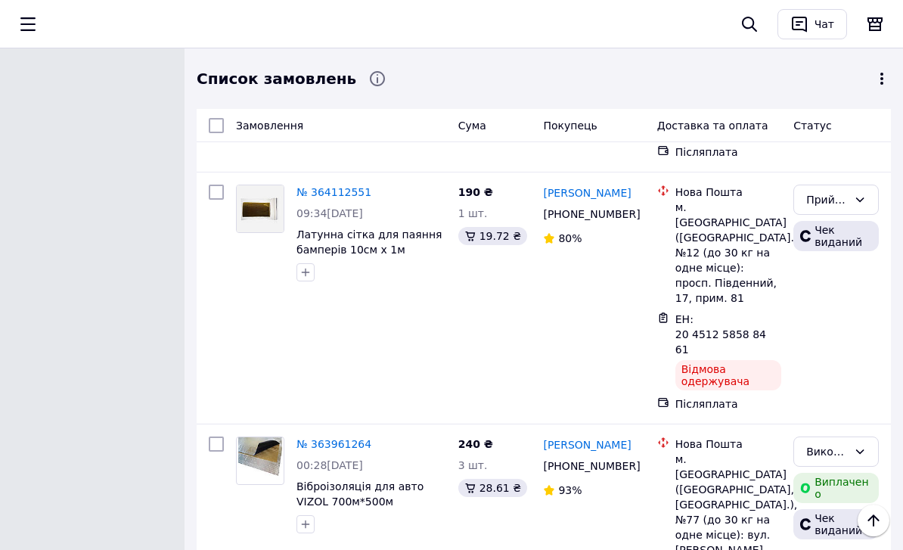
drag, startPoint x: 539, startPoint y: 291, endPoint x: 642, endPoint y: 307, distance: 103.5
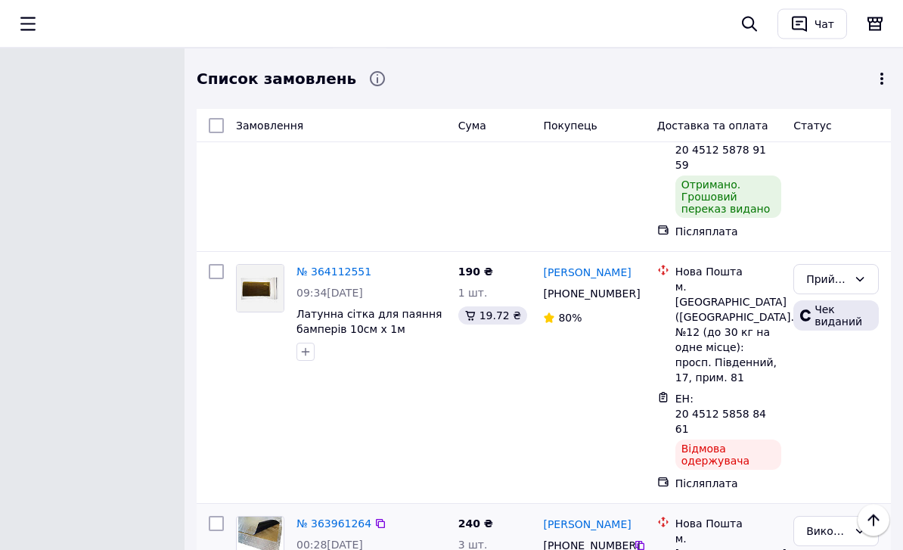
scroll to position [3950, 0]
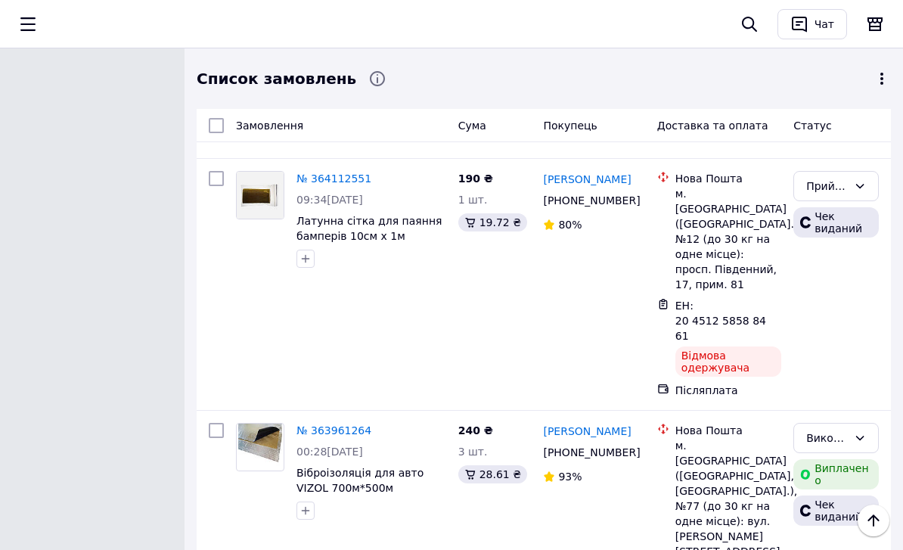
scroll to position [3935, 0]
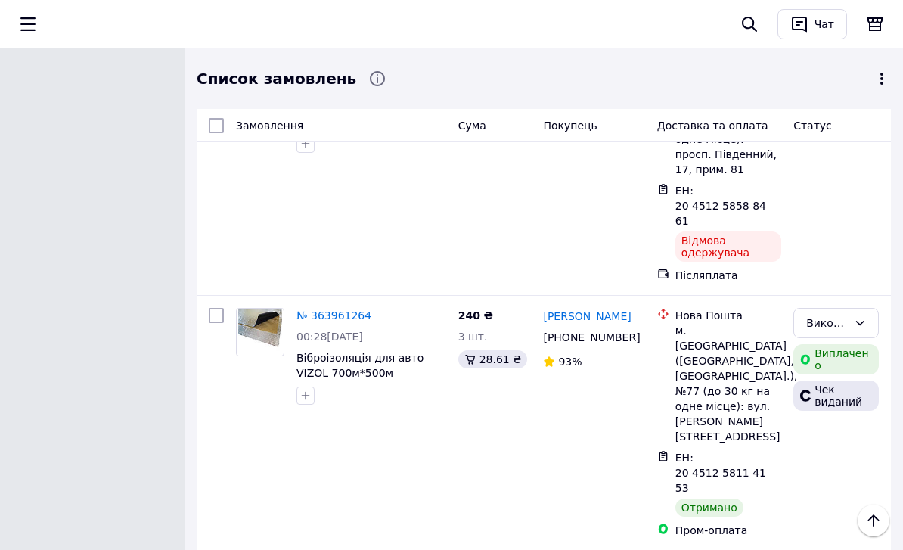
scroll to position [4047, 0]
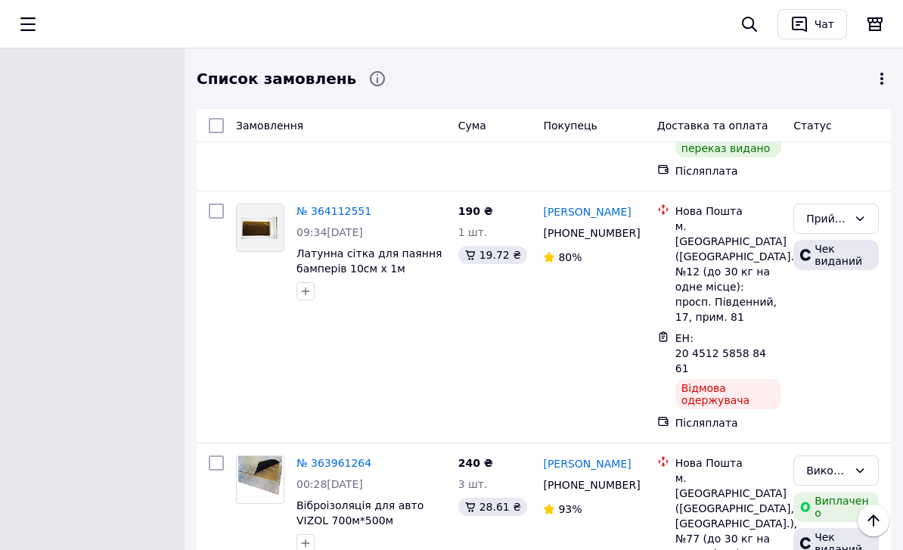
scroll to position [3901, 0]
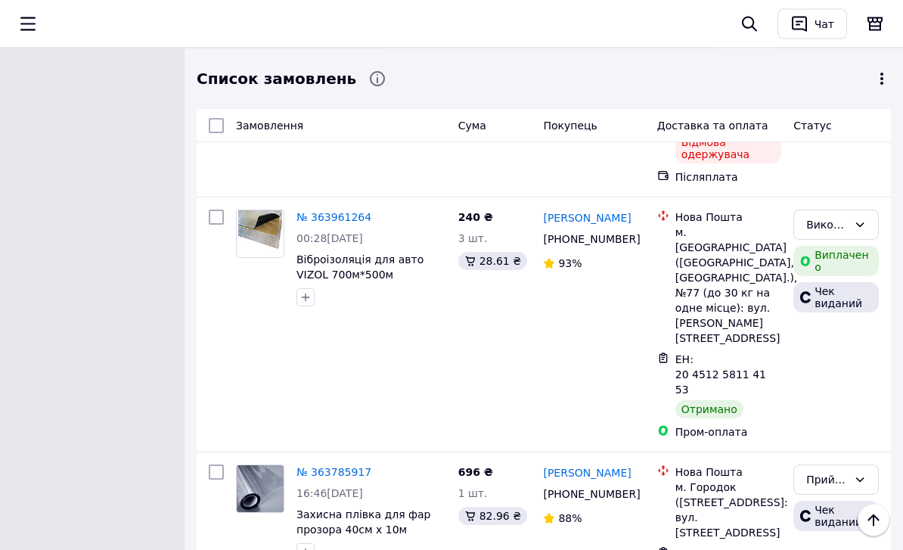
scroll to position [4144, 0]
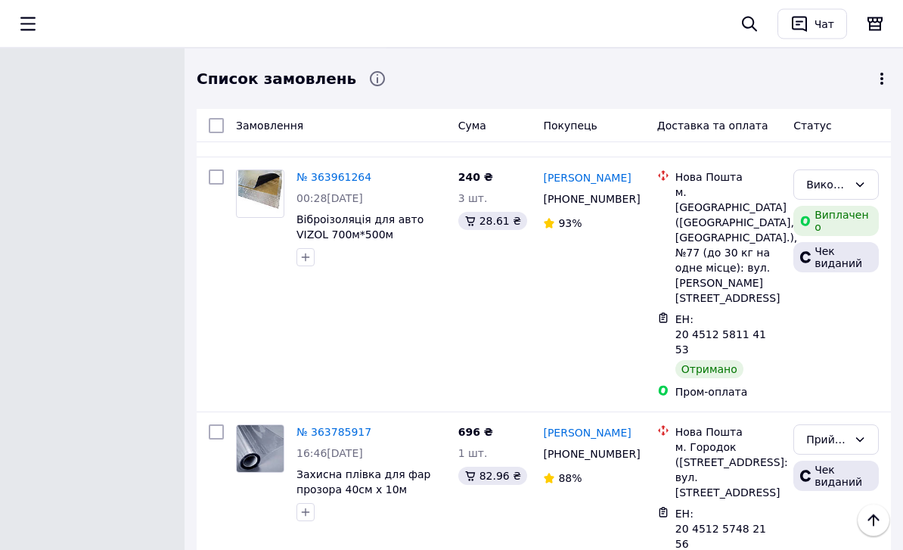
scroll to position [4186, 0]
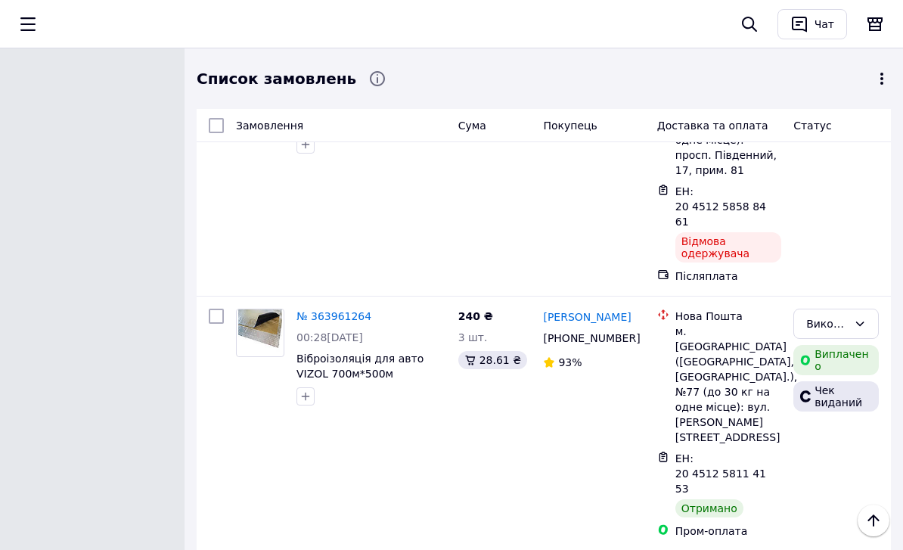
scroll to position [4000, 0]
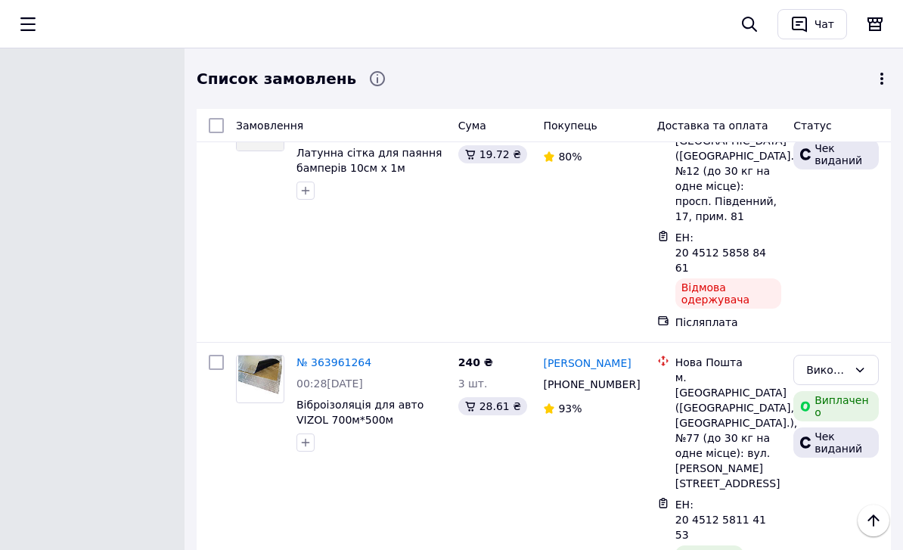
drag, startPoint x: 543, startPoint y: 415, endPoint x: 639, endPoint y: 428, distance: 97.0
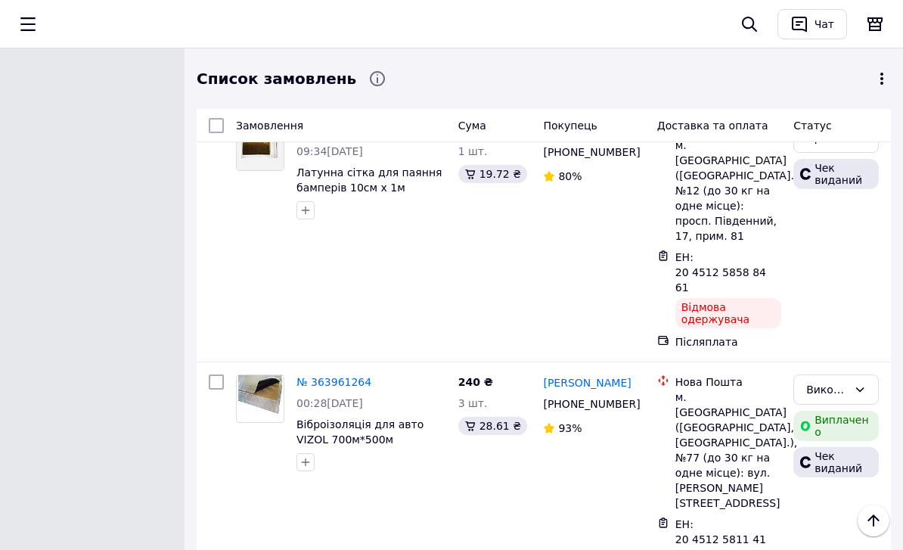
scroll to position [3980, 0]
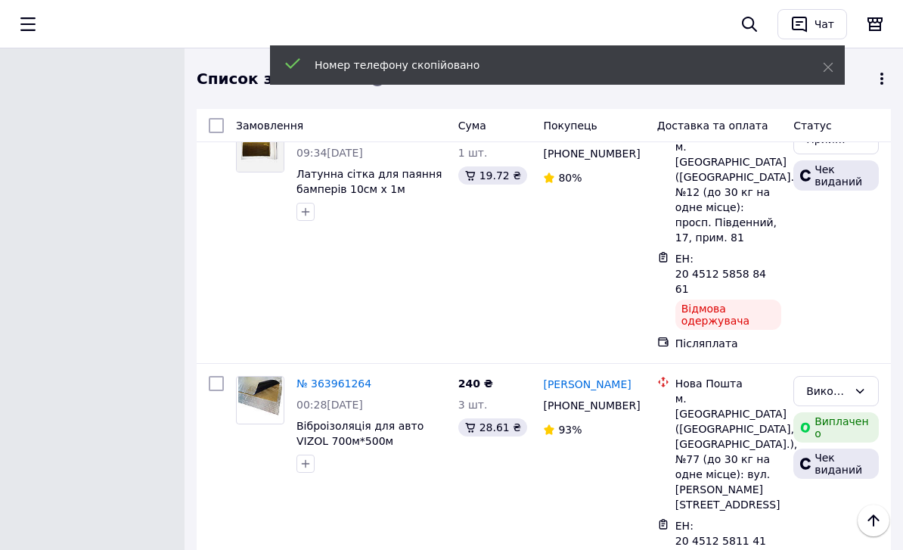
scroll to position [7756, 0]
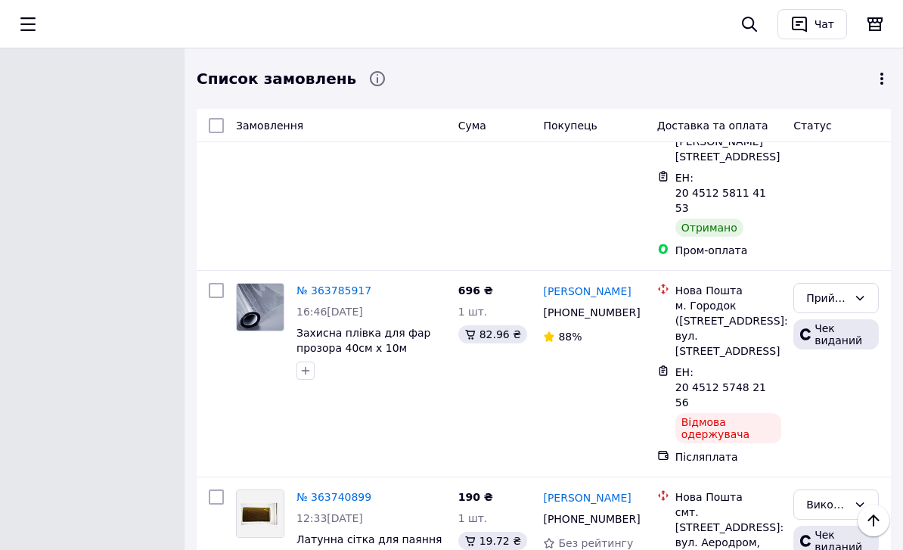
scroll to position [4355, 0]
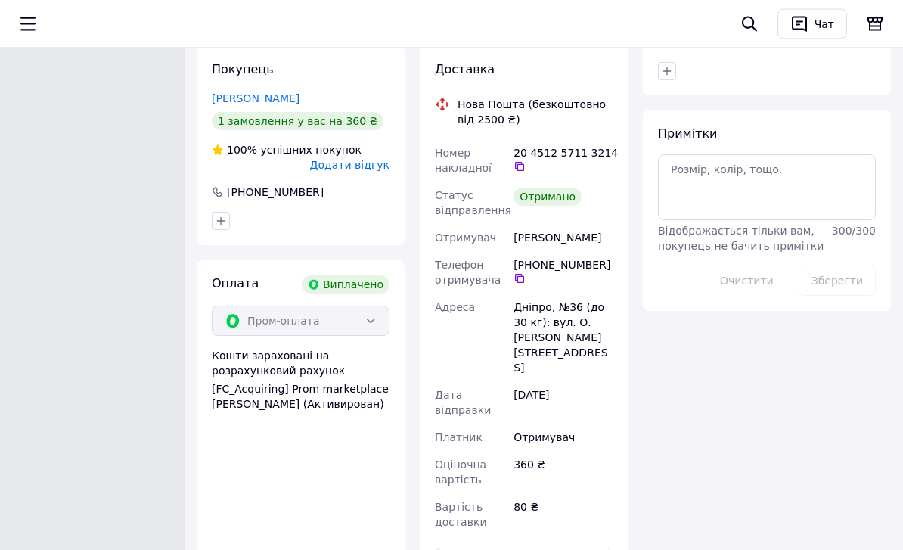
scroll to position [934, 0]
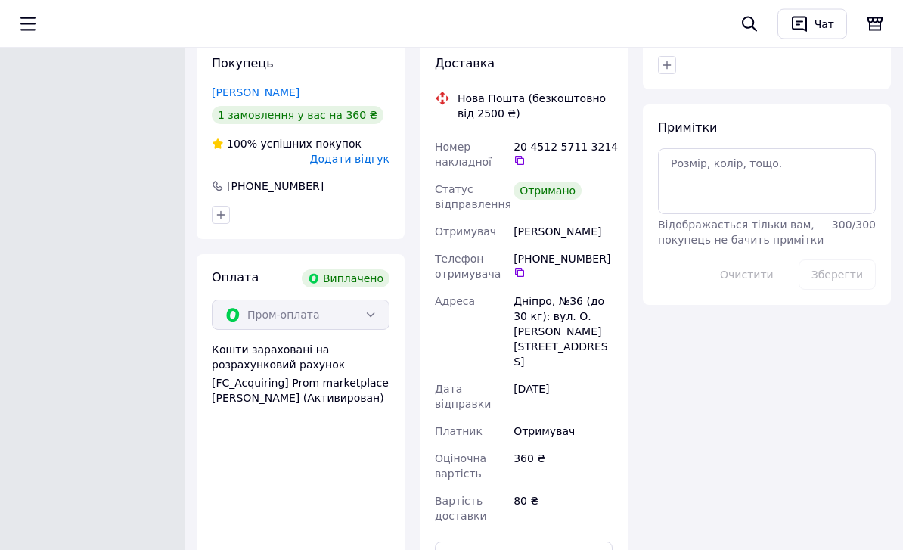
drag, startPoint x: 513, startPoint y: 234, endPoint x: 569, endPoint y: 241, distance: 56.4
click at [569, 241] on div "Литвиненко Дмитрий" at bounding box center [563, 232] width 105 height 27
copy div "Литвиненко Дмитрий"
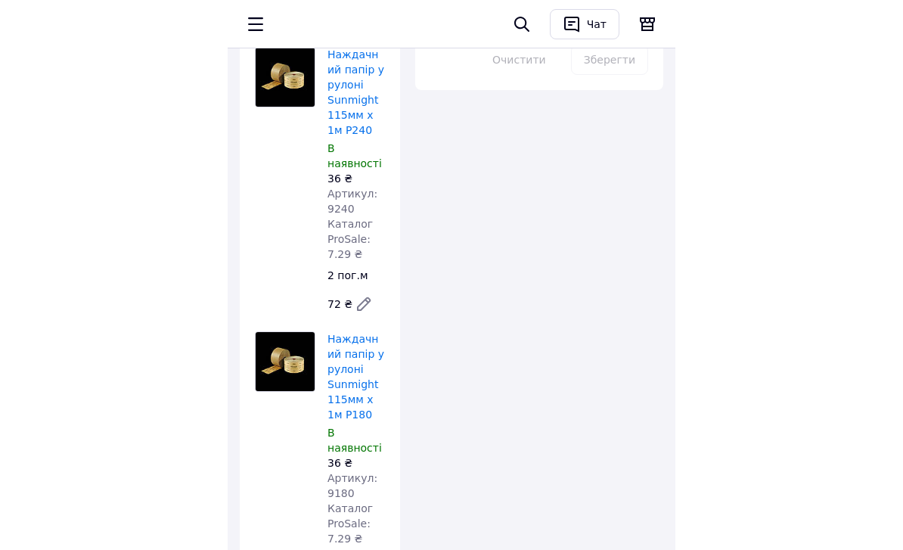
scroll to position [891, 0]
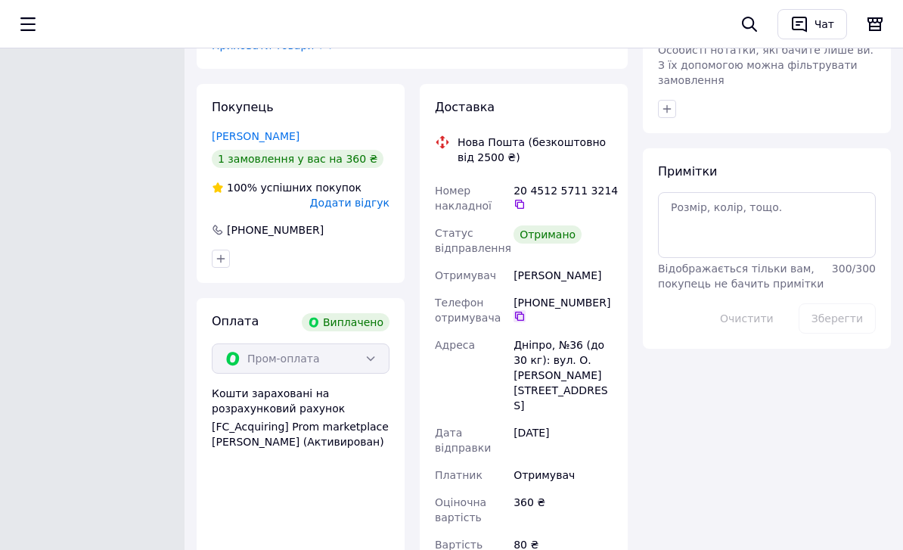
click at [518, 321] on icon at bounding box center [519, 316] width 9 height 9
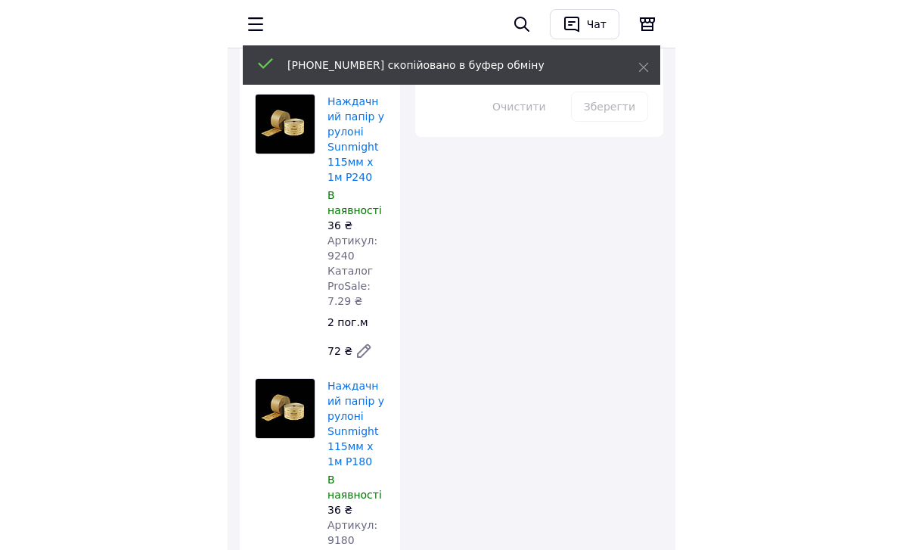
scroll to position [864, 0]
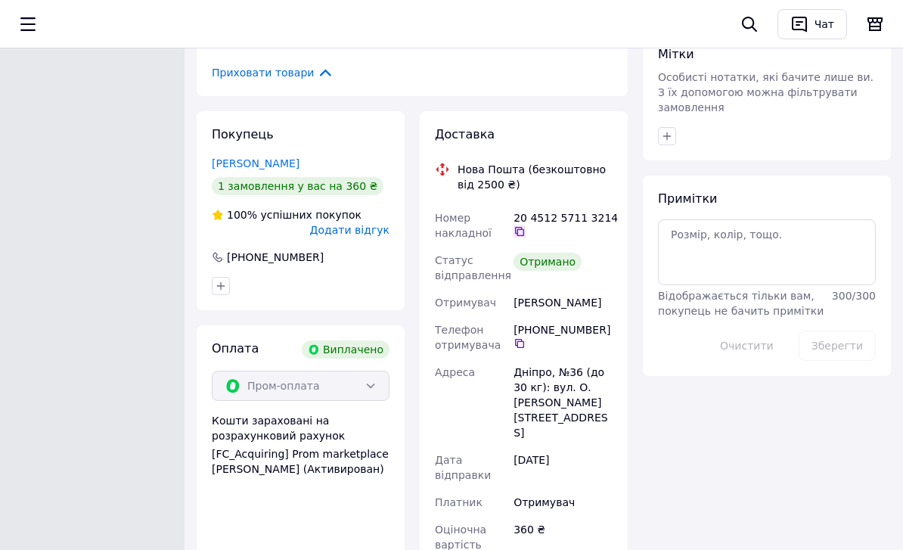
click at [522, 230] on icon at bounding box center [520, 231] width 12 height 12
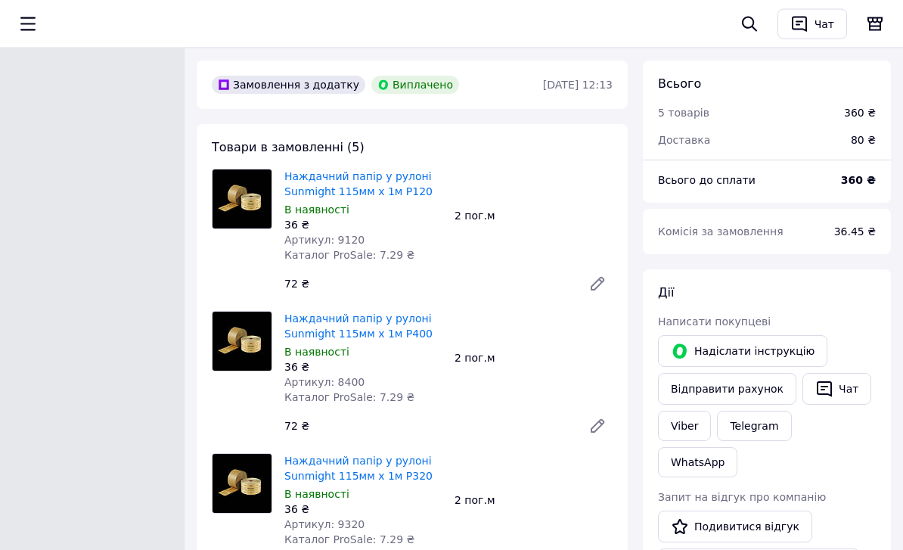
scroll to position [0, 0]
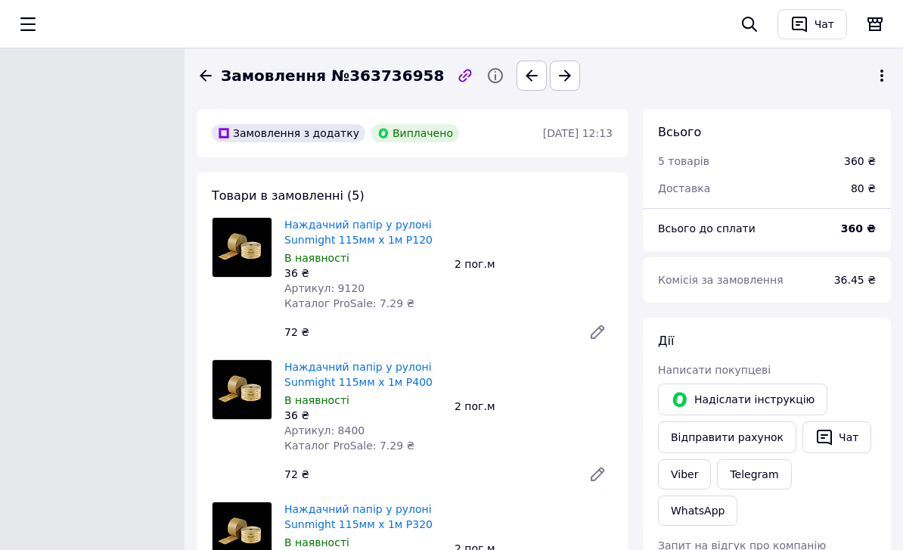
click at [207, 75] on icon at bounding box center [206, 75] width 12 height 11
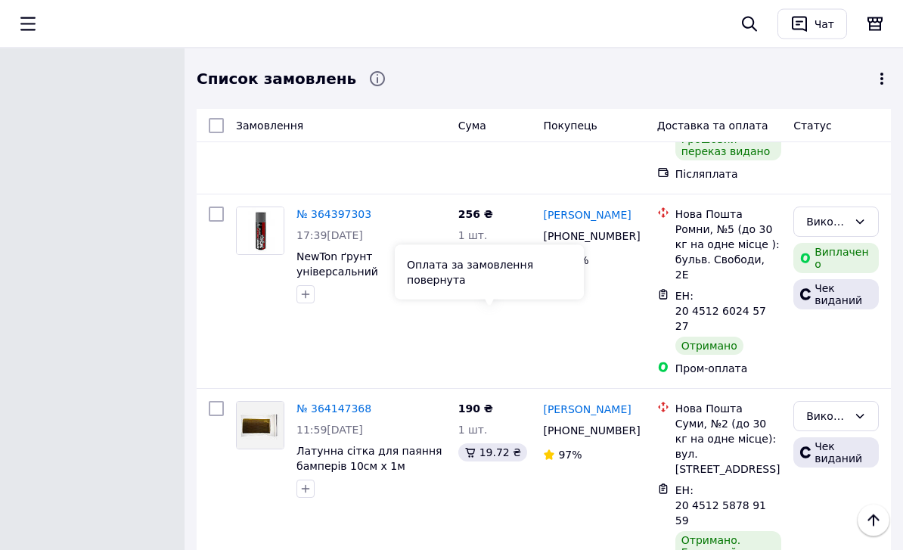
scroll to position [3453, 0]
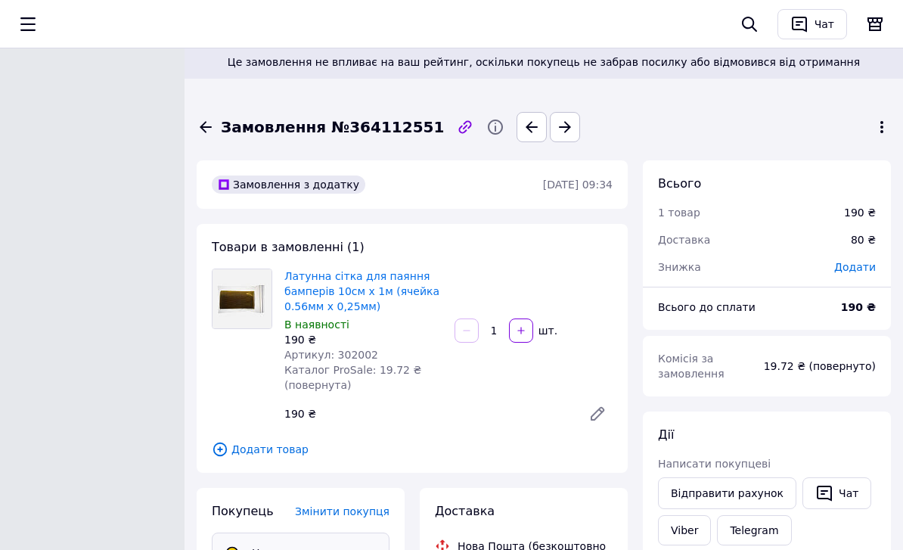
click at [205, 135] on icon at bounding box center [206, 127] width 18 height 18
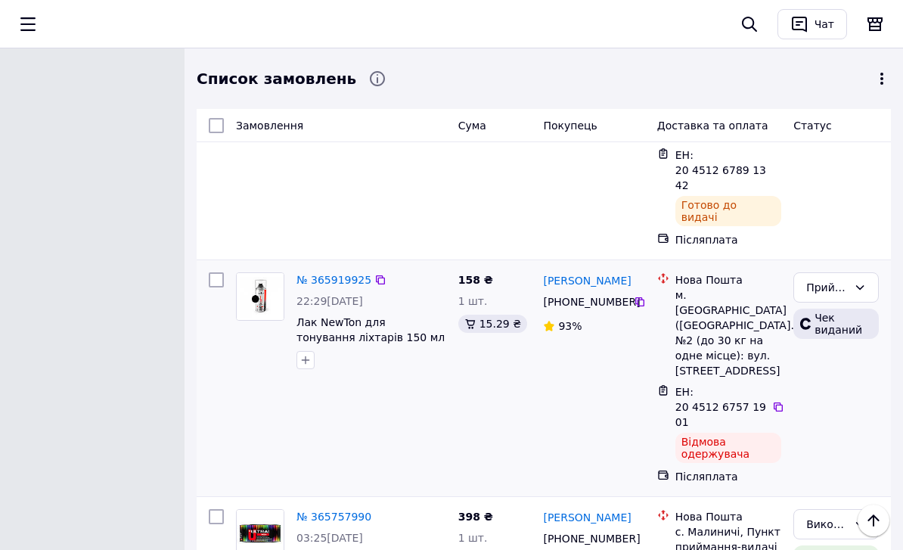
scroll to position [907, 0]
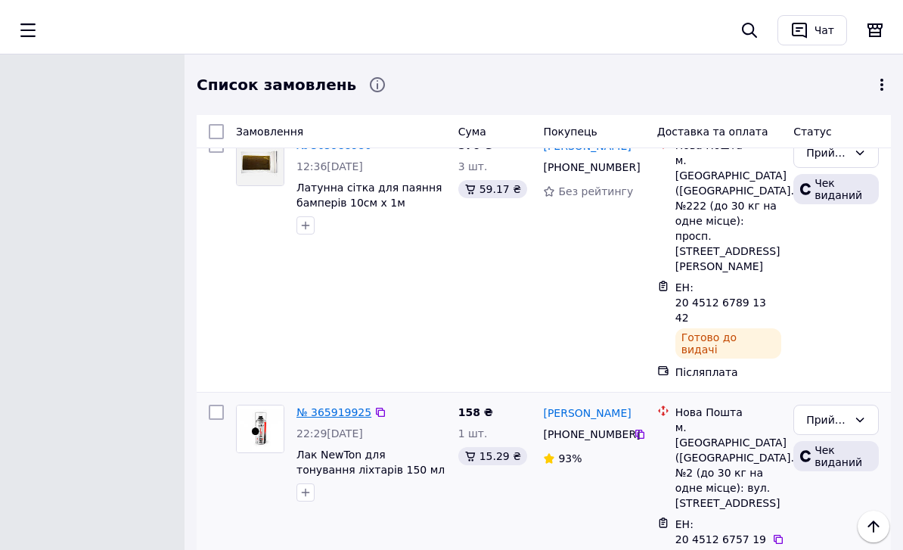
click at [335, 400] on link "№ 365919925" at bounding box center [334, 406] width 75 height 12
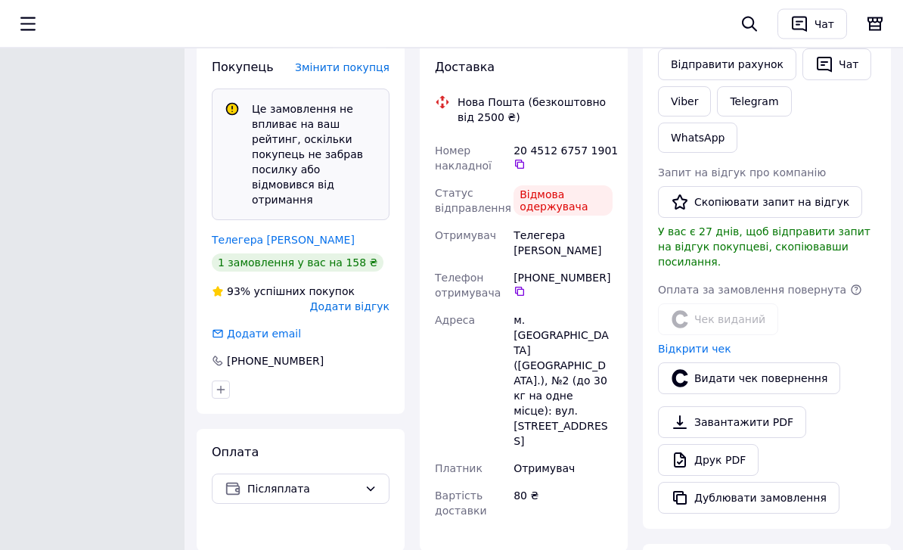
scroll to position [429, 0]
click at [700, 362] on button "Видати чек повернення" at bounding box center [749, 378] width 182 height 32
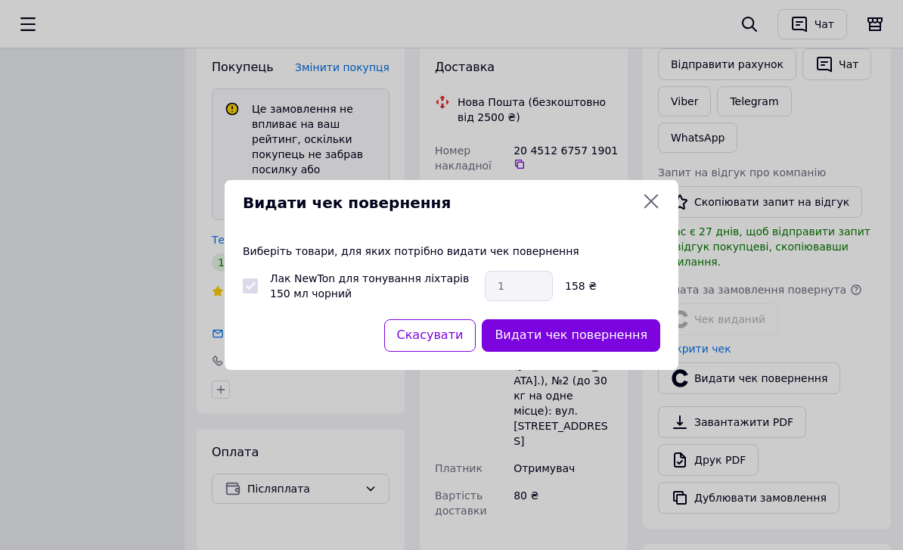
click at [589, 355] on div "Видати чек повернення" at bounding box center [571, 335] width 185 height 39
click at [584, 352] on button "Видати чек повернення" at bounding box center [571, 335] width 179 height 33
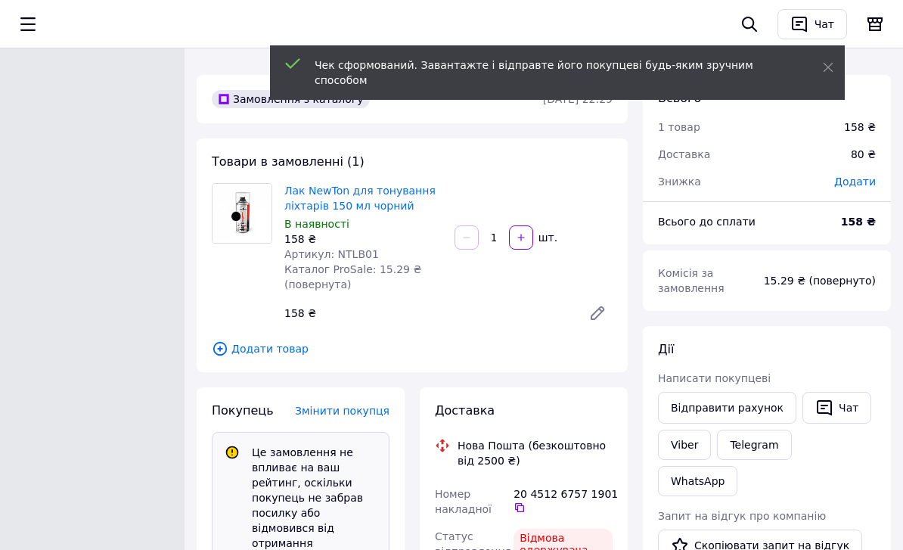
scroll to position [0, 0]
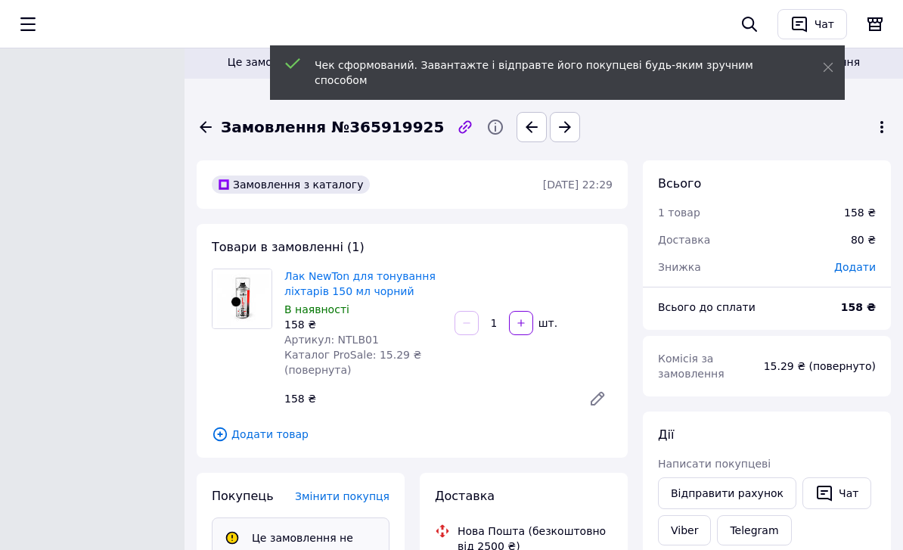
click at [222, 125] on span "Замовлення №365919925" at bounding box center [332, 128] width 223 height 22
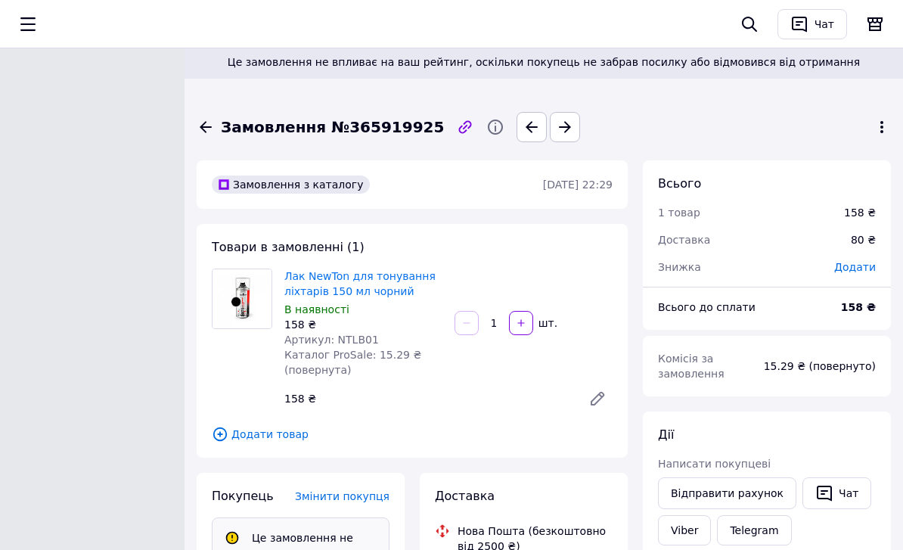
click at [210, 125] on icon at bounding box center [206, 127] width 18 height 18
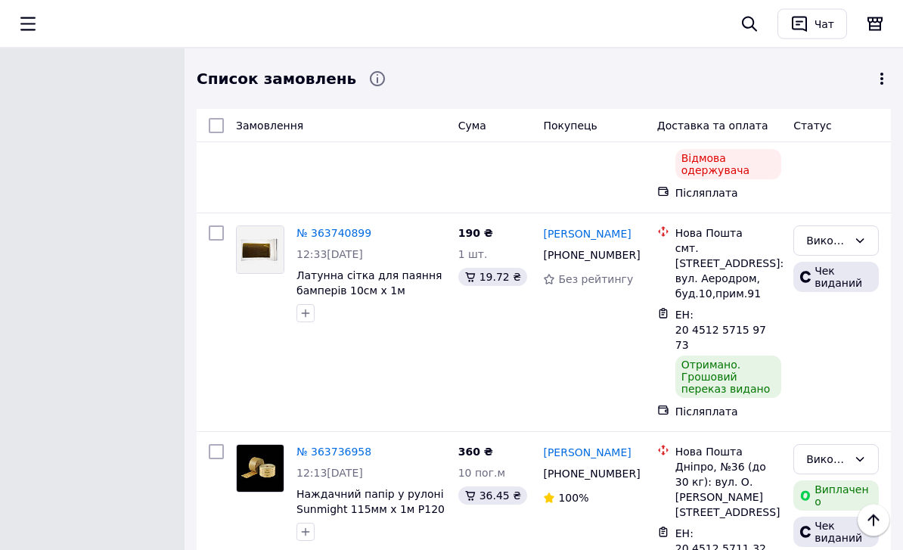
scroll to position [4547, 0]
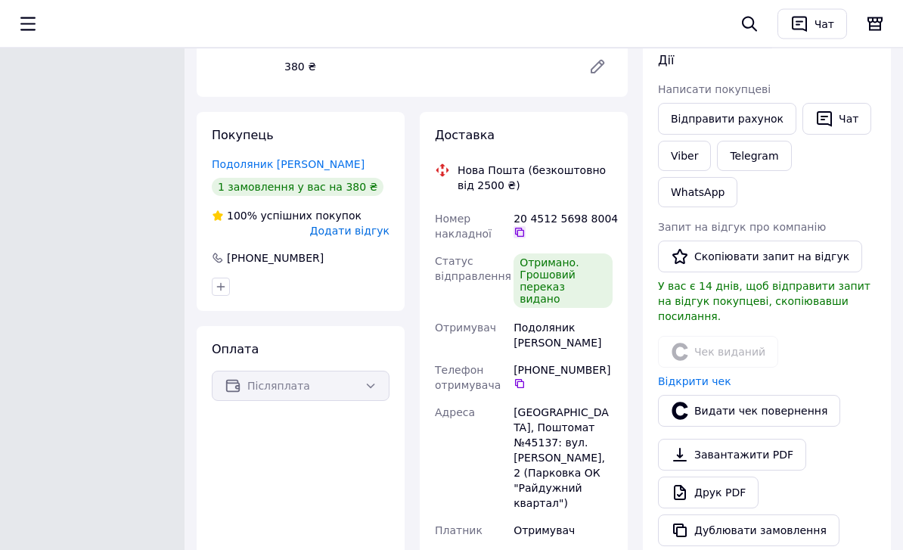
click at [524, 232] on icon at bounding box center [519, 233] width 9 height 9
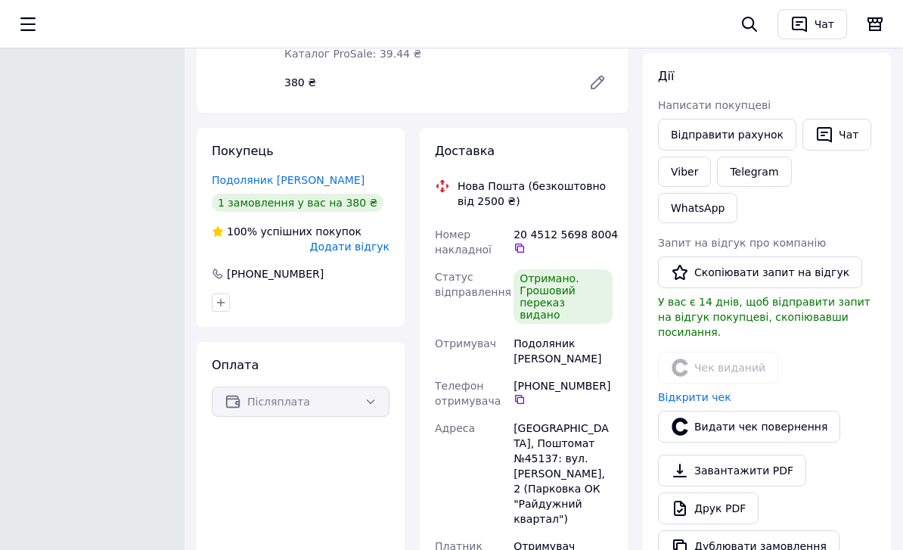
scroll to position [306, 0]
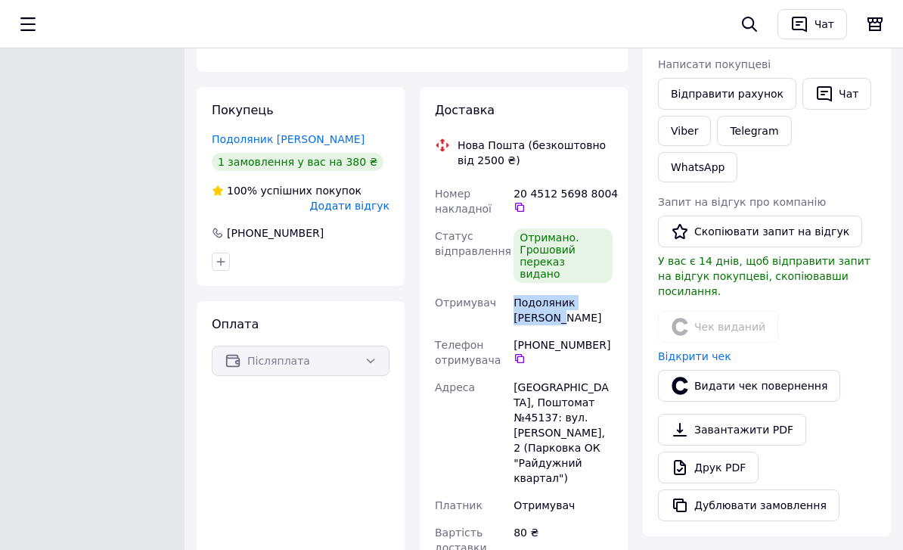
drag, startPoint x: 521, startPoint y: 291, endPoint x: 568, endPoint y: 310, distance: 51.3
click at [568, 310] on div "Подоляник Володимир" at bounding box center [563, 310] width 105 height 42
copy div "Подоляник Володимир"
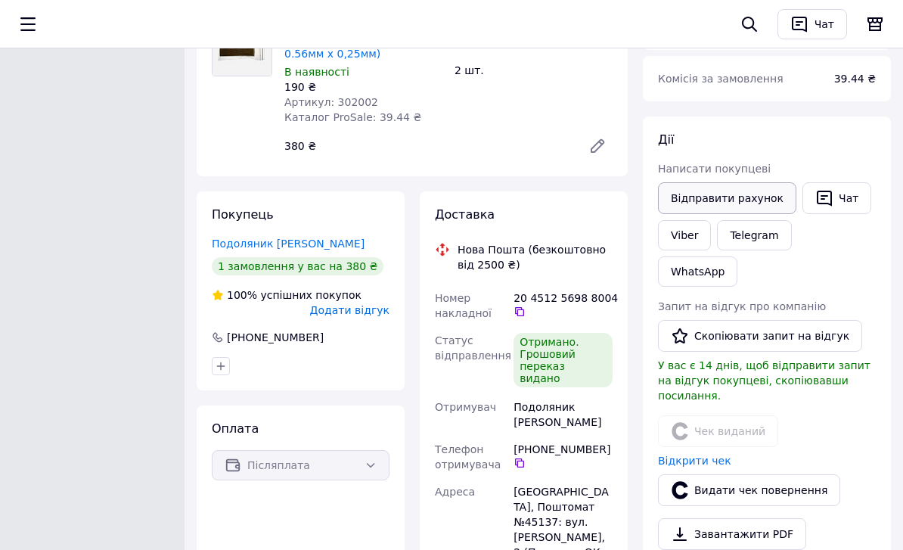
scroll to position [235, 0]
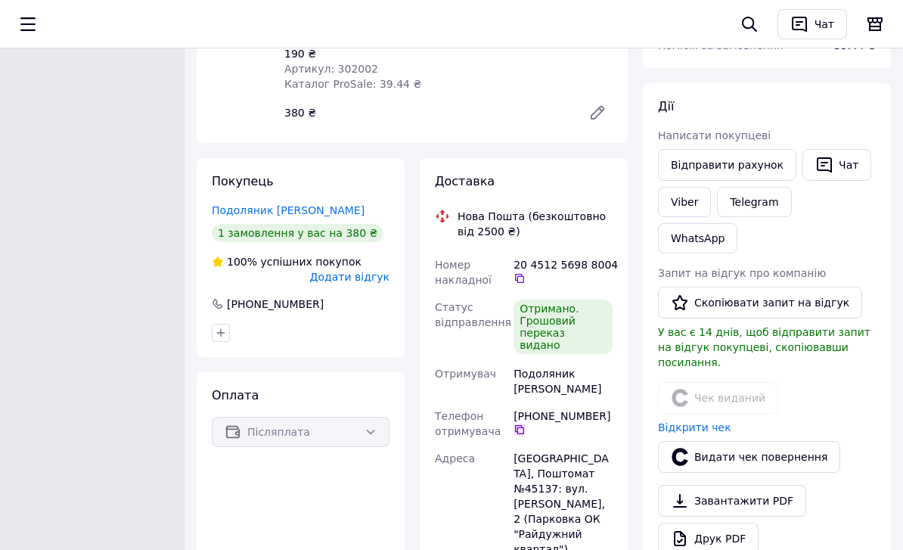
click at [524, 425] on icon at bounding box center [519, 429] width 9 height 9
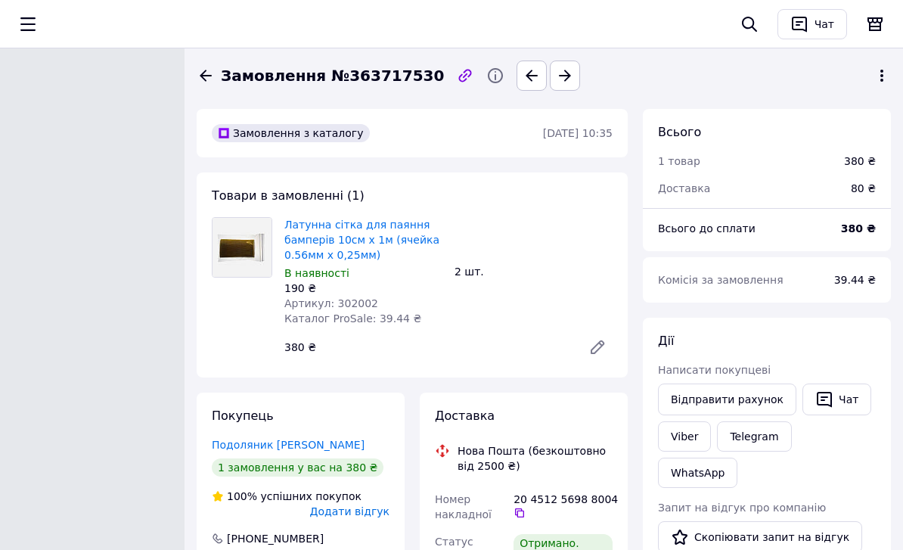
click at [211, 77] on icon at bounding box center [206, 76] width 18 height 18
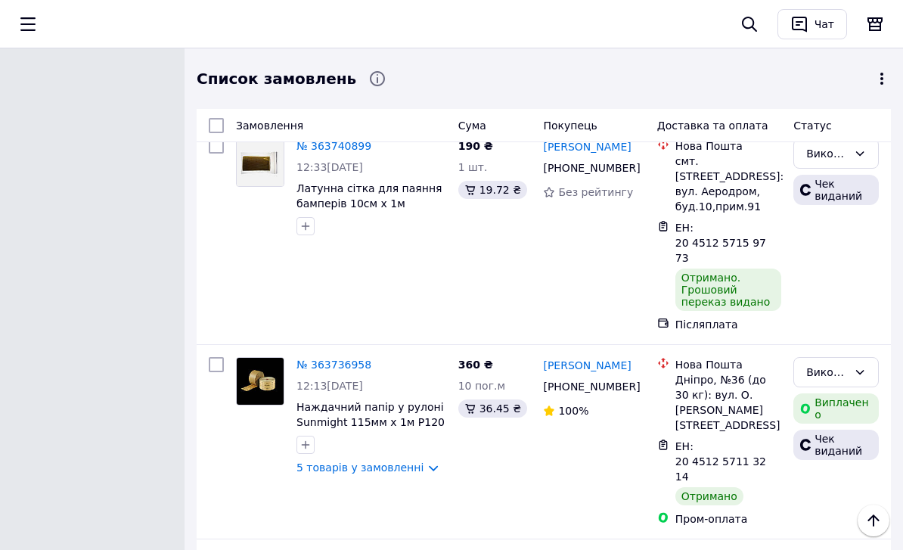
scroll to position [4591, 0]
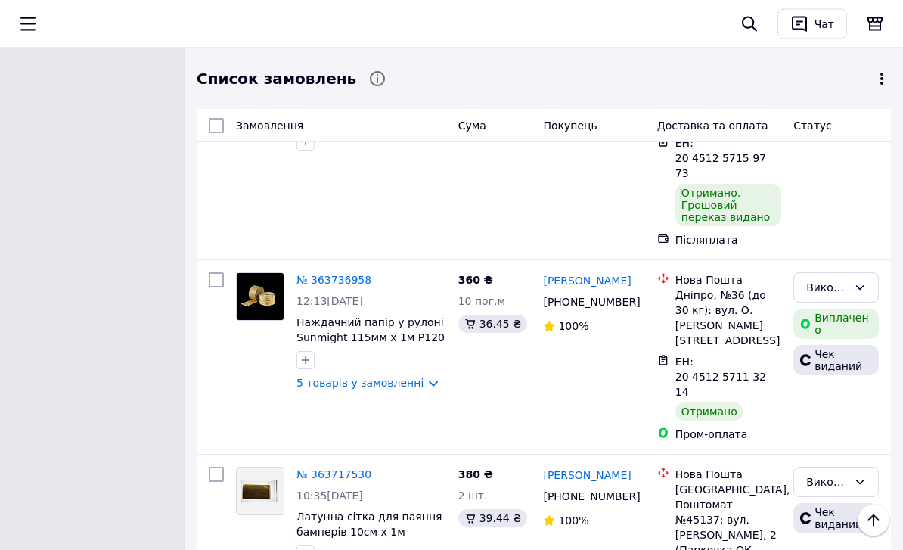
scroll to position [4796, 0]
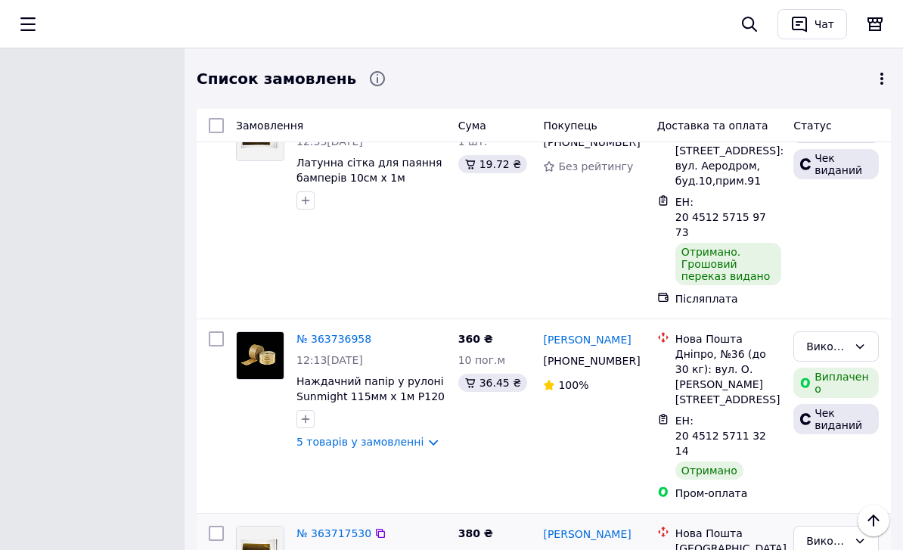
scroll to position [4721, 0]
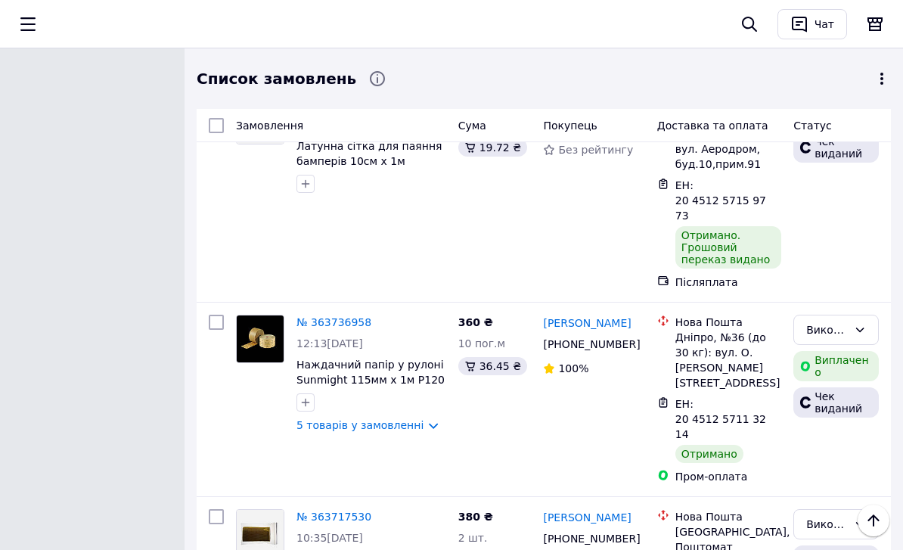
drag, startPoint x: 541, startPoint y: 314, endPoint x: 628, endPoint y: 319, distance: 87.2
copy link "[PERSON_NAME]"
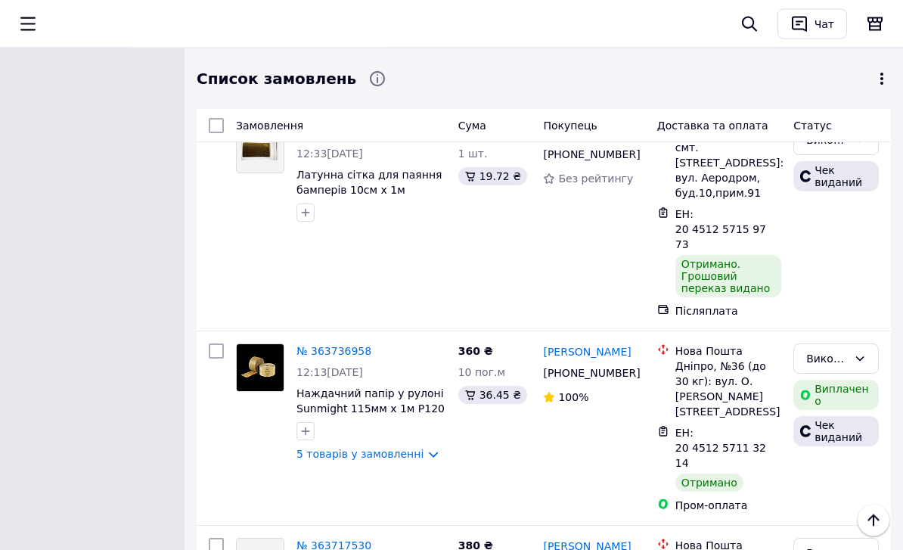
scroll to position [4692, 0]
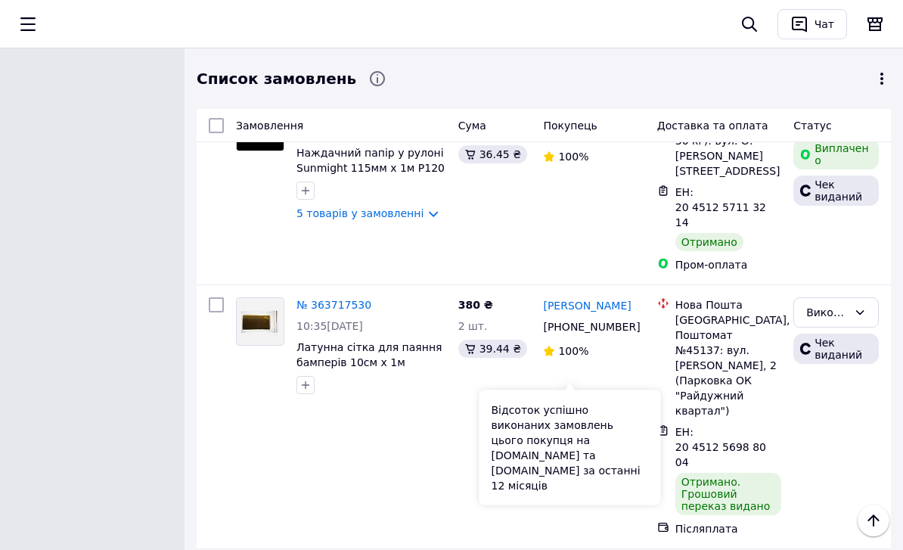
scroll to position [4939, 0]
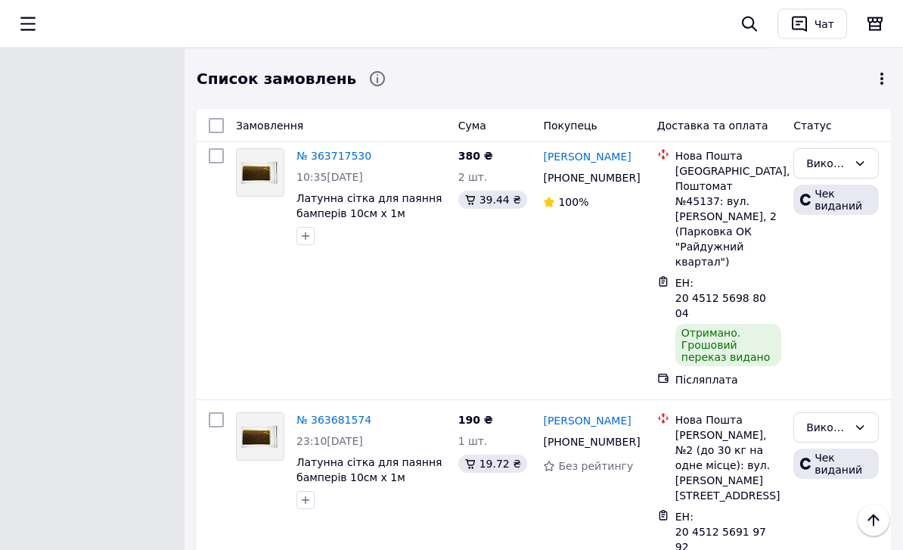
scroll to position [5072, 0]
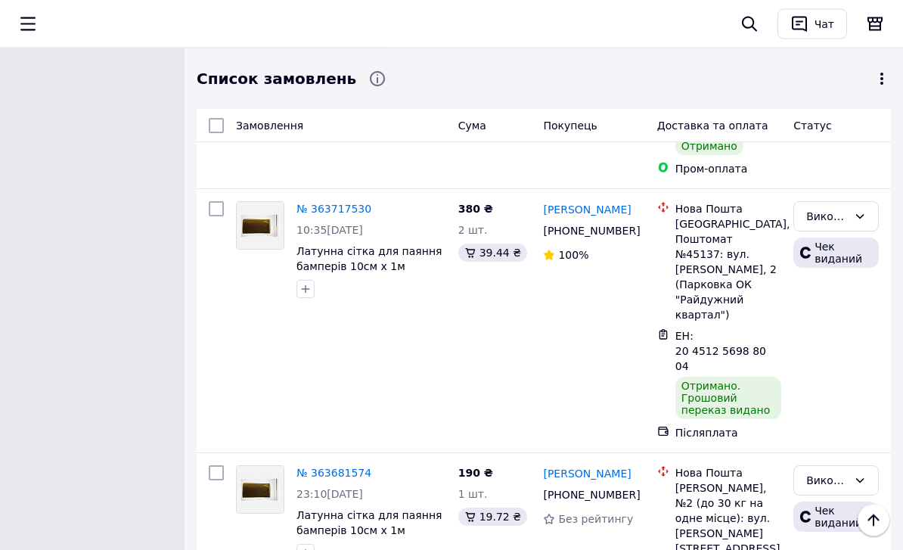
scroll to position [5026, 0]
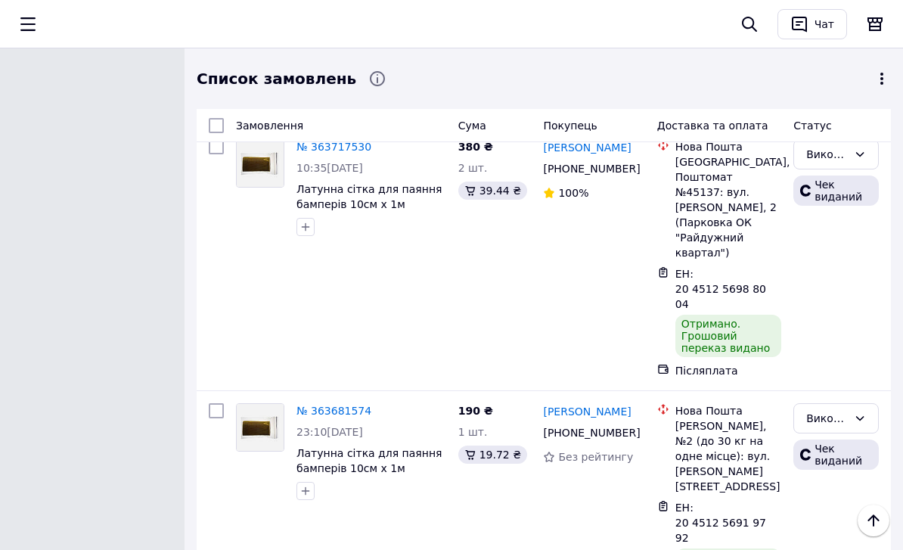
scroll to position [4989, 0]
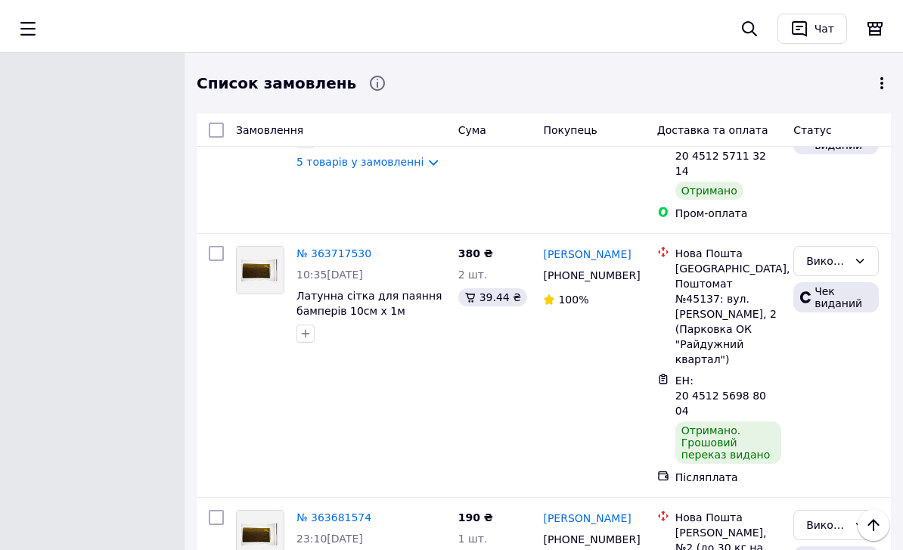
drag, startPoint x: 541, startPoint y: 269, endPoint x: 641, endPoint y: 280, distance: 100.4
copy link "[PERSON_NAME]"
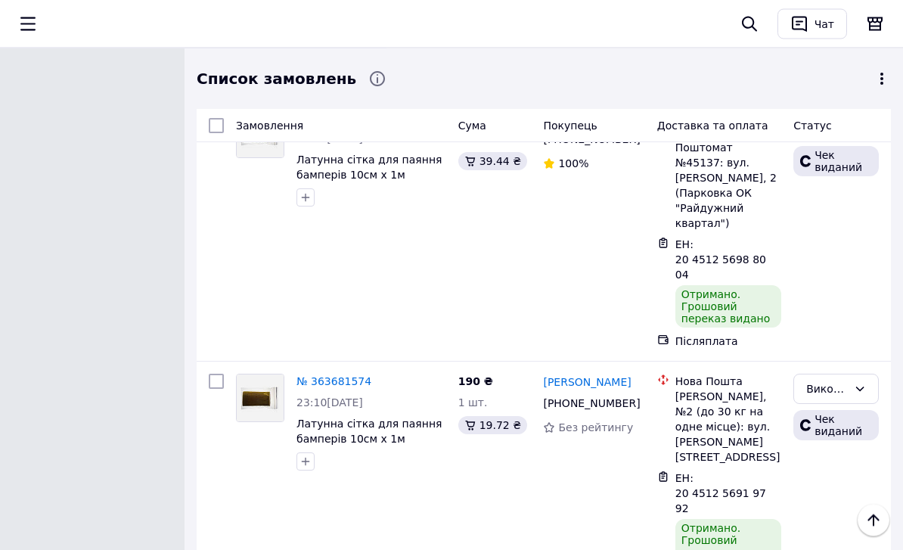
scroll to position [4993, 0]
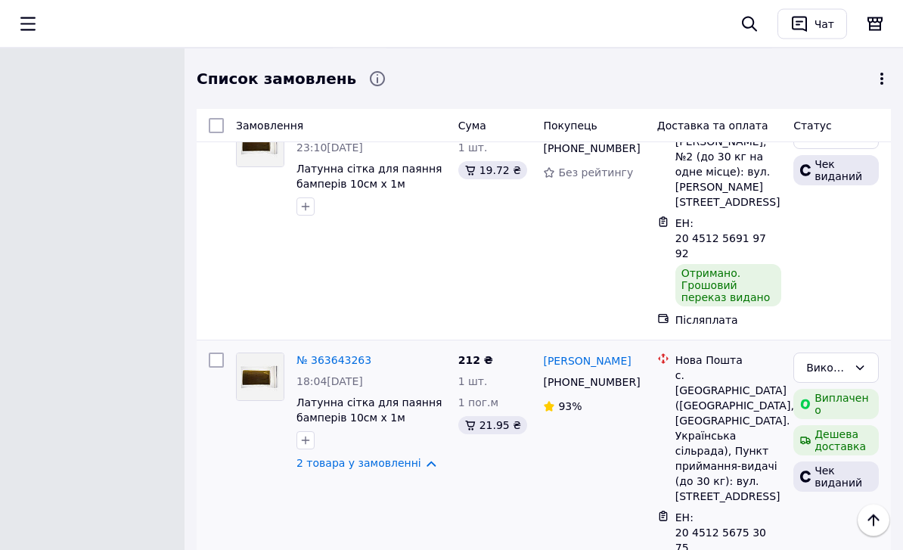
scroll to position [5374, 0]
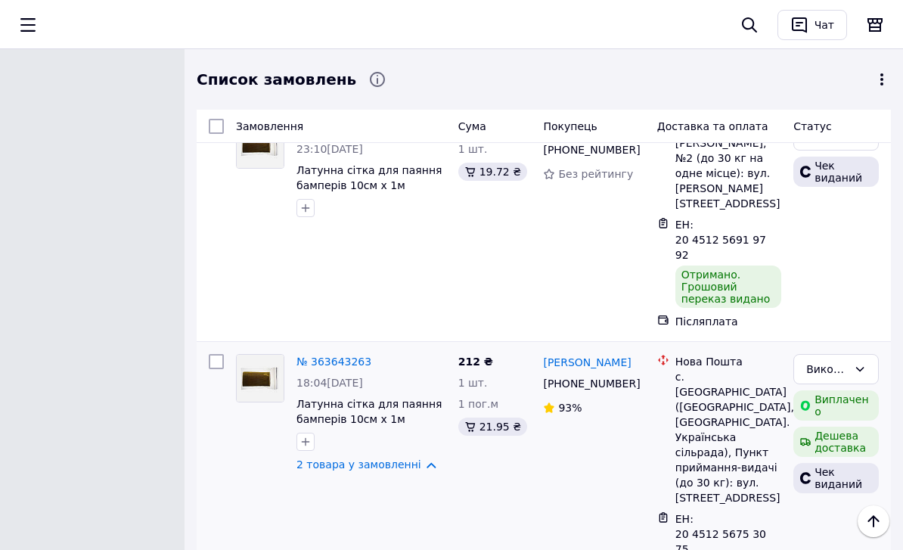
drag, startPoint x: 539, startPoint y: 274, endPoint x: 609, endPoint y: 295, distance: 72.8
copy div "[PERSON_NAME]"
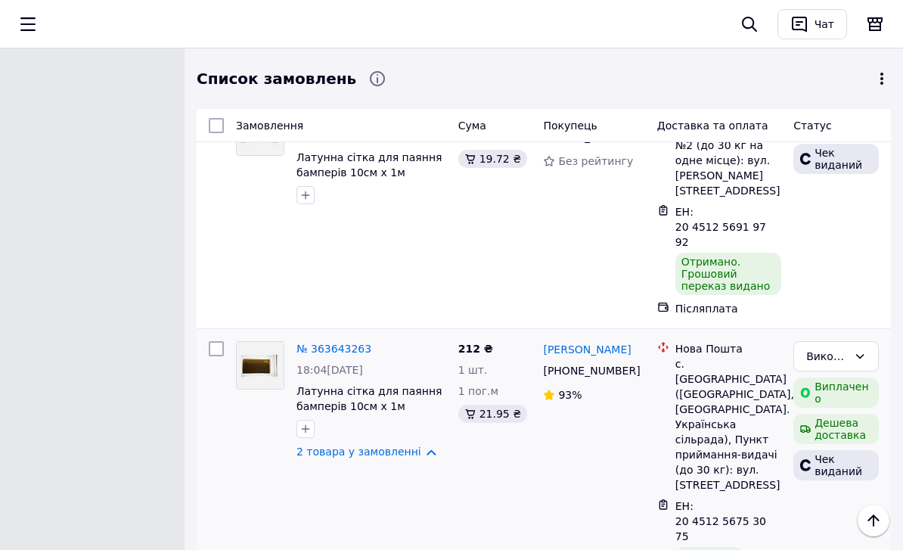
scroll to position [5368, 0]
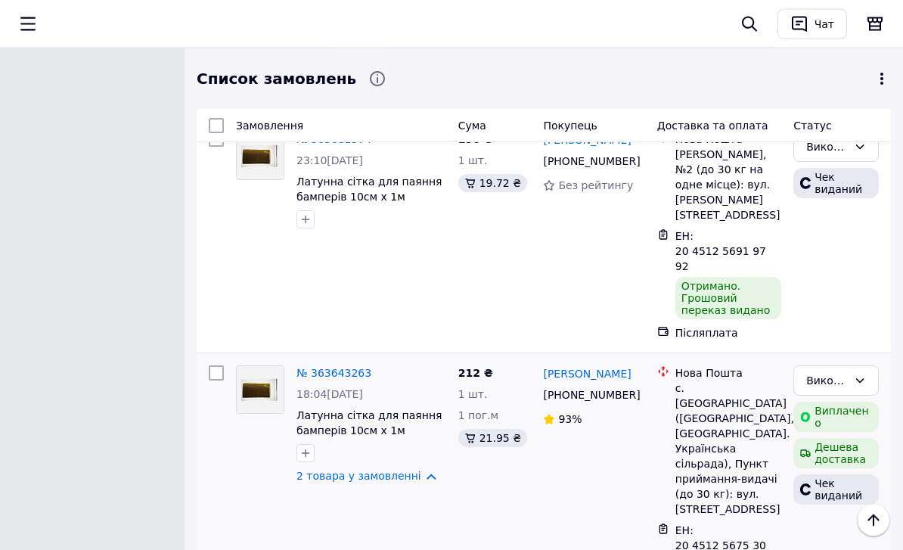
scroll to position [5362, 0]
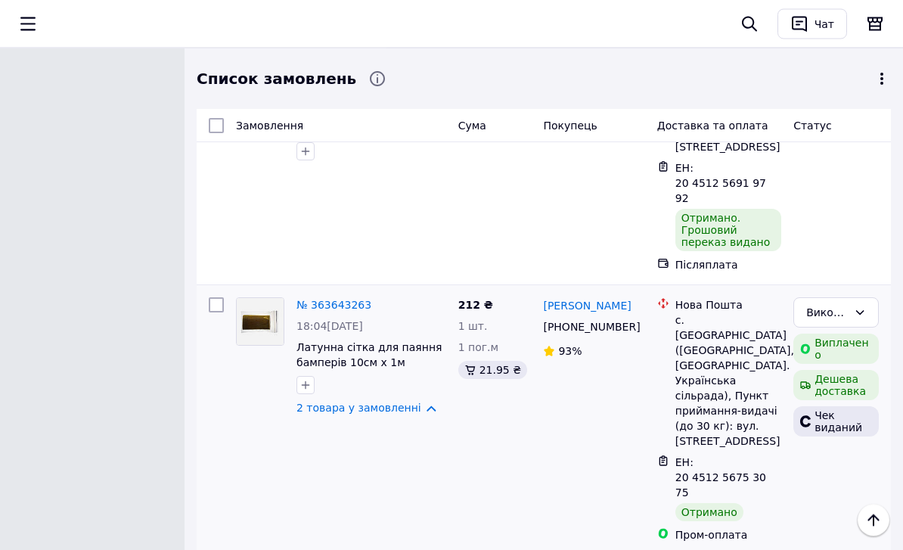
scroll to position [5405, 0]
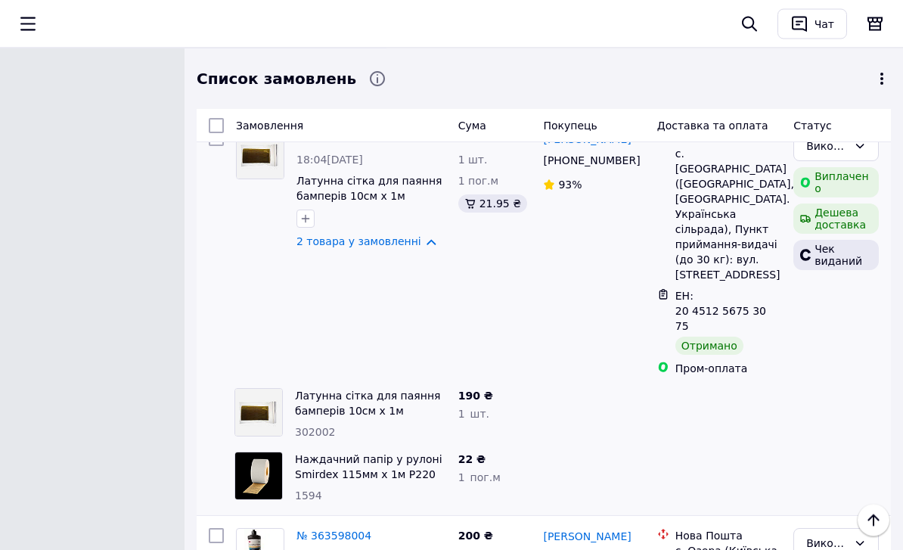
scroll to position [5575, 0]
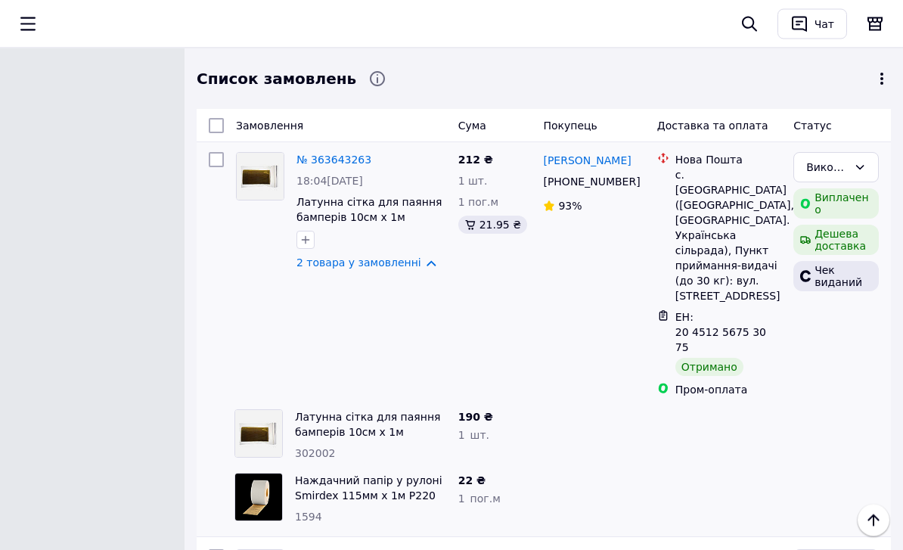
drag, startPoint x: 541, startPoint y: 308, endPoint x: 645, endPoint y: 316, distance: 104.7
copy link "[PERSON_NAME]"
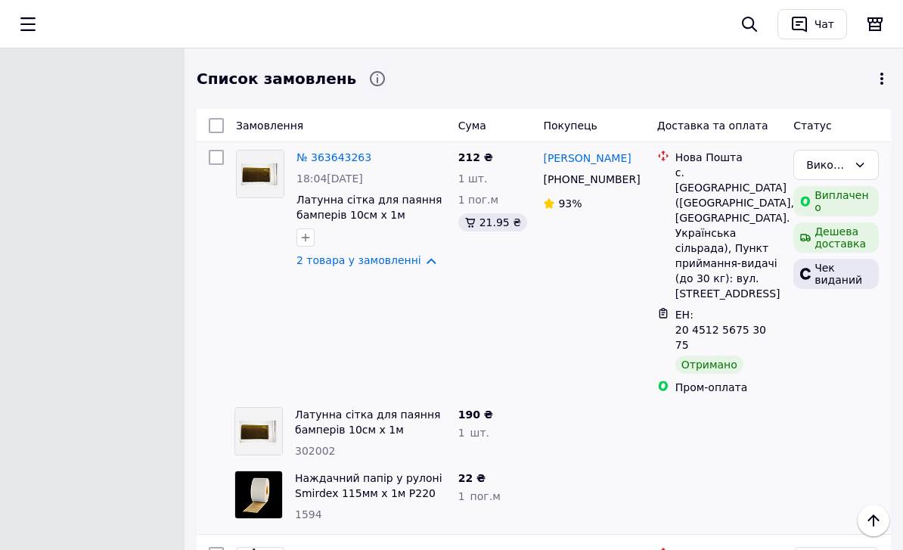
scroll to position [5579, 0]
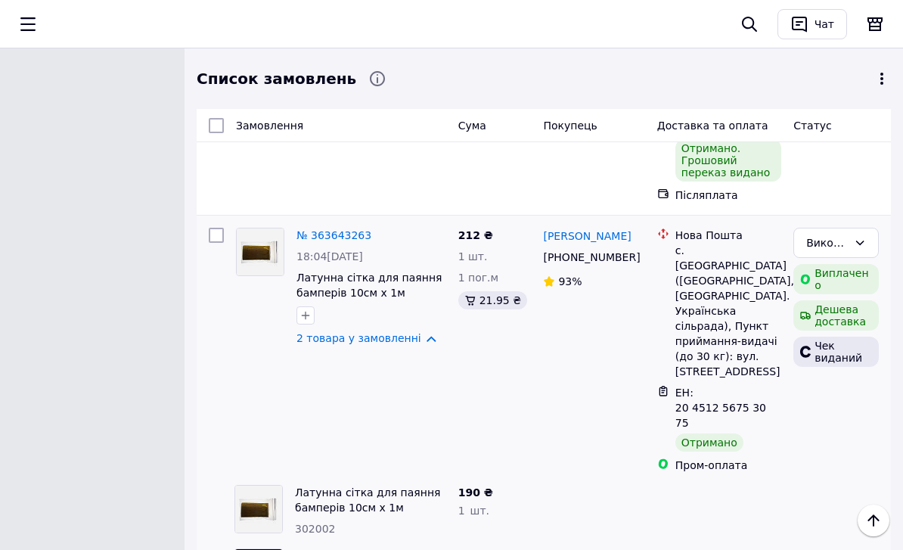
scroll to position [5443, 0]
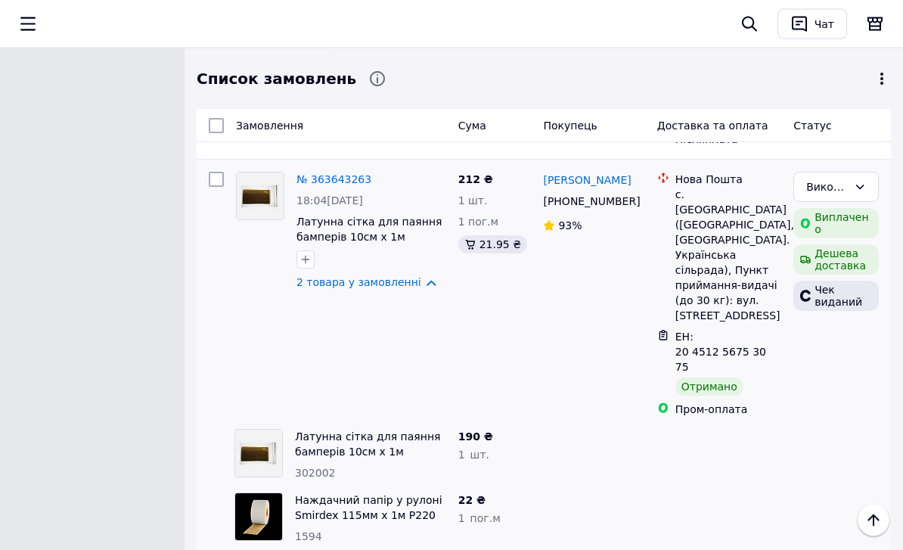
scroll to position [5542, 0]
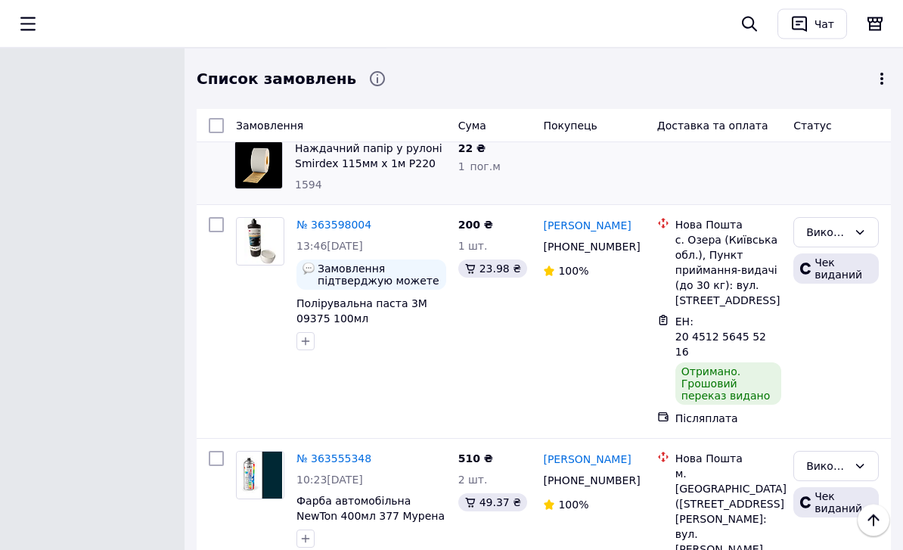
scroll to position [5906, 0]
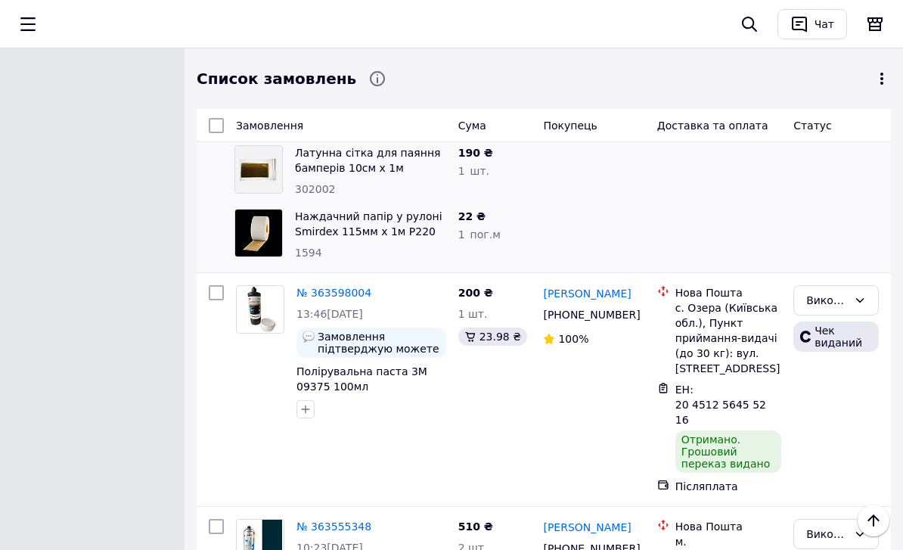
scroll to position [5864, 0]
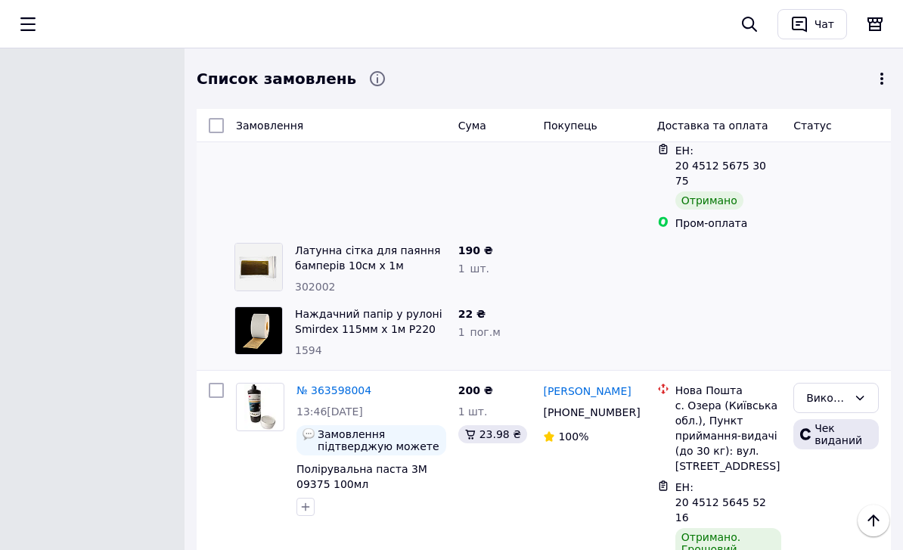
scroll to position [5754, 0]
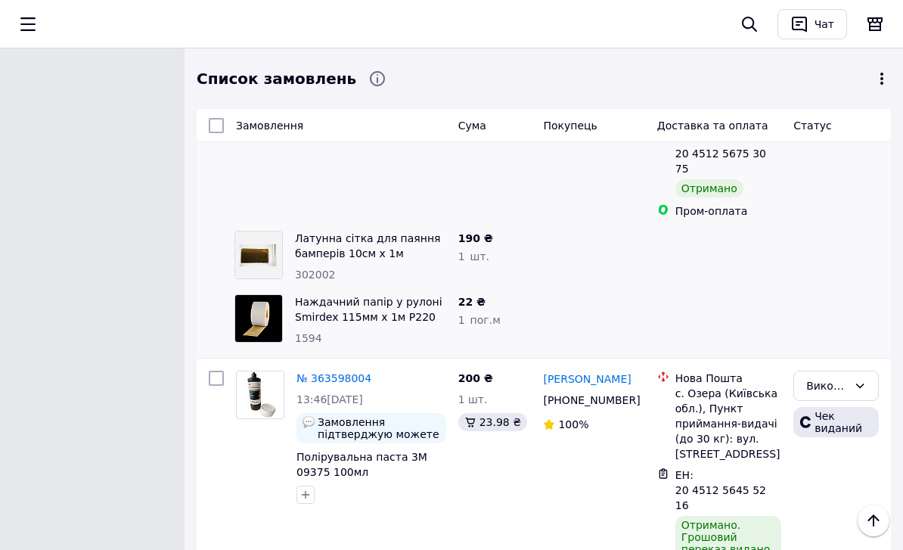
drag, startPoint x: 541, startPoint y: 374, endPoint x: 638, endPoint y: 396, distance: 99.5
drag, startPoint x: 543, startPoint y: 381, endPoint x: 647, endPoint y: 387, distance: 103.8
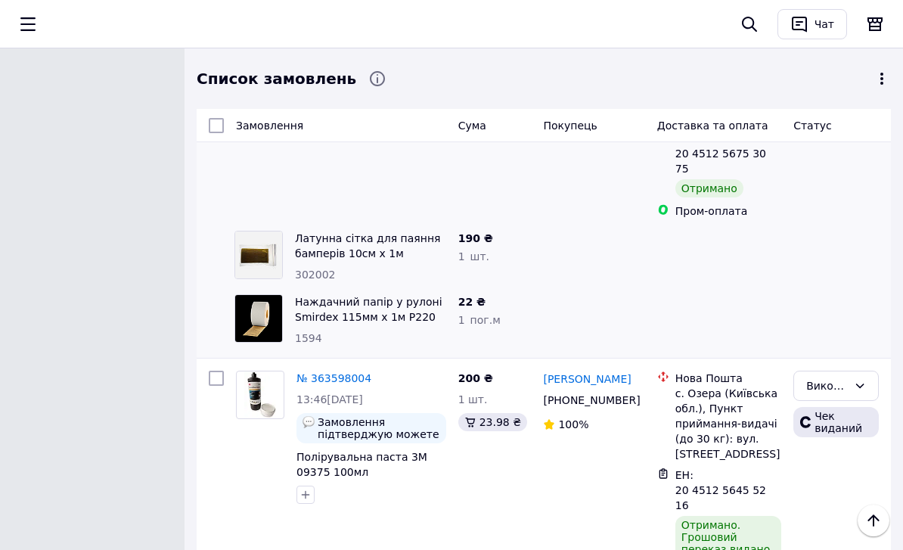
copy link "[PERSON_NAME]"
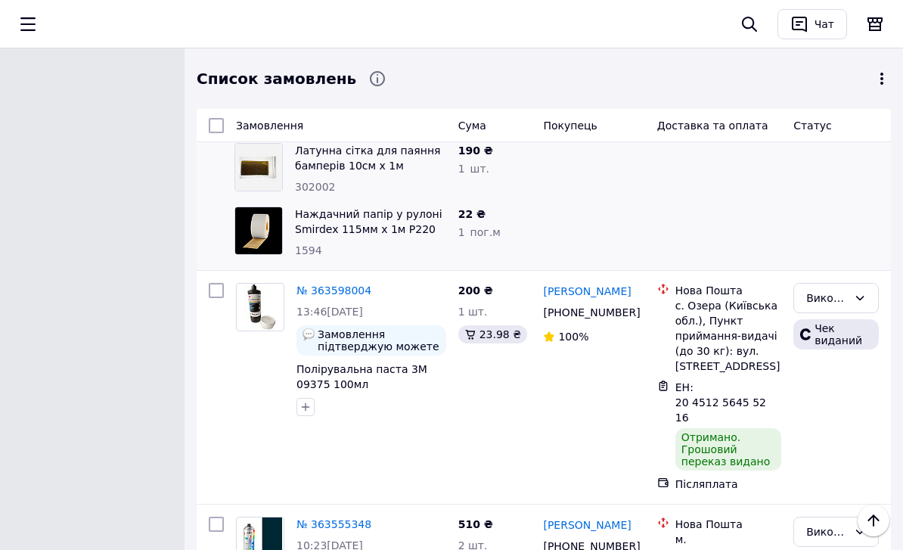
scroll to position [5844, 0]
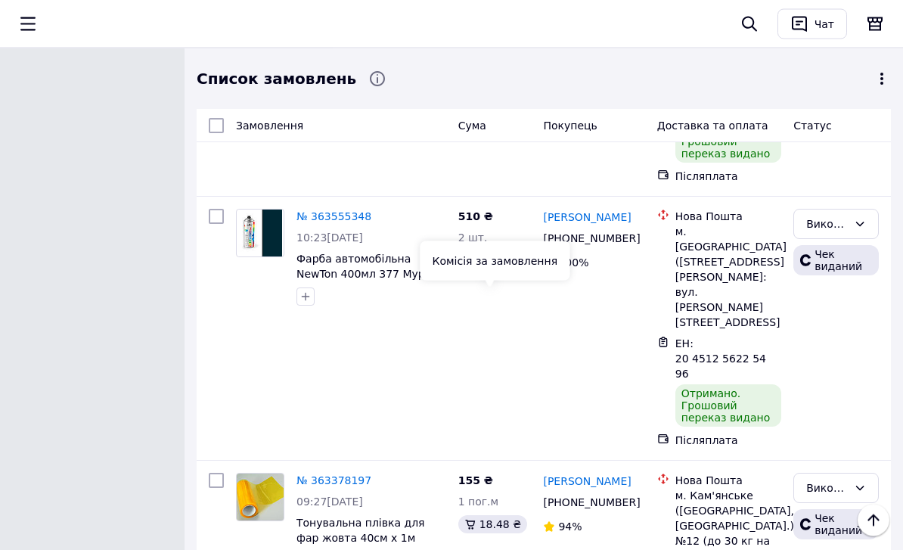
scroll to position [6150, 0]
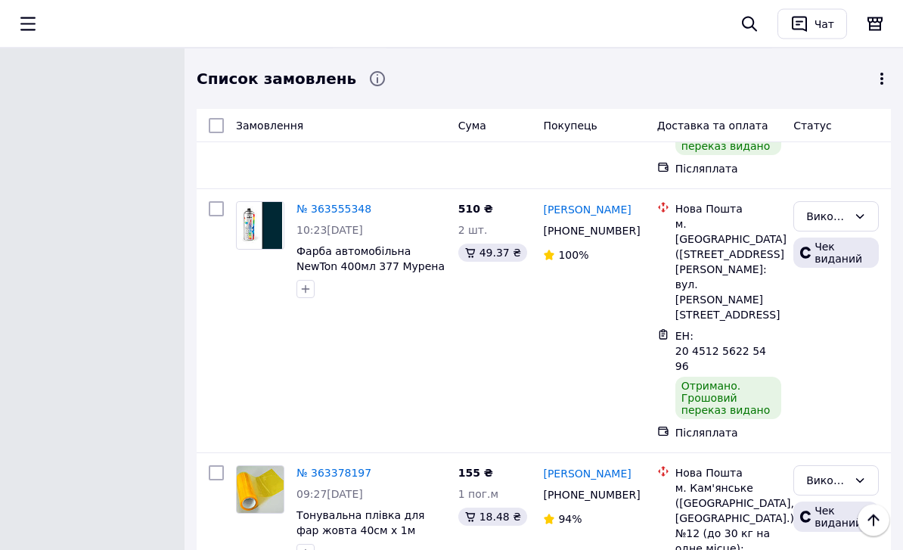
scroll to position [6162, 0]
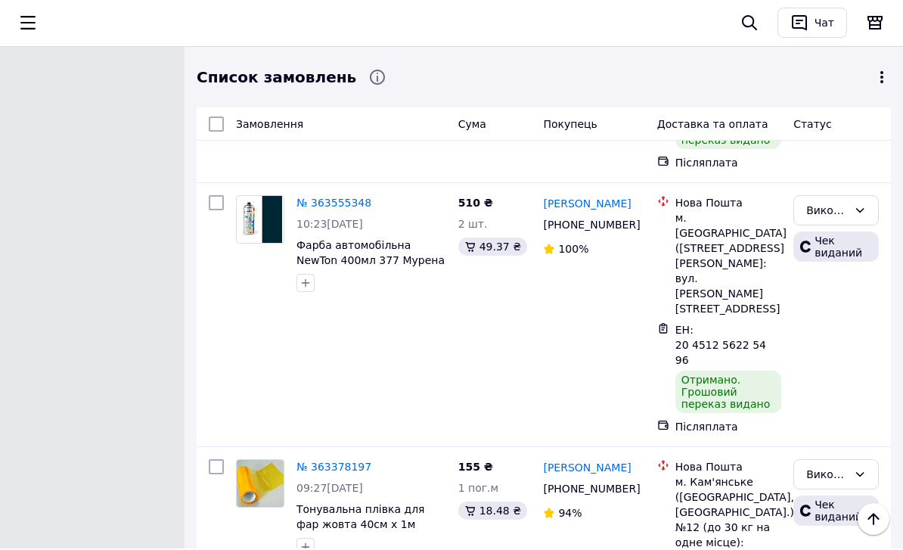
drag, startPoint x: 539, startPoint y: 232, endPoint x: 636, endPoint y: 249, distance: 99.1
copy link "[PERSON_NAME]"
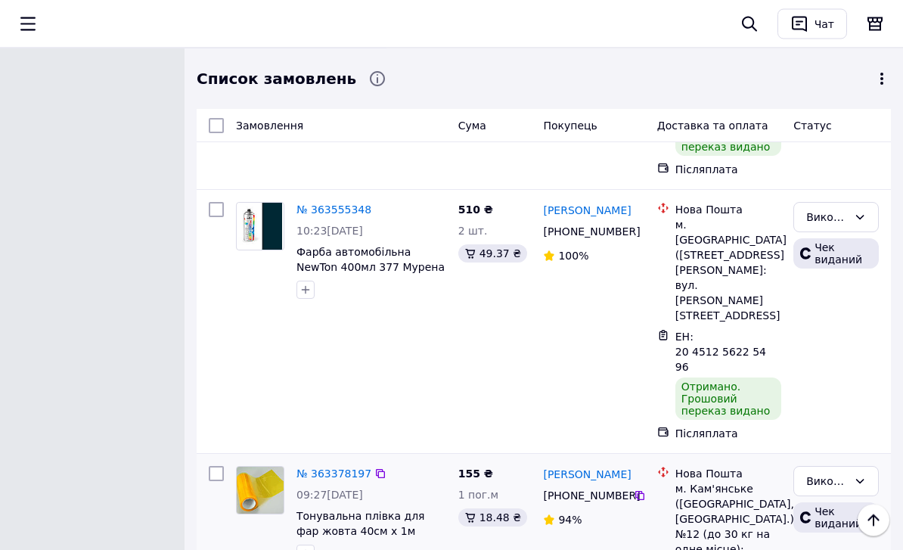
scroll to position [6204, 0]
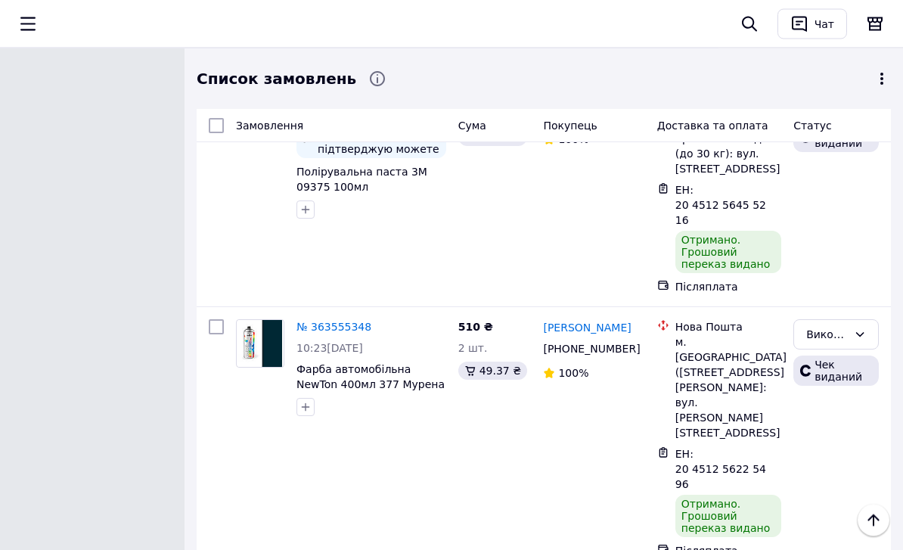
scroll to position [6040, 0]
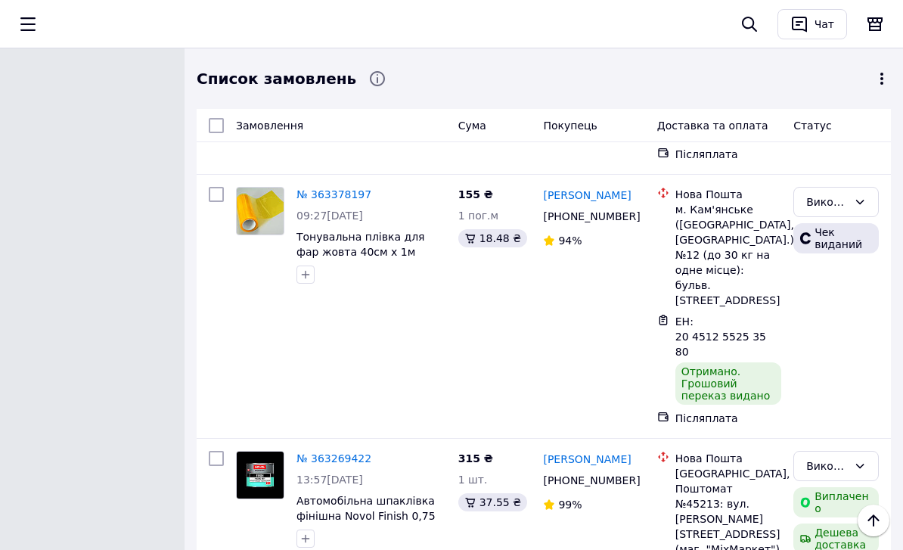
scroll to position [6398, 0]
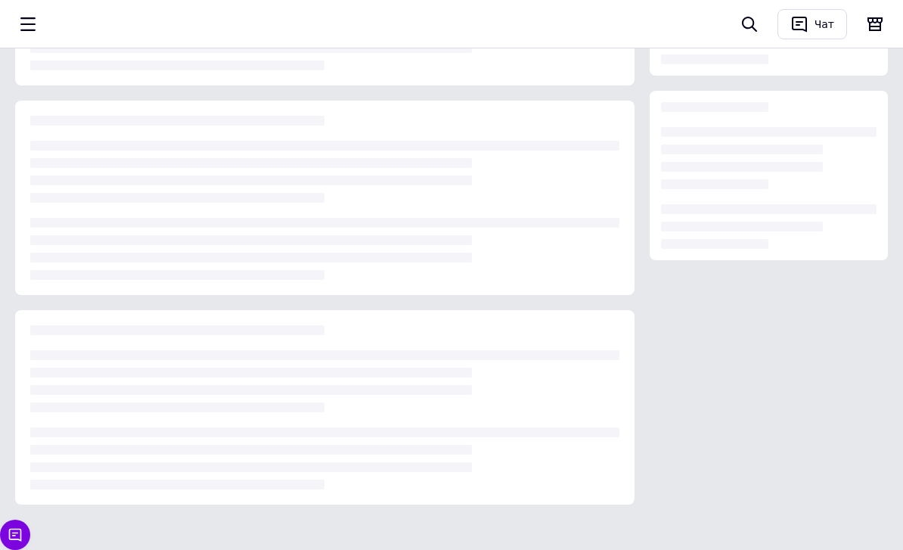
scroll to position [175, 0]
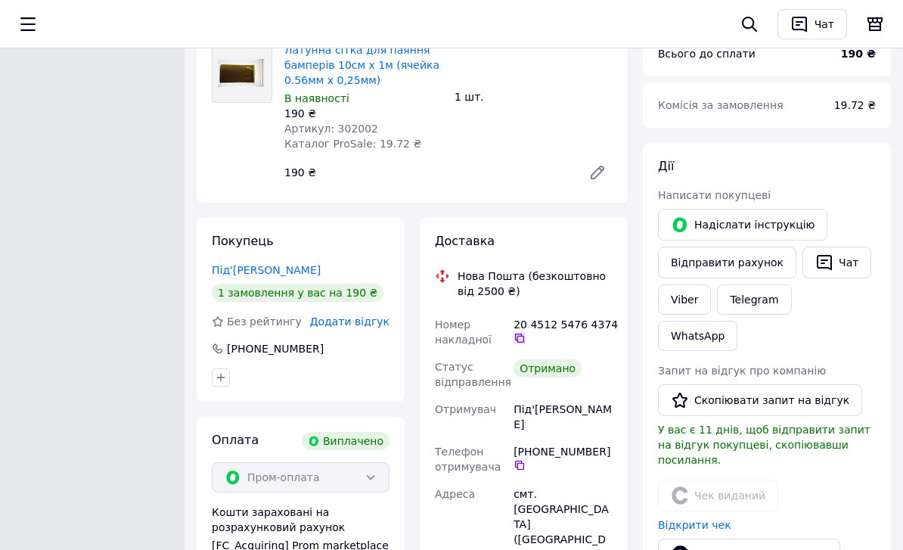
click at [516, 337] on icon at bounding box center [519, 338] width 9 height 9
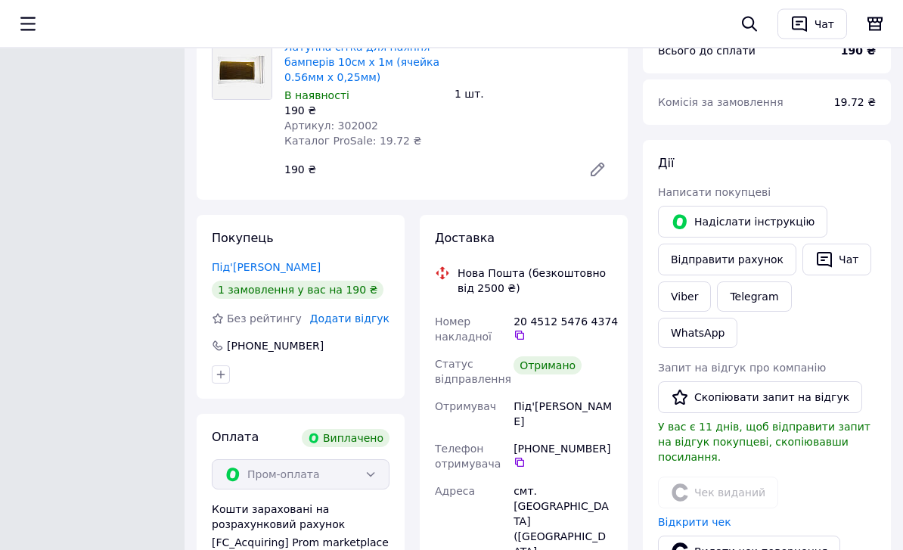
scroll to position [179, 0]
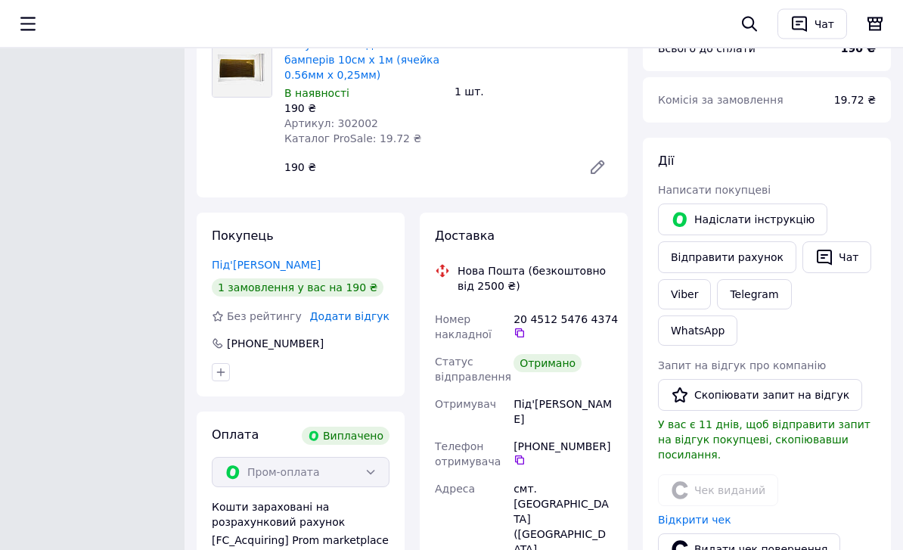
drag, startPoint x: 514, startPoint y: 400, endPoint x: 562, endPoint y: 421, distance: 52.9
click at [562, 421] on div "Під'япольський Андрій" at bounding box center [563, 412] width 105 height 42
copy div "Під'япольський Андрій"
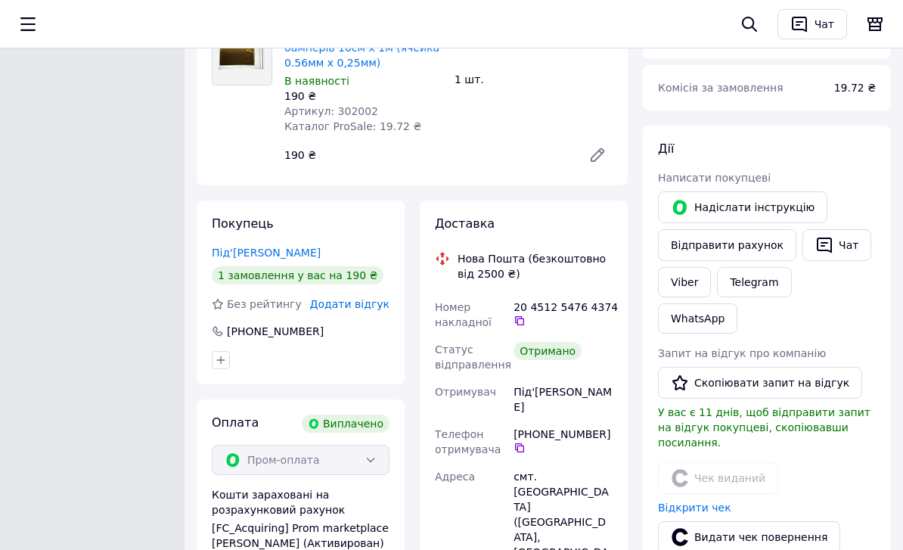
scroll to position [229, 0]
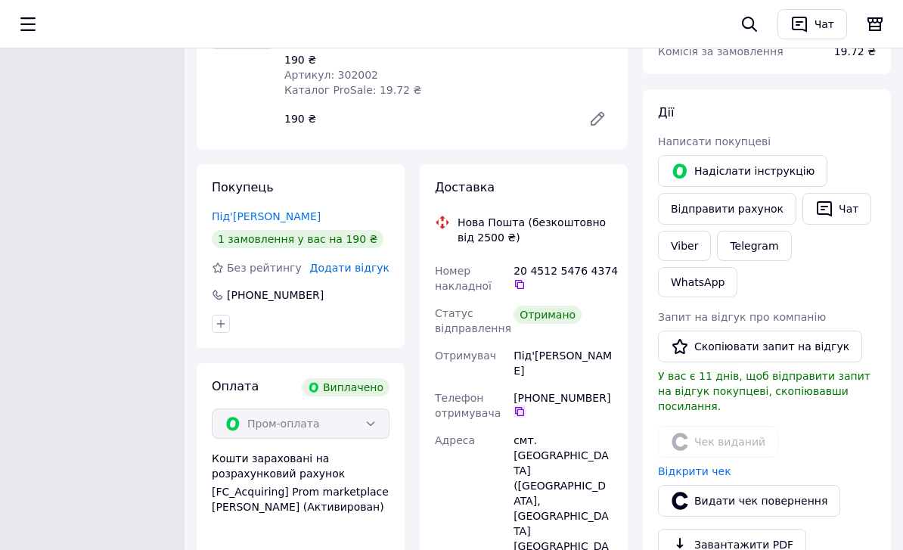
click at [518, 412] on icon at bounding box center [519, 411] width 9 height 9
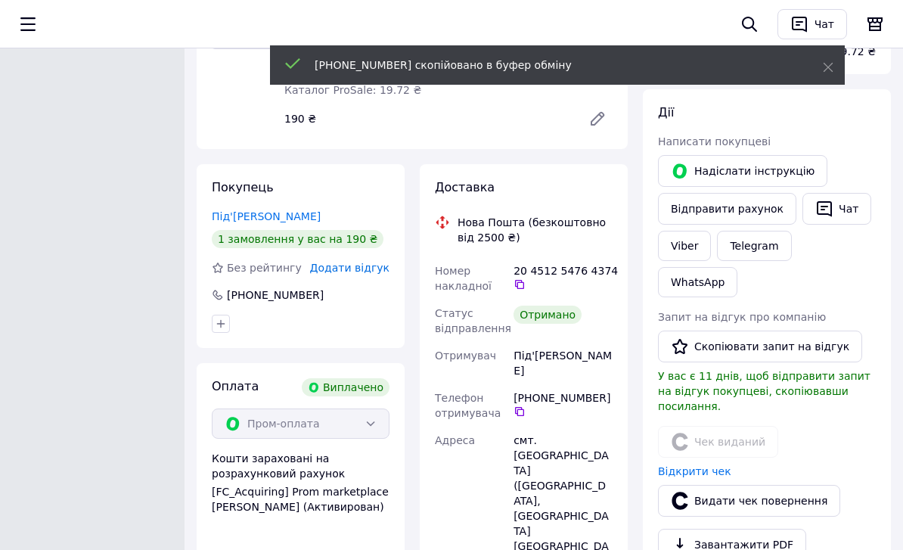
scroll to position [0, 0]
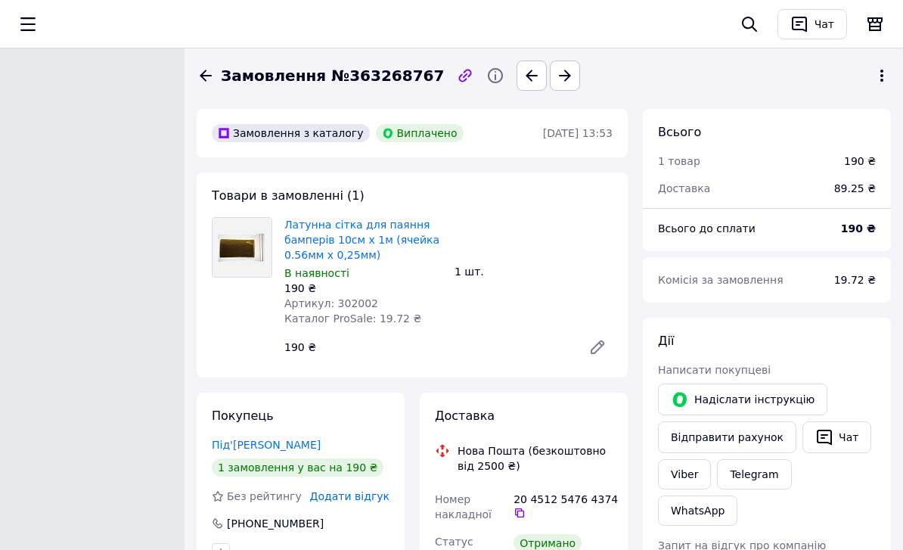
click at [211, 77] on icon at bounding box center [206, 76] width 18 height 18
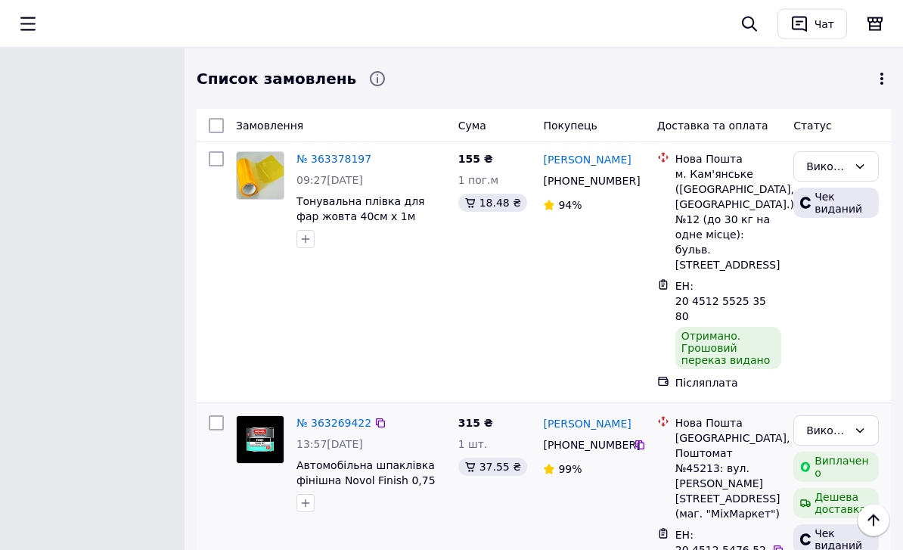
scroll to position [6484, 0]
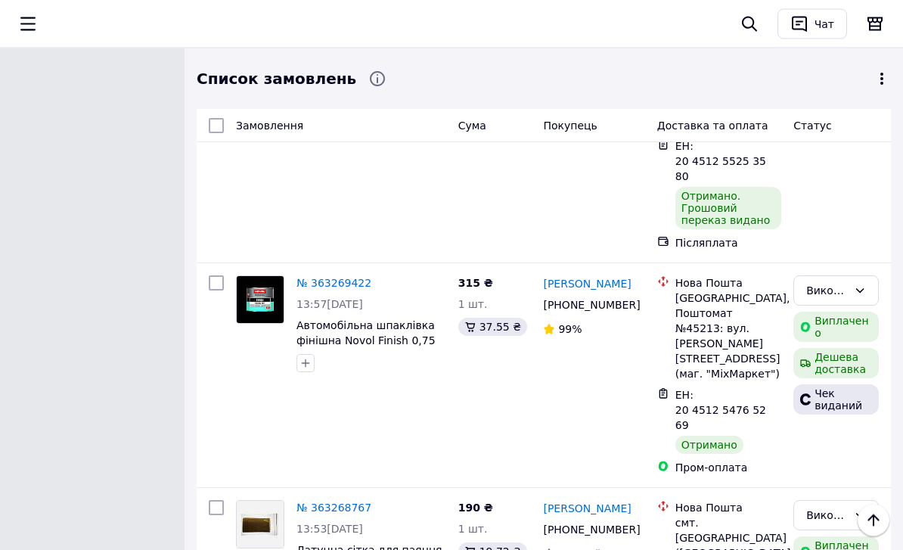
drag, startPoint x: 540, startPoint y: 235, endPoint x: 623, endPoint y: 248, distance: 84.3
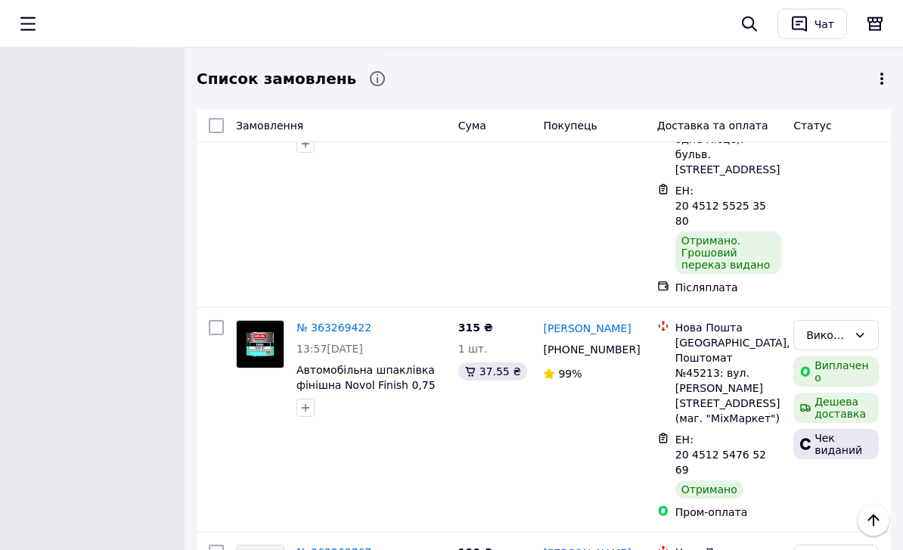
scroll to position [6440, 0]
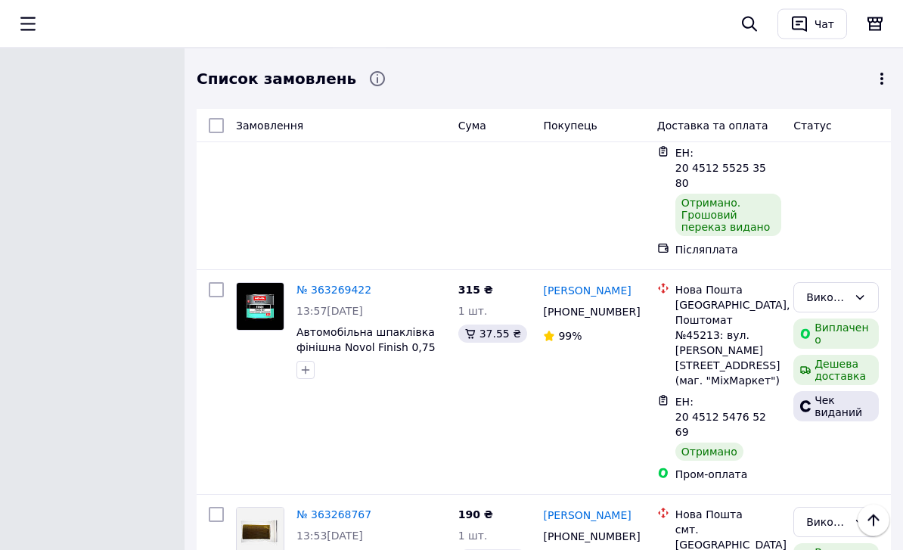
scroll to position [6502, 0]
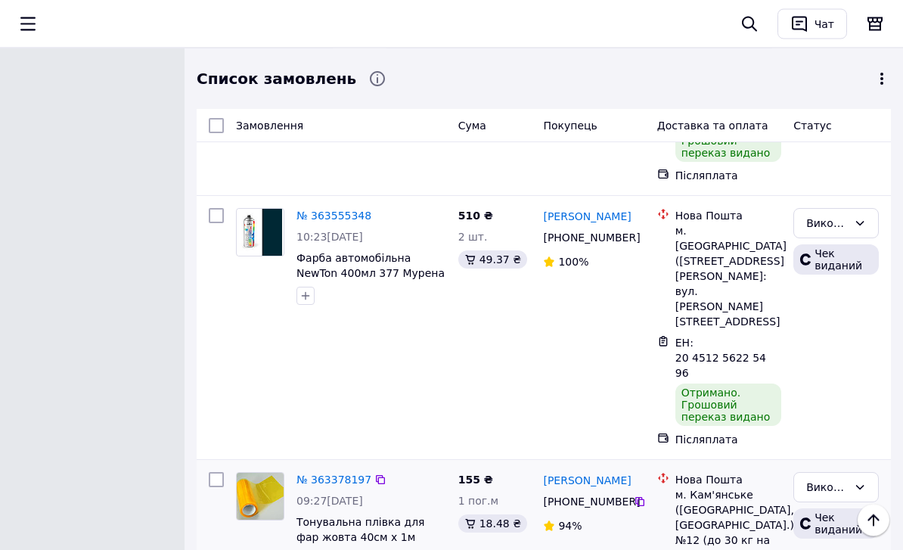
scroll to position [6117, 0]
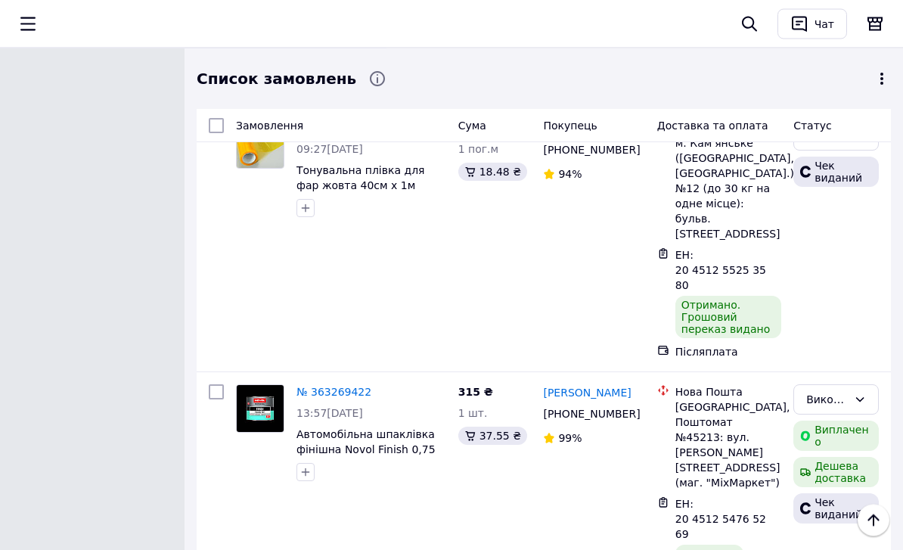
scroll to position [6396, 0]
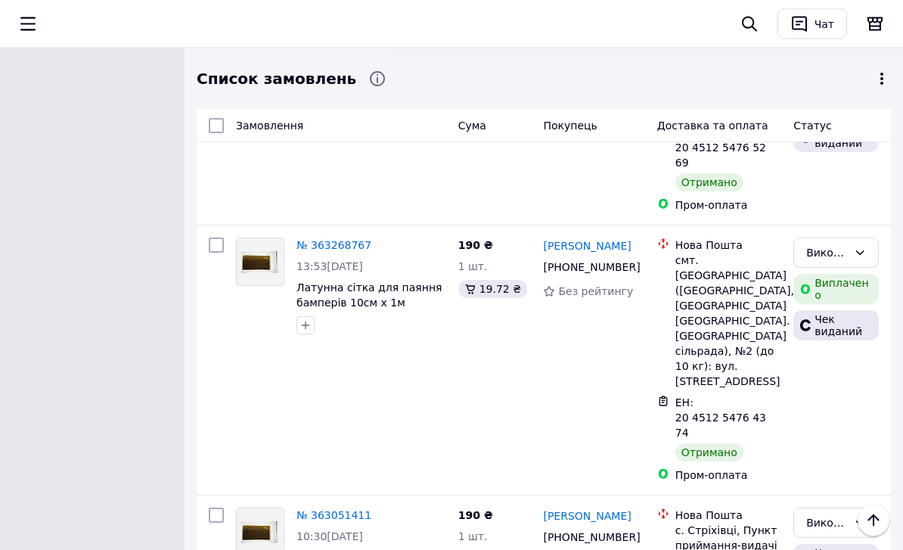
scroll to position [6767, 0]
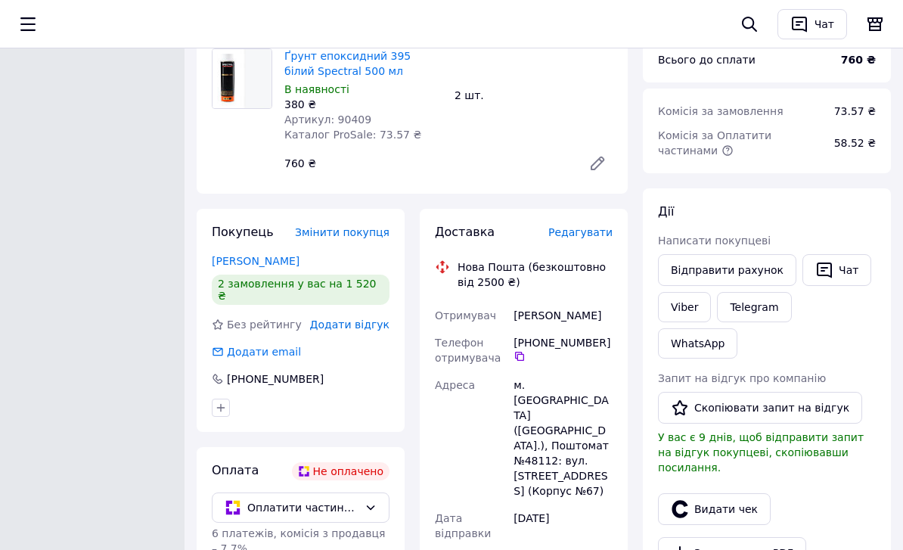
scroll to position [170, 0]
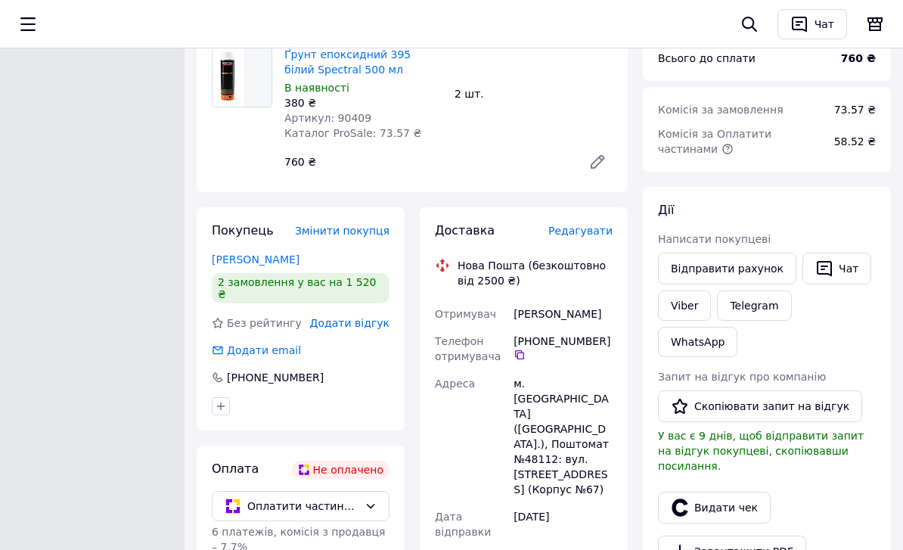
drag, startPoint x: 510, startPoint y: 308, endPoint x: 609, endPoint y: 306, distance: 99.1
click at [609, 306] on div "Отримувач Чернуха Едуард Телефон отримувача +380 63 169 29 14   Адреса м. Київ …" at bounding box center [524, 457] width 184 height 315
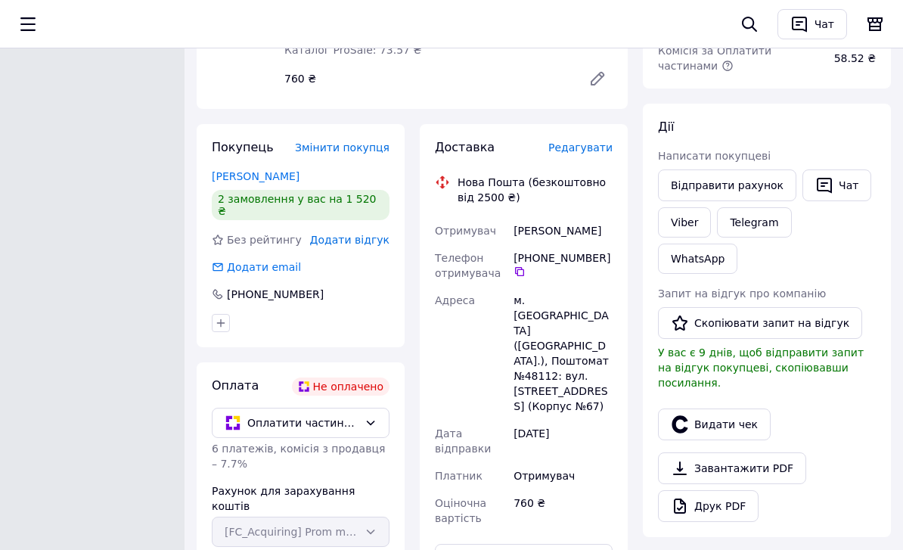
scroll to position [260, 0]
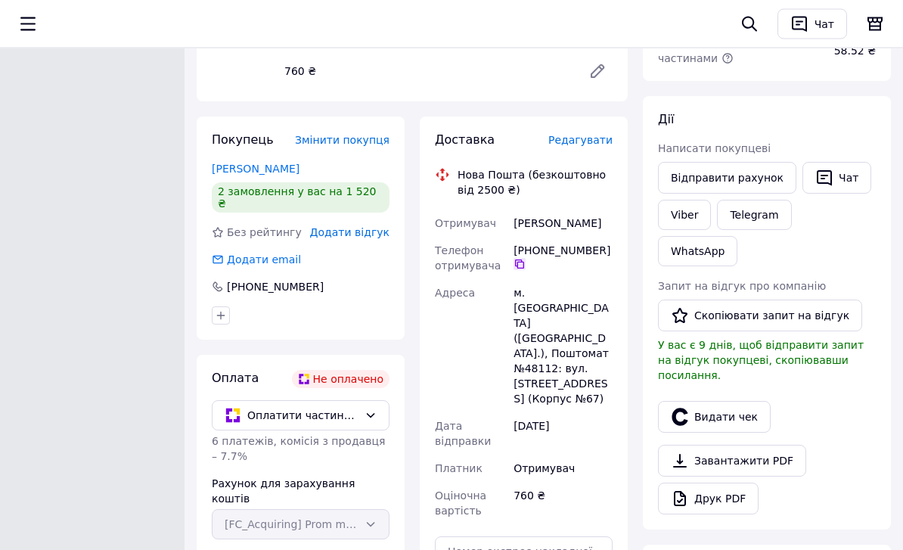
click at [515, 265] on icon at bounding box center [520, 265] width 12 height 12
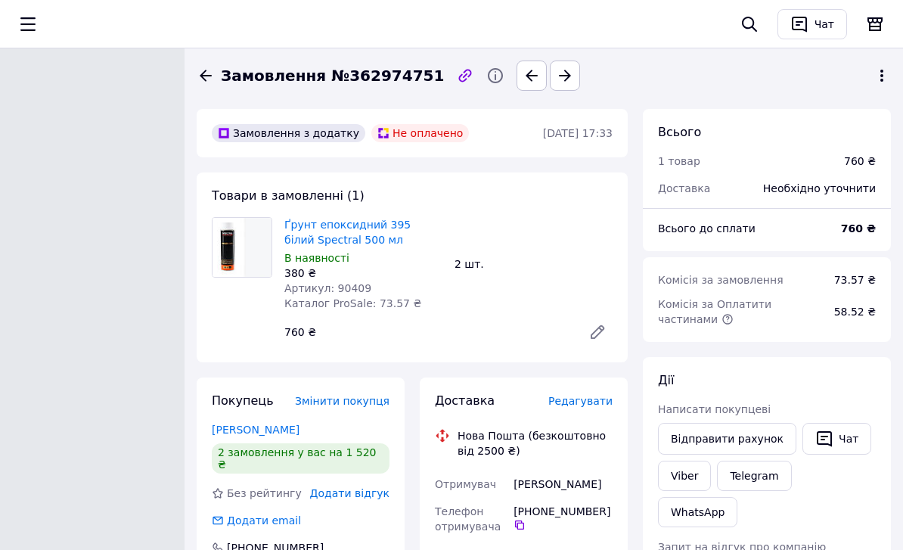
click at [888, 78] on icon at bounding box center [882, 76] width 18 height 18
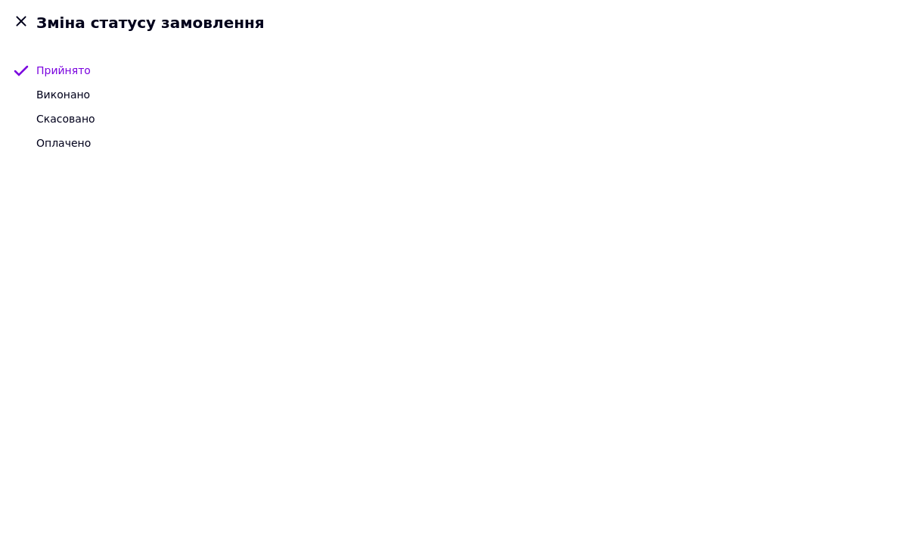
click at [58, 122] on span "Скасовано" at bounding box center [65, 119] width 59 height 12
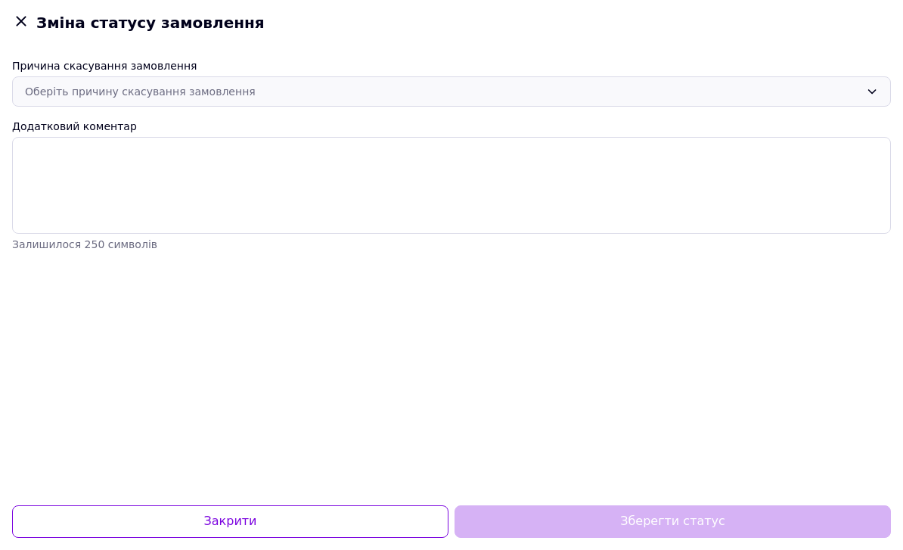
click at [70, 101] on div "Оберіть причину скасування замовлення" at bounding box center [451, 91] width 879 height 30
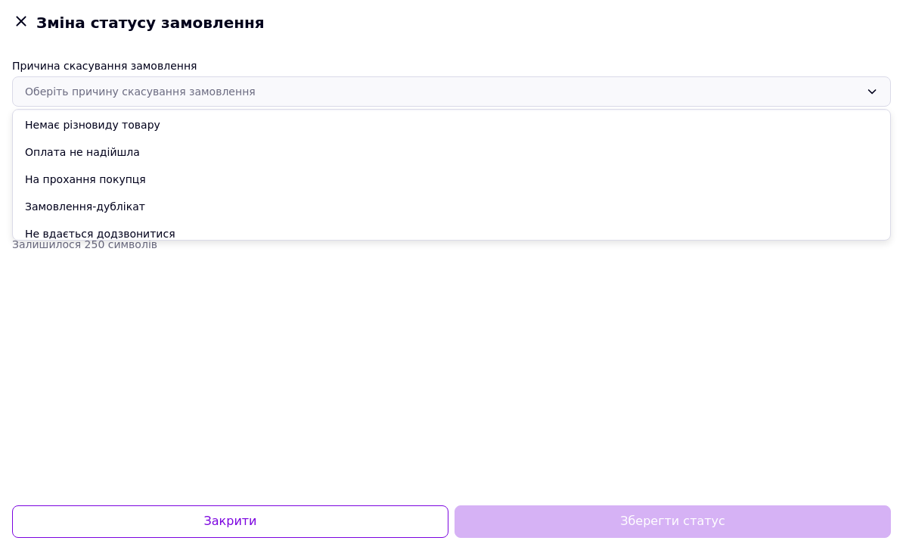
scroll to position [28, 0]
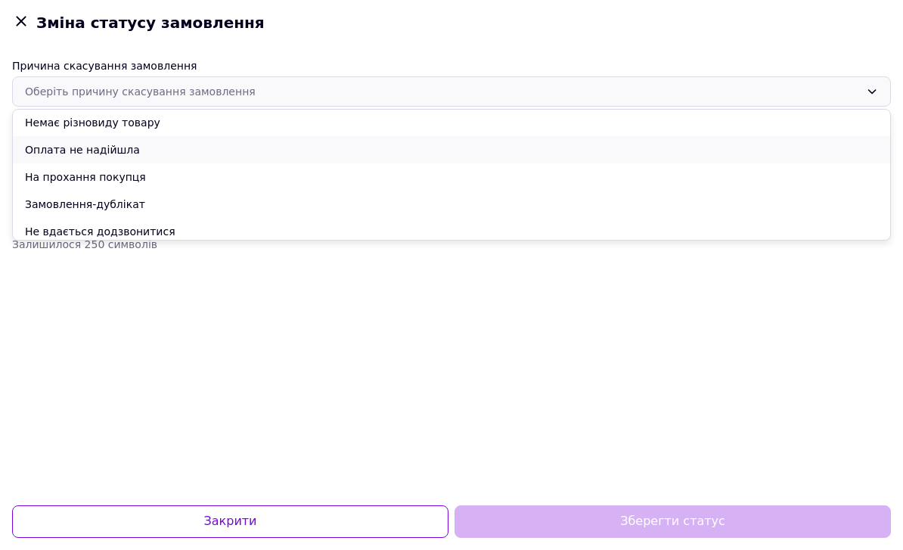
click at [92, 149] on li "Оплата не надійшла" at bounding box center [452, 149] width 878 height 27
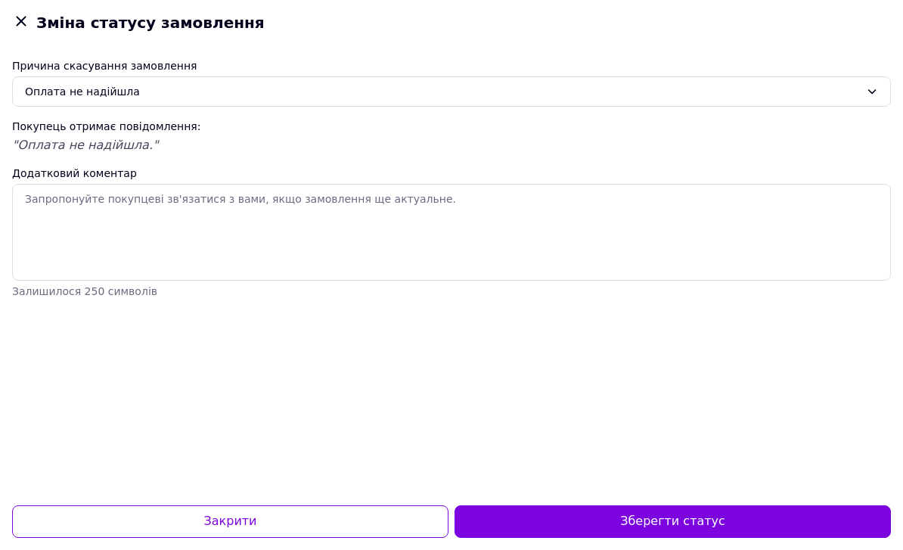
click at [26, 26] on icon at bounding box center [21, 21] width 18 height 18
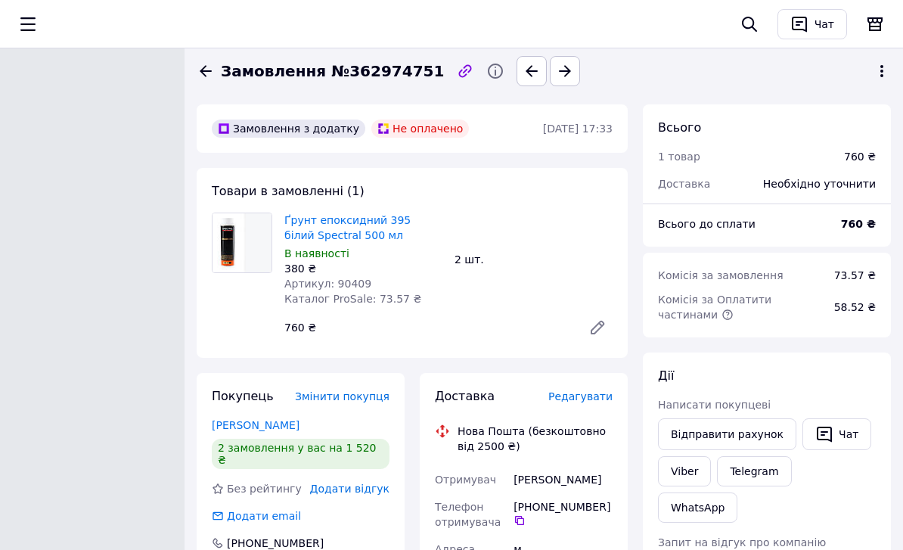
scroll to position [0, 0]
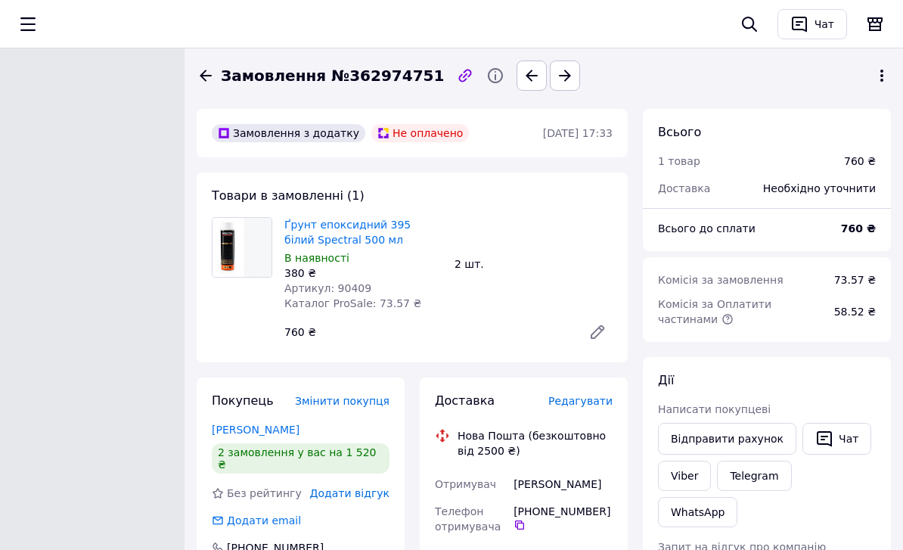
click at [202, 76] on icon at bounding box center [206, 75] width 12 height 11
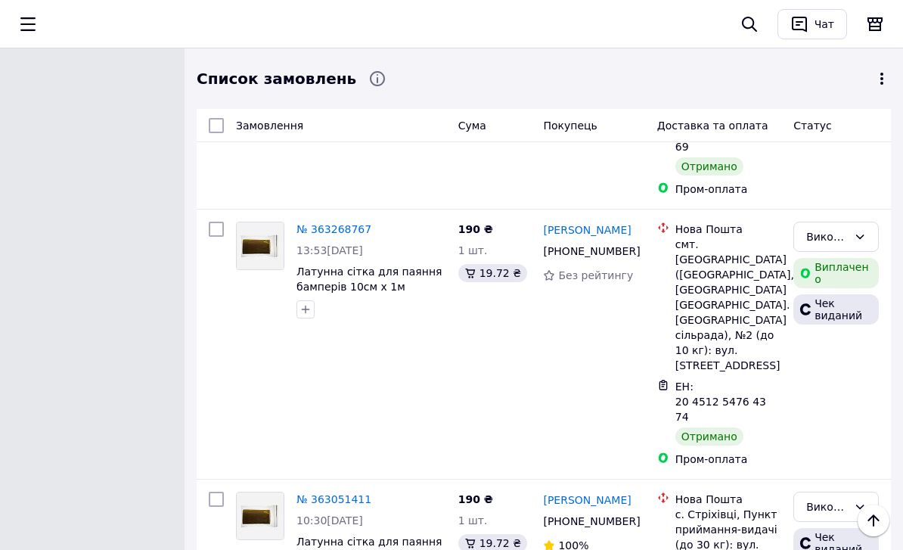
scroll to position [6752, 0]
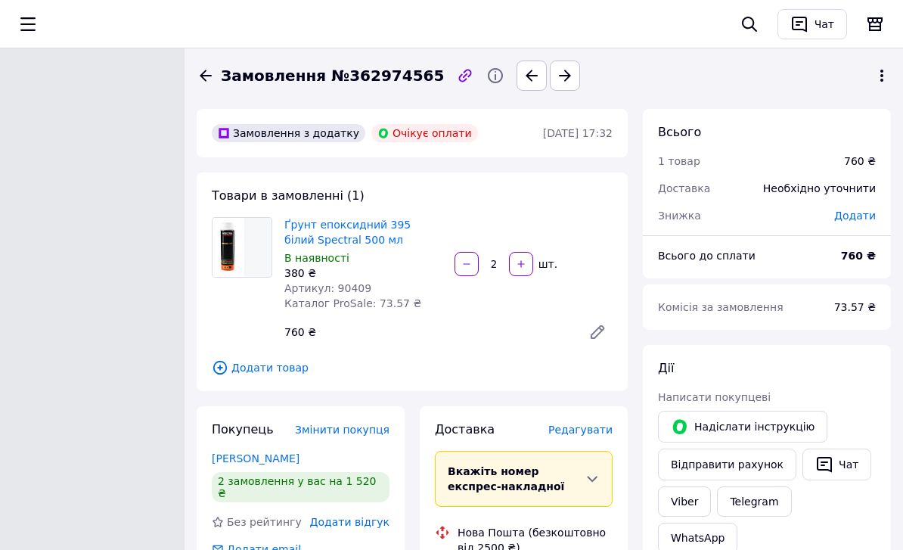
click at [207, 78] on icon at bounding box center [206, 76] width 18 height 18
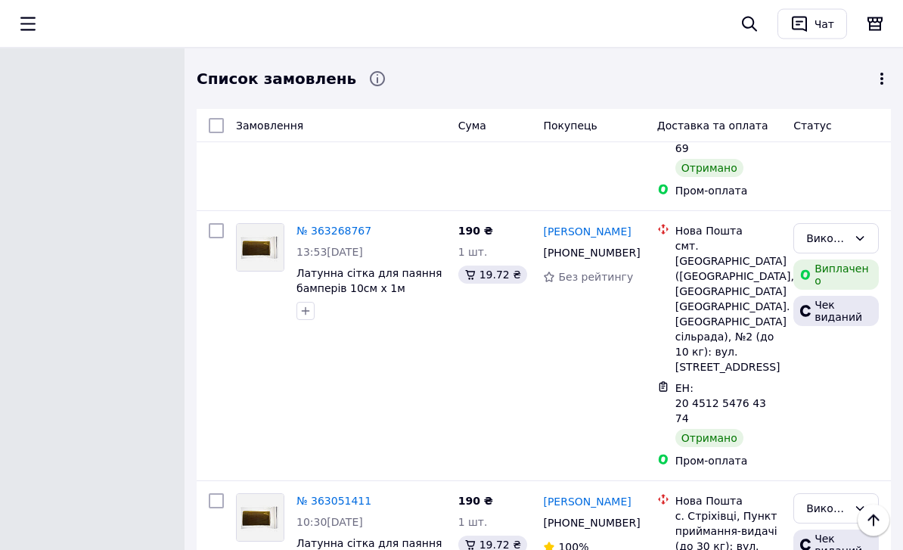
scroll to position [6760, 0]
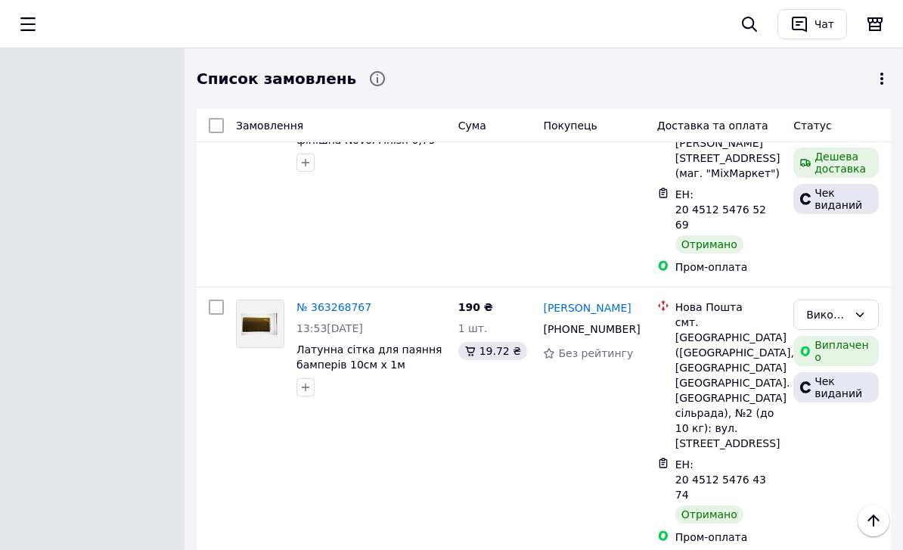
scroll to position [6703, 0]
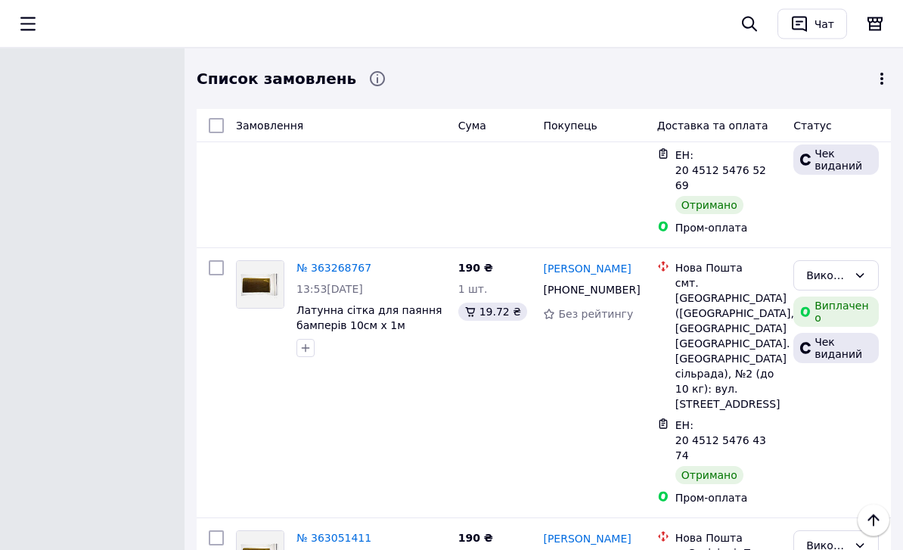
scroll to position [6725, 0]
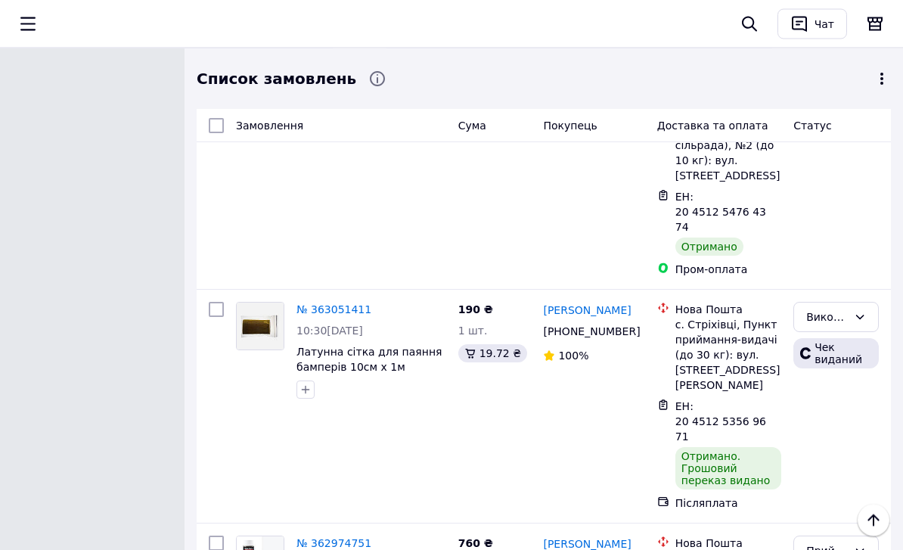
scroll to position [6952, 0]
drag, startPoint x: 540, startPoint y: 290, endPoint x: 633, endPoint y: 295, distance: 92.5
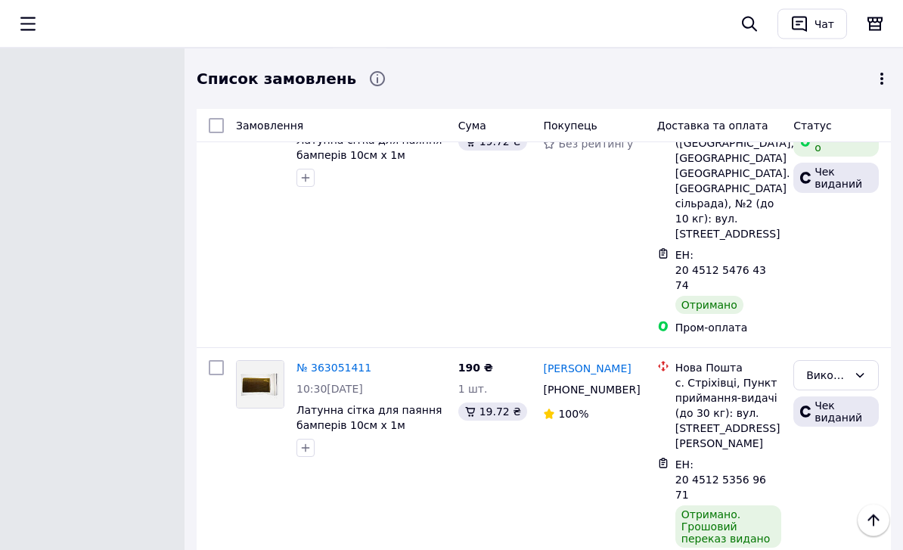
scroll to position [6882, 0]
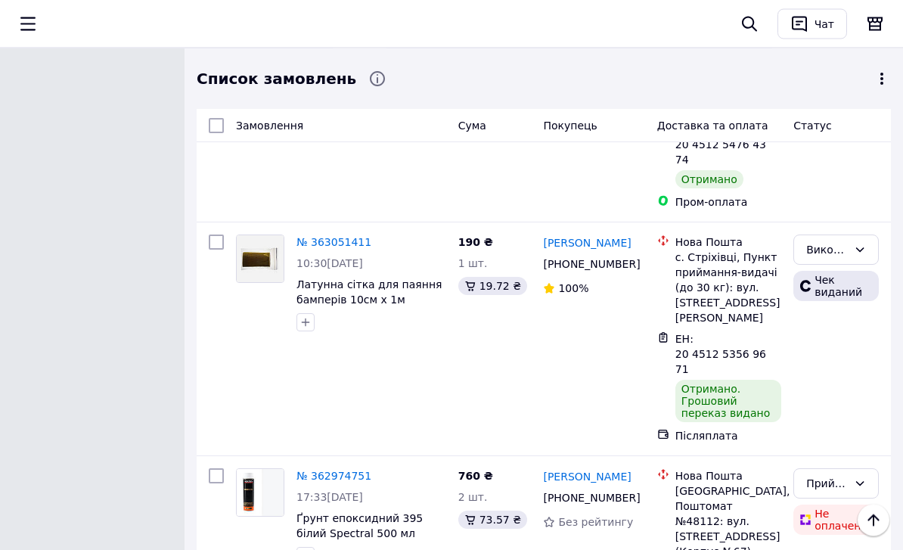
scroll to position [7039, 0]
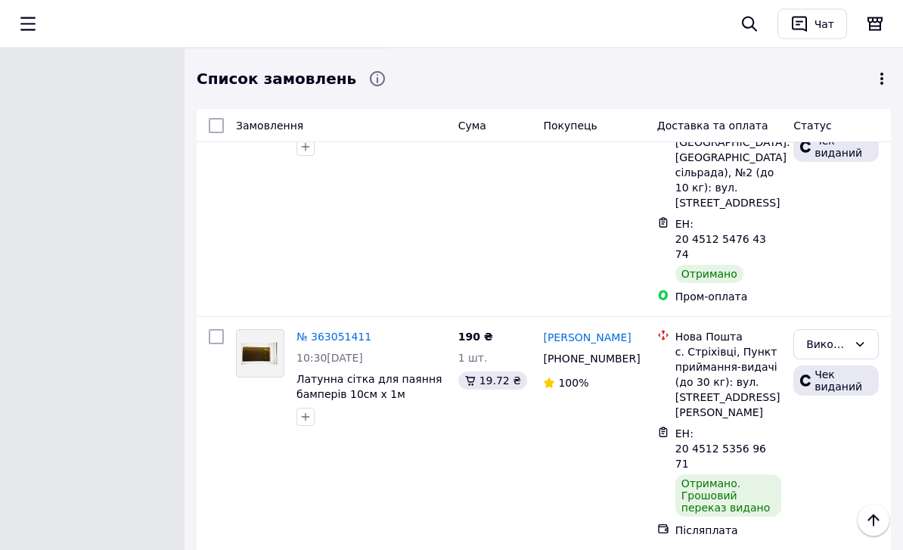
scroll to position [6944, 0]
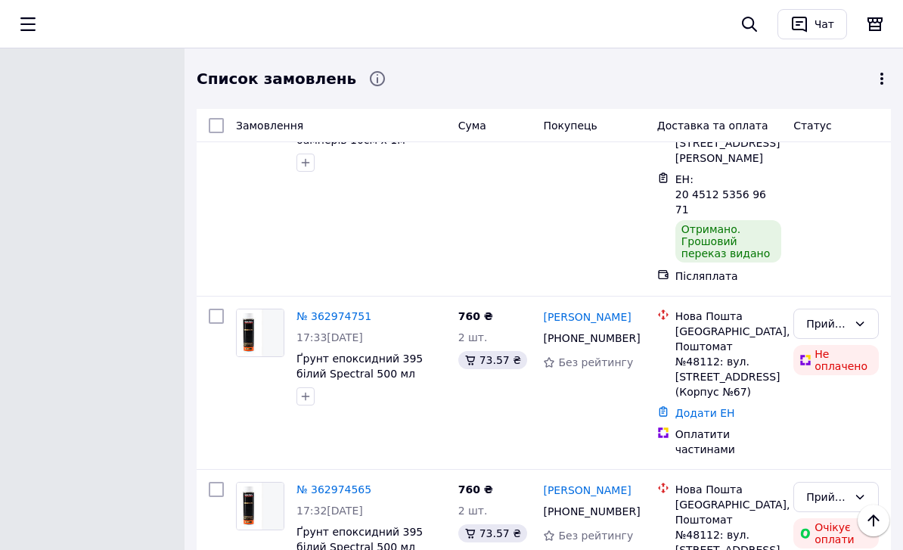
scroll to position [7246, 0]
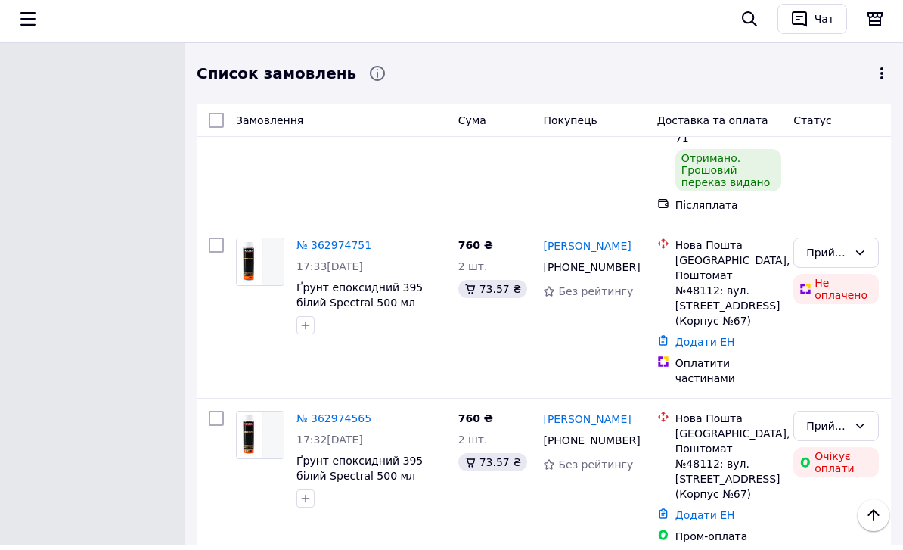
drag, startPoint x: 541, startPoint y: 197, endPoint x: 623, endPoint y: 210, distance: 82.8
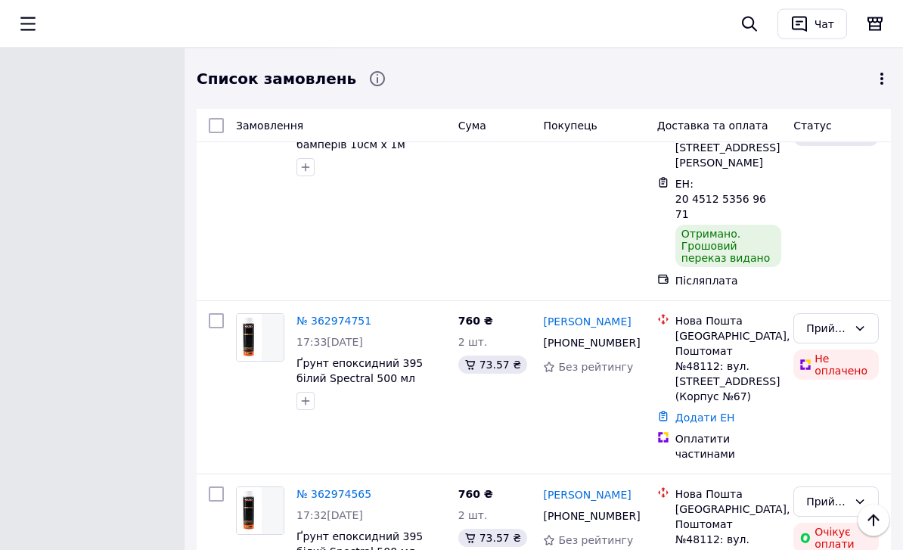
scroll to position [7175, 0]
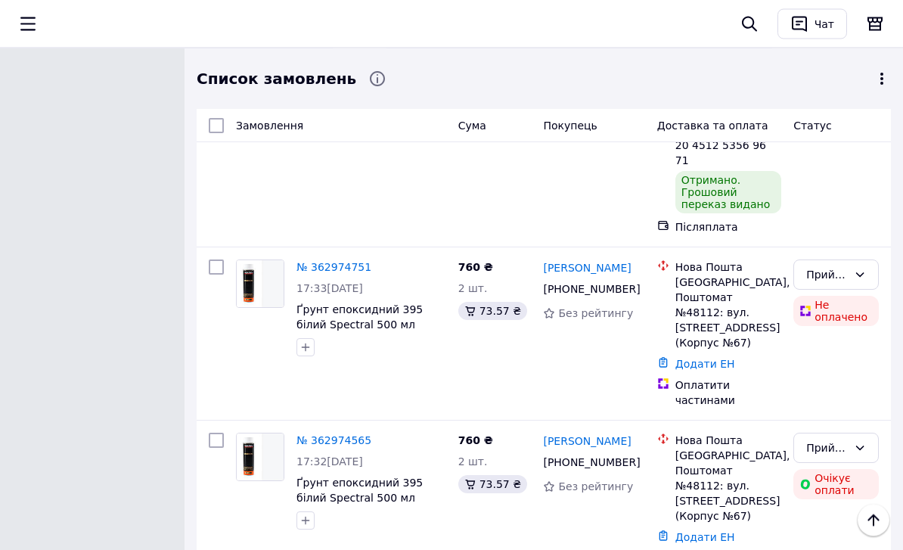
scroll to position [7221, 0]
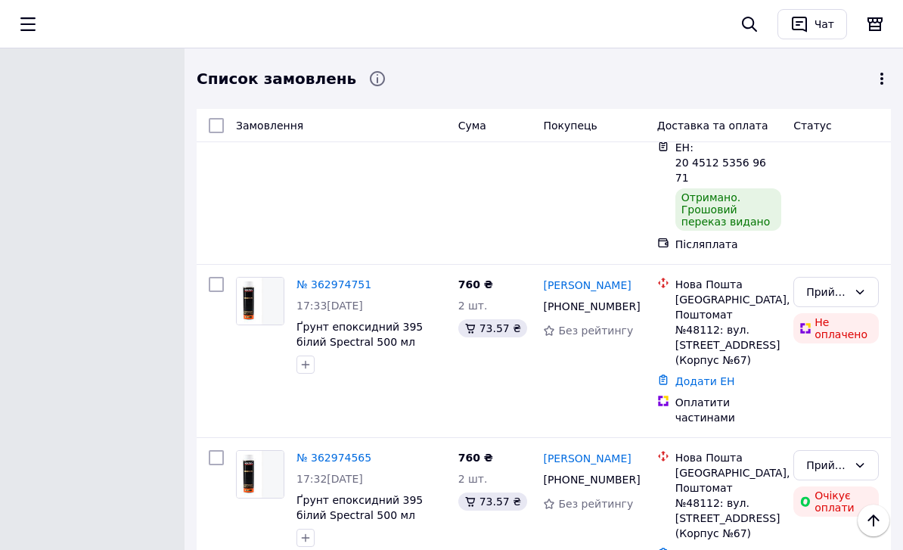
scroll to position [7175, 0]
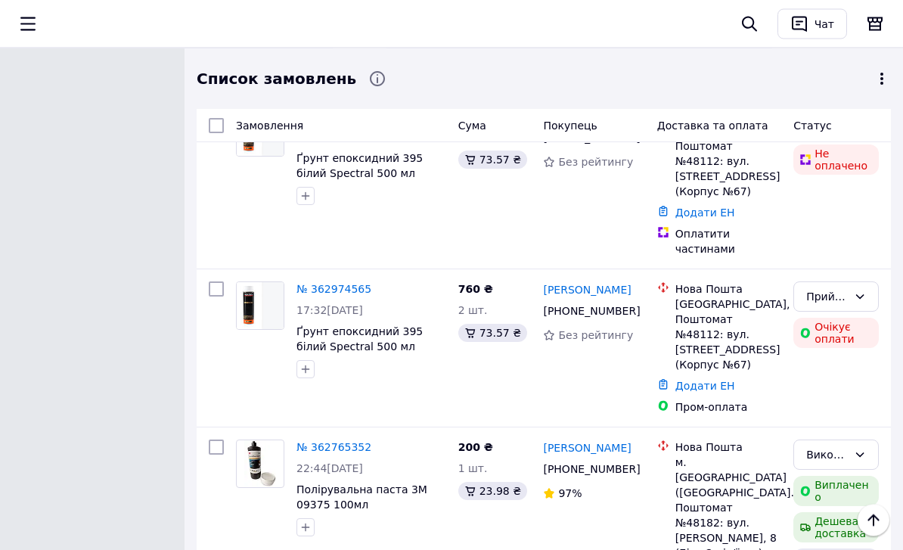
scroll to position [7380, 0]
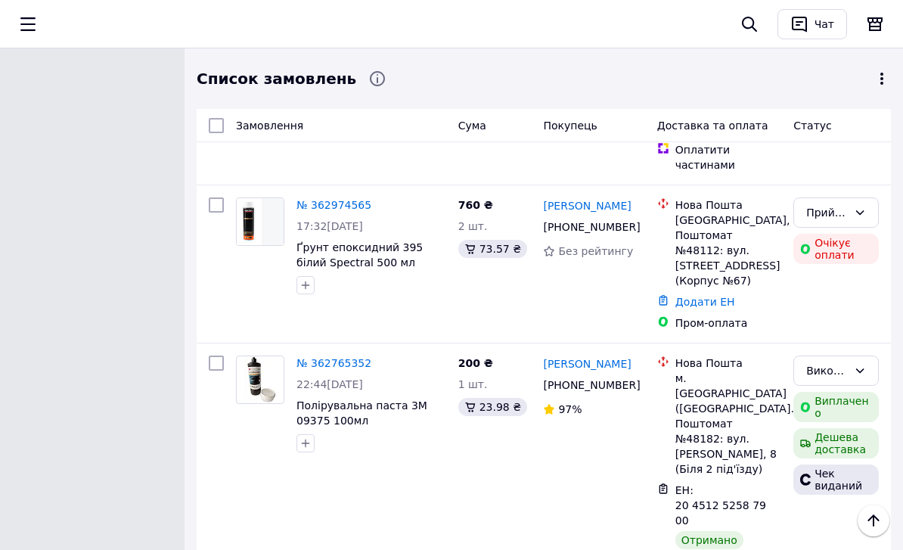
scroll to position [7490, 0]
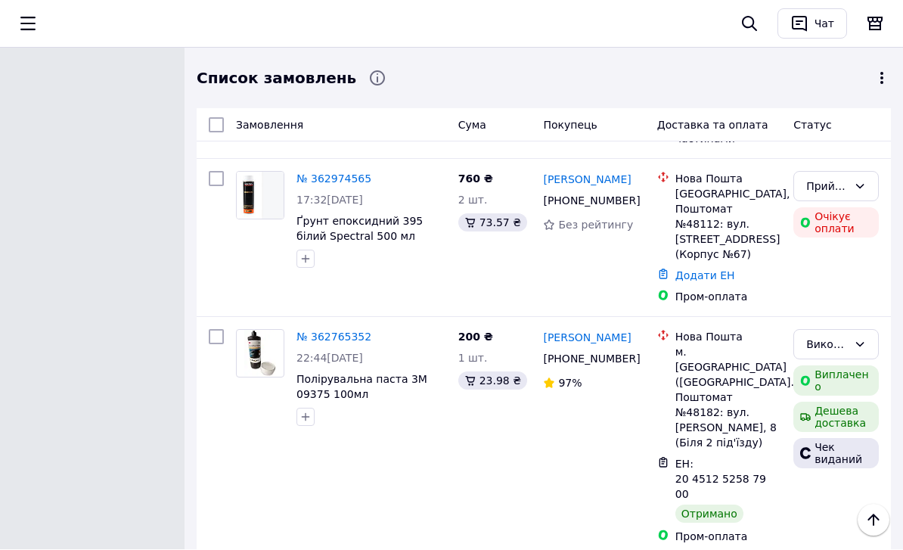
drag, startPoint x: 543, startPoint y: 194, endPoint x: 621, endPoint y: 202, distance: 78.4
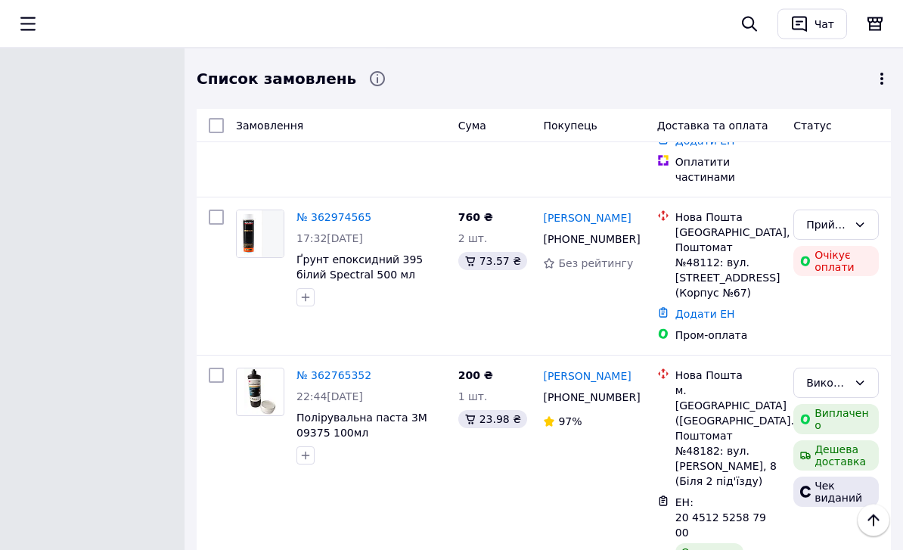
scroll to position [7392, 0]
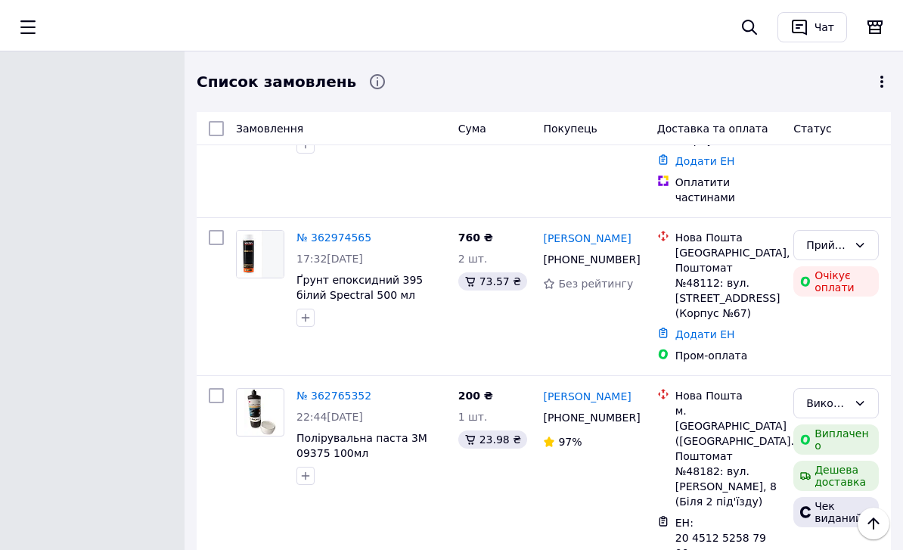
scroll to position [7432, 0]
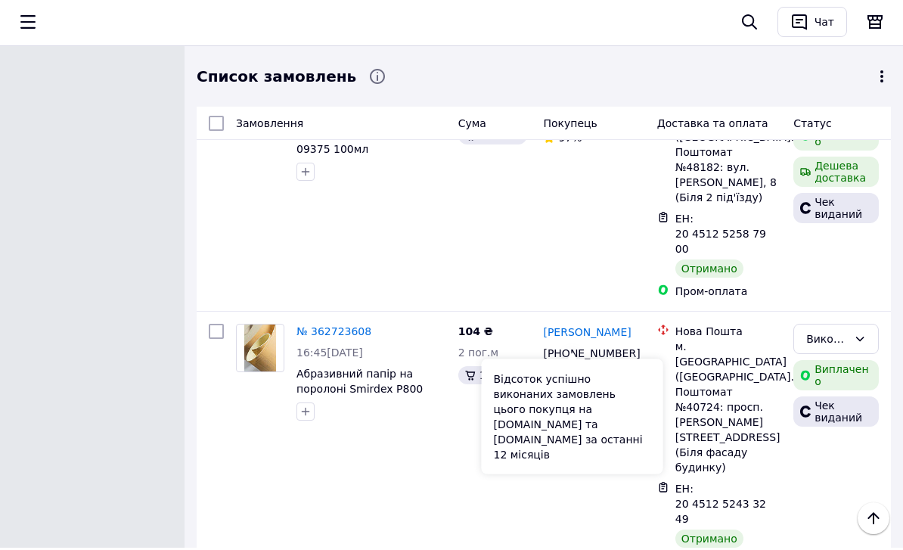
scroll to position [7736, 0]
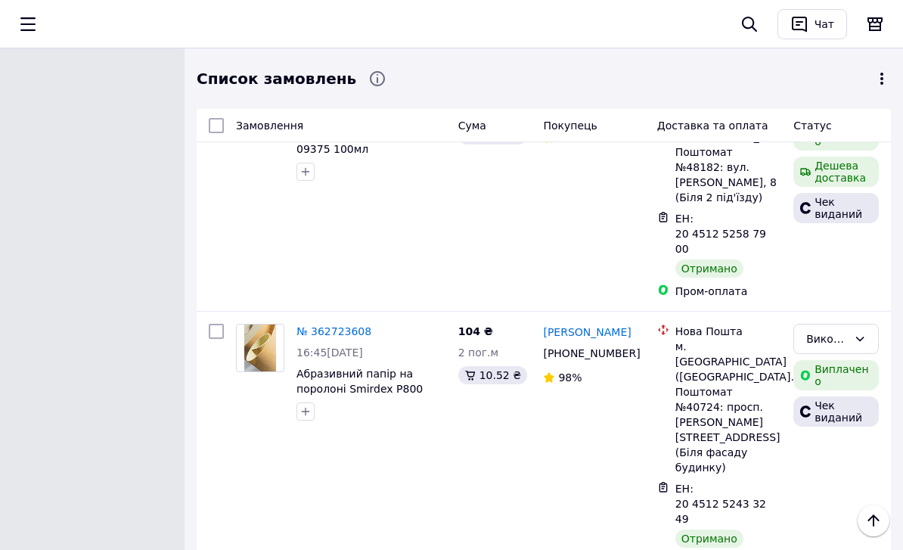
drag, startPoint x: 541, startPoint y: 289, endPoint x: 642, endPoint y: 302, distance: 101.5
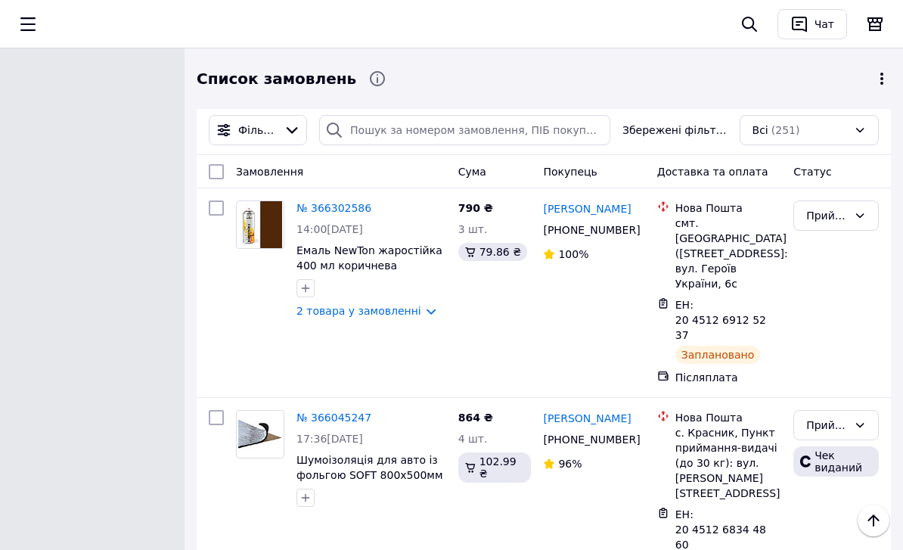
scroll to position [7849, 0]
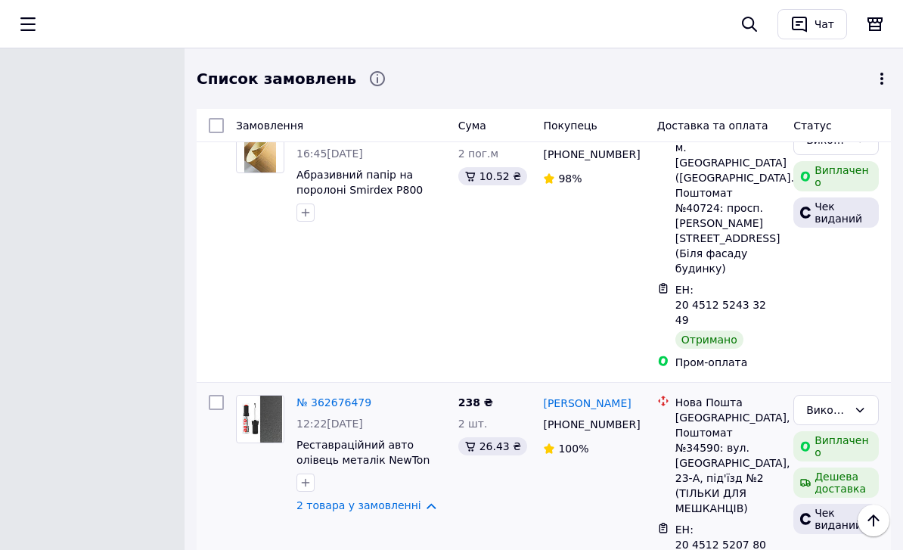
scroll to position [7950, 0]
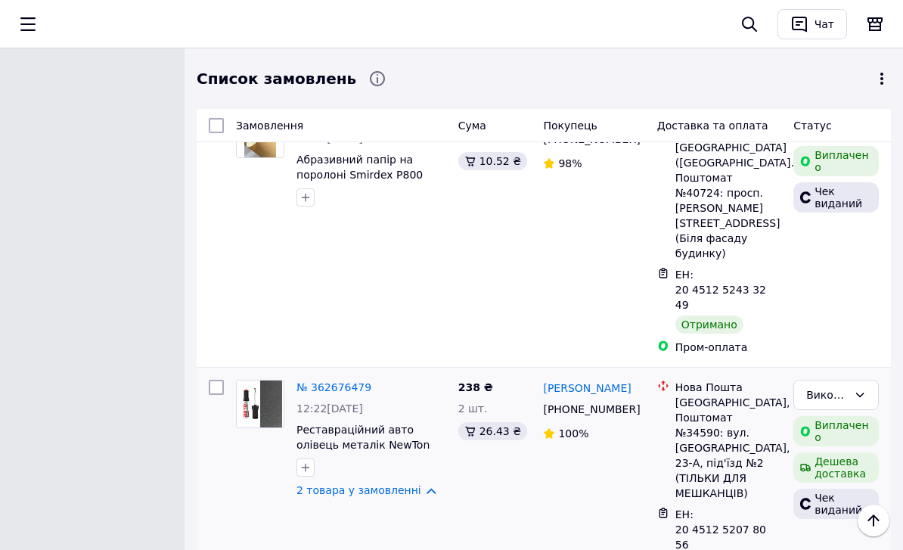
drag, startPoint x: 543, startPoint y: 252, endPoint x: 644, endPoint y: 269, distance: 102.0
copy link "[PERSON_NAME]"
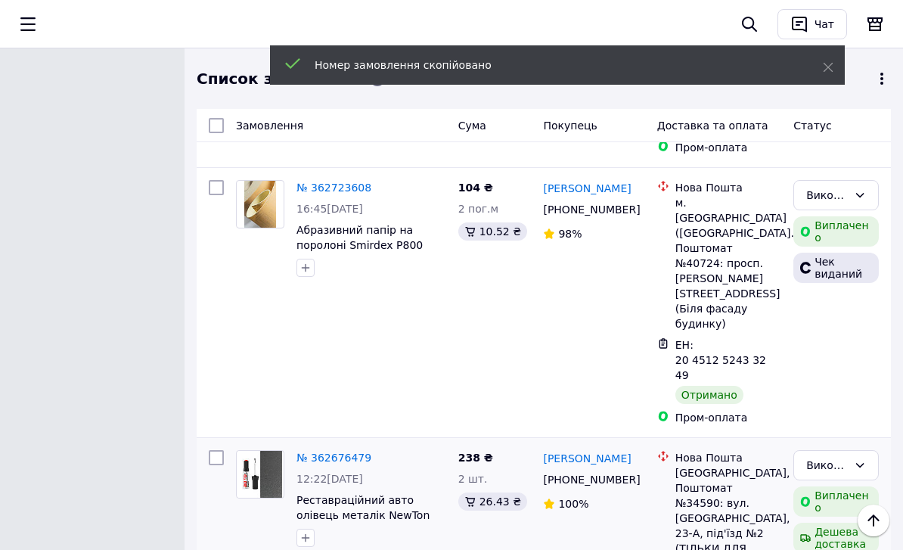
scroll to position [7849, 0]
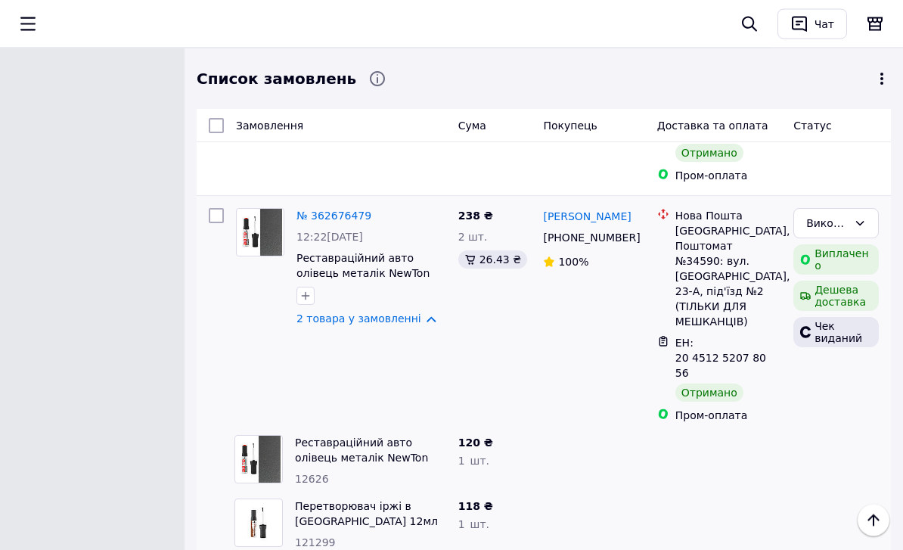
scroll to position [8126, 0]
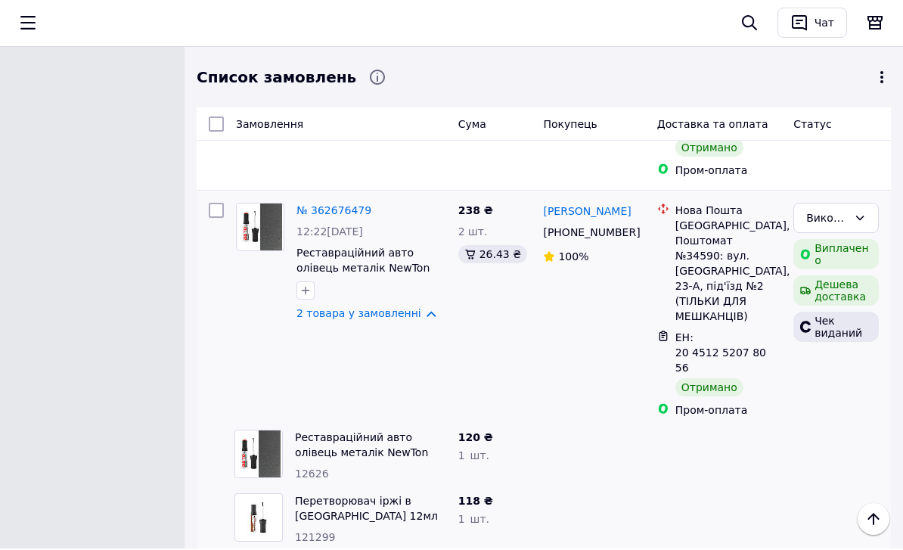
drag, startPoint x: 539, startPoint y: 302, endPoint x: 632, endPoint y: 316, distance: 94.1
copy link "[PERSON_NAME]"
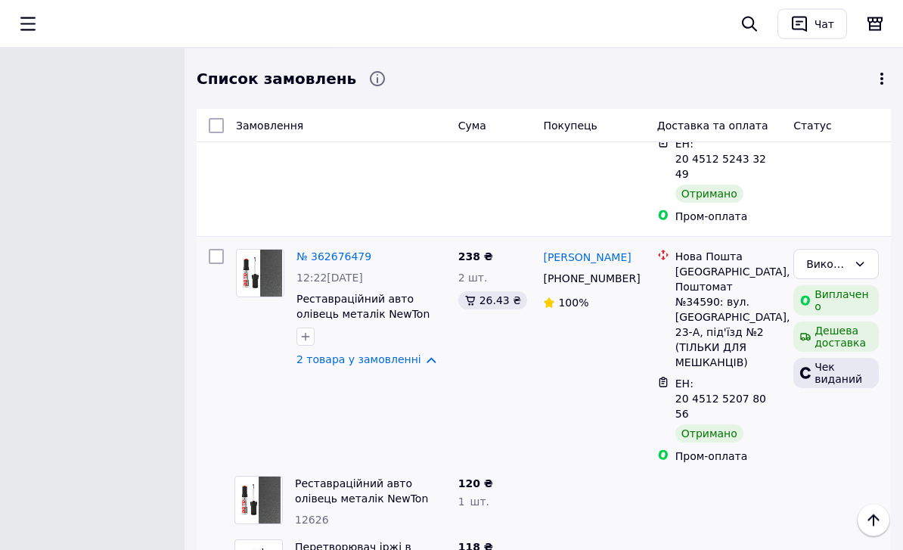
scroll to position [8090, 0]
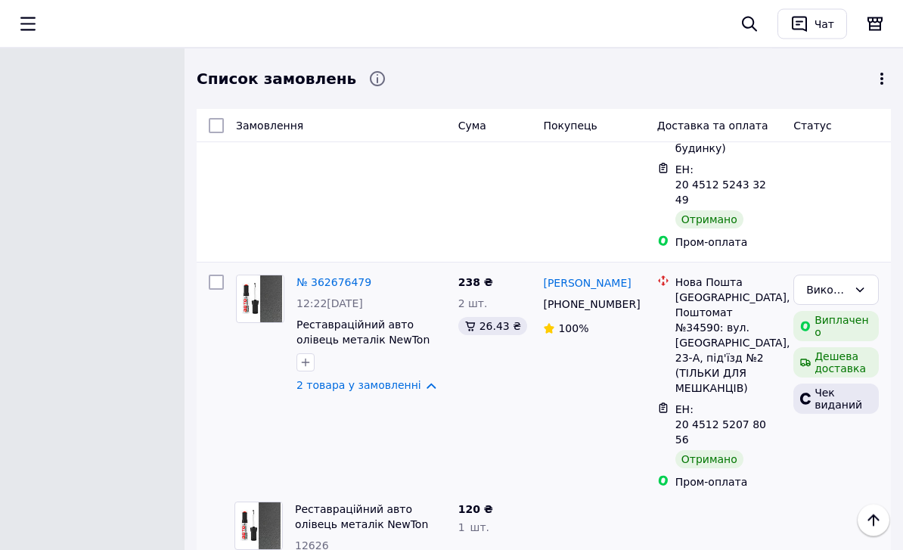
scroll to position [8108, 0]
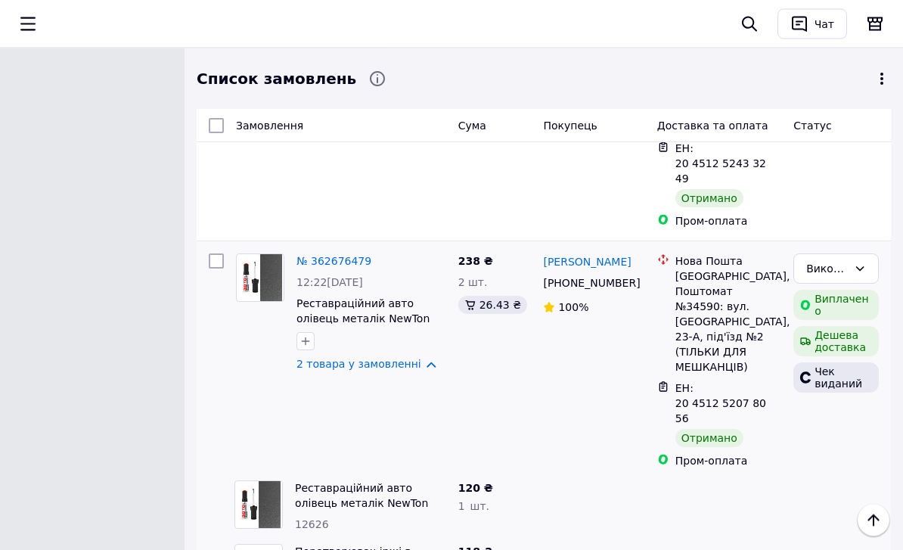
scroll to position [8081, 0]
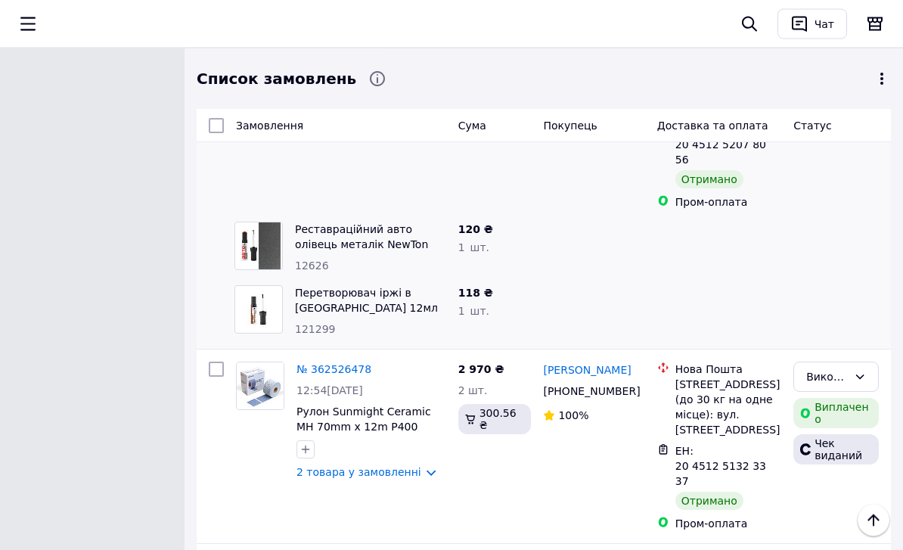
scroll to position [8350, 0]
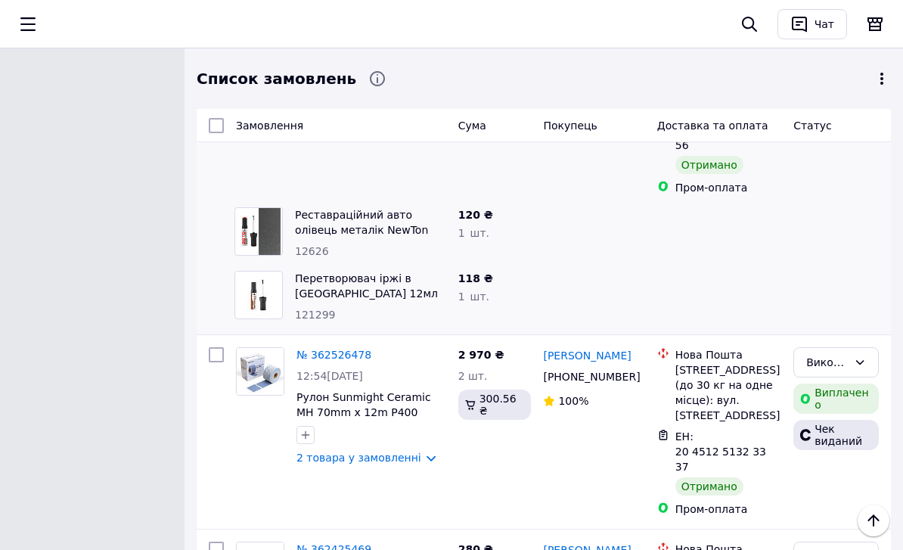
drag, startPoint x: 618, startPoint y: 265, endPoint x: 545, endPoint y: 287, distance: 76.6
copy div "[PERSON_NAME]"
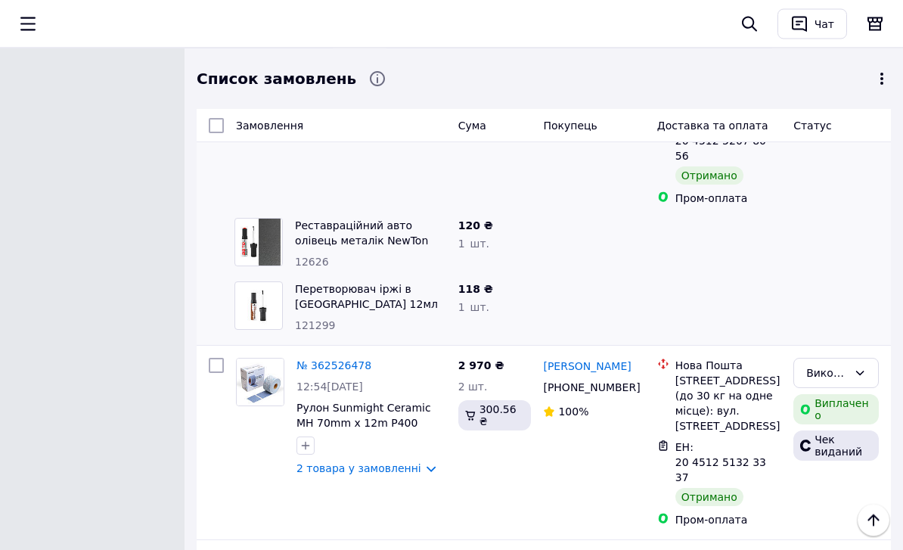
scroll to position [8343, 0]
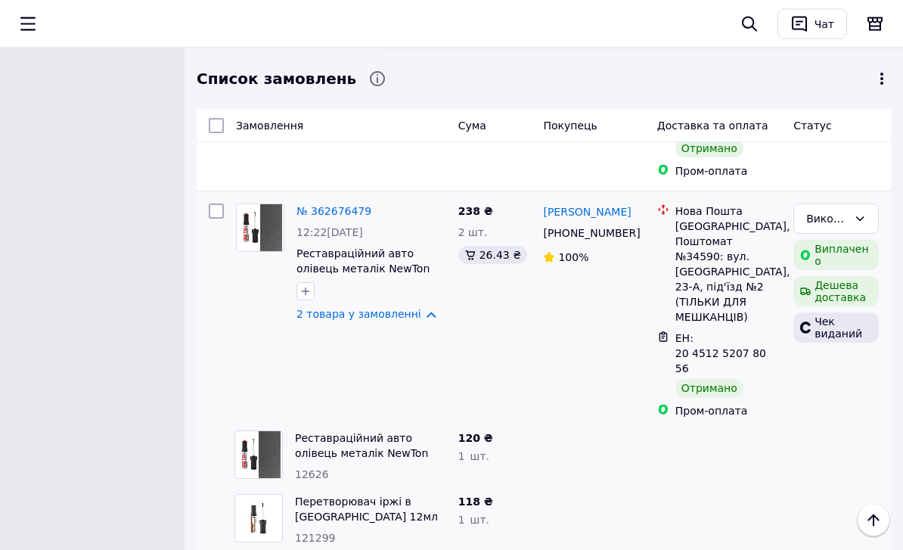
scroll to position [8179, 0]
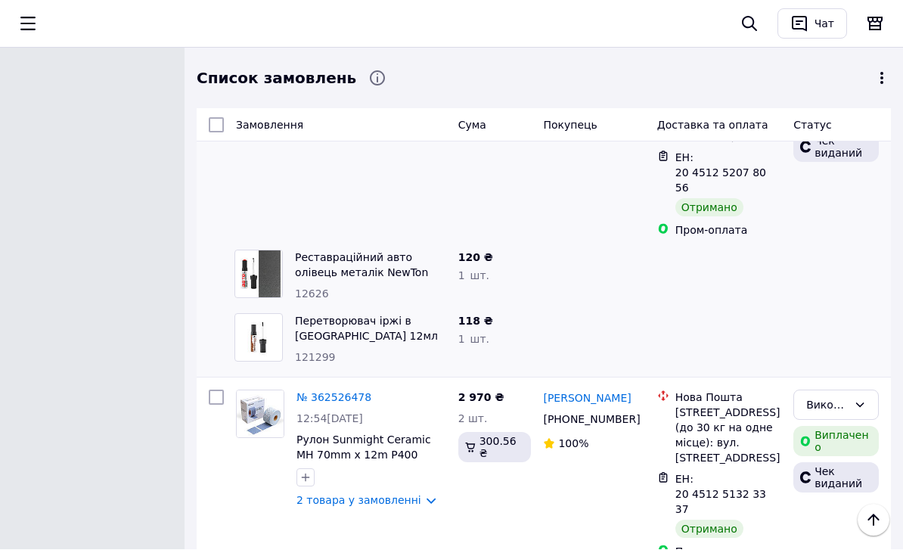
scroll to position [8307, 0]
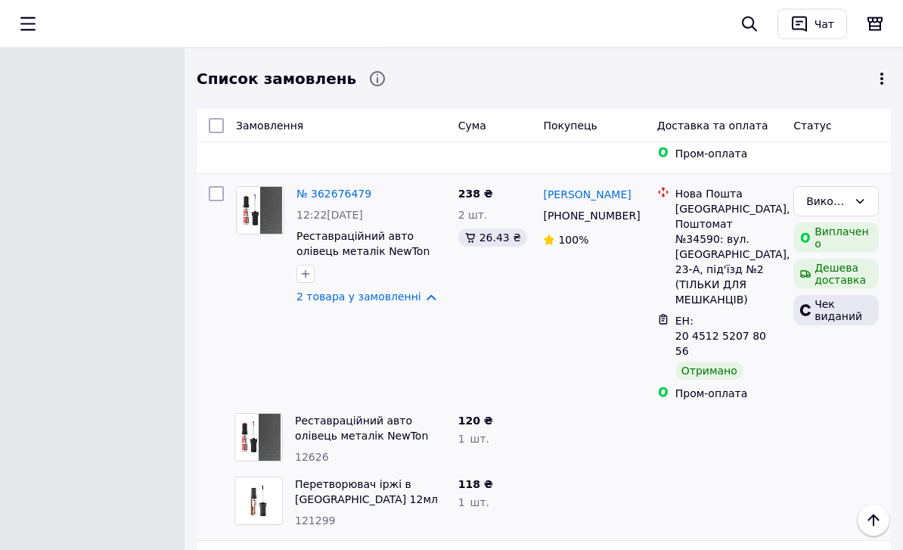
scroll to position [8219, 0]
